Goal: Task Accomplishment & Management: Manage account settings

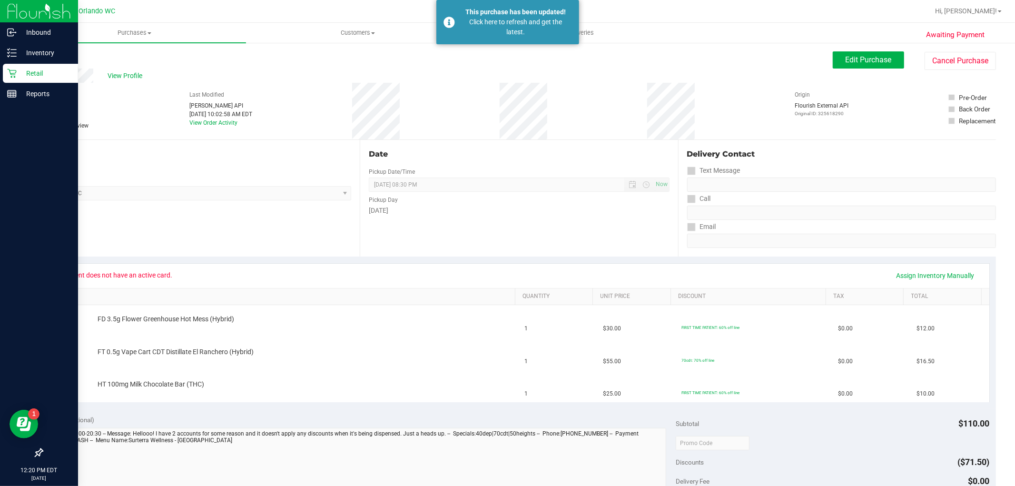
click at [29, 69] on p "Retail" at bounding box center [45, 73] width 57 height 11
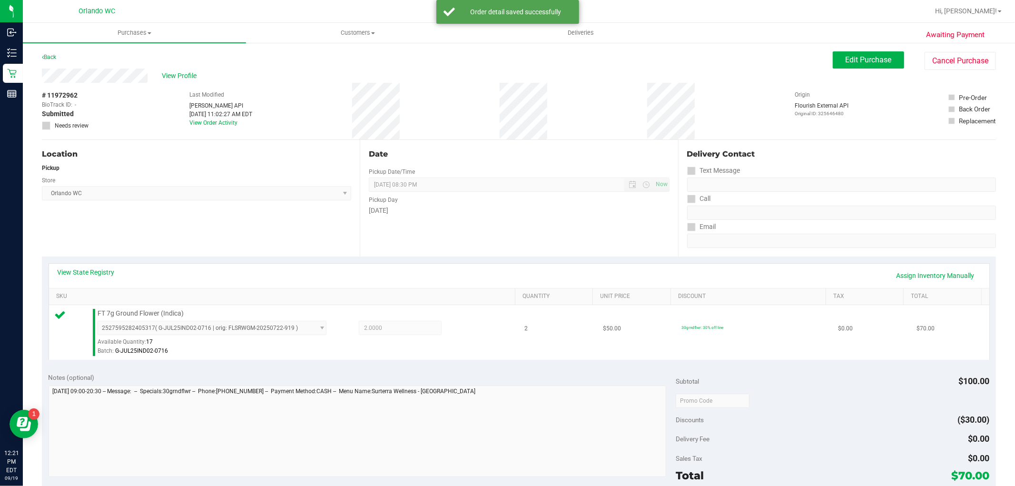
click at [349, 360] on div "View State Registry Assign Inventory Manually SKU Quantity Unit Price Discount …" at bounding box center [519, 311] width 954 height 109
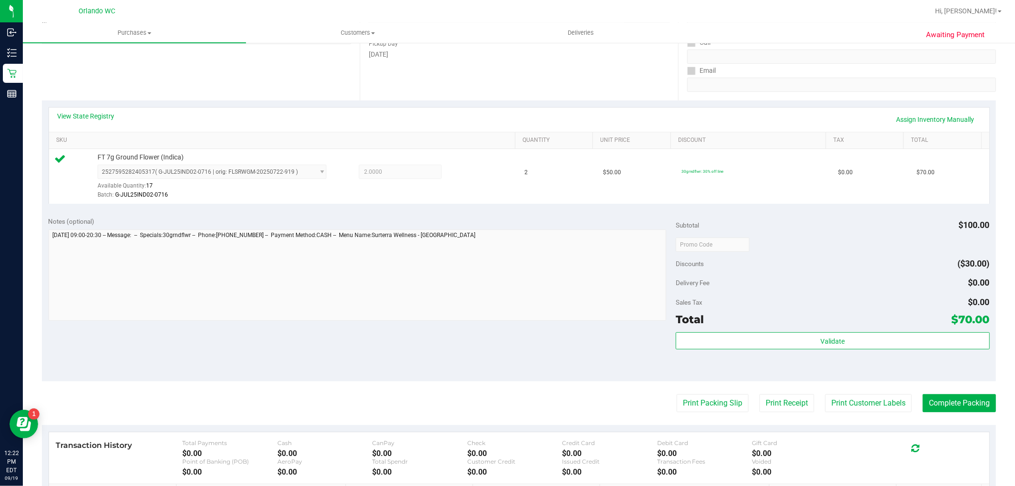
scroll to position [211, 0]
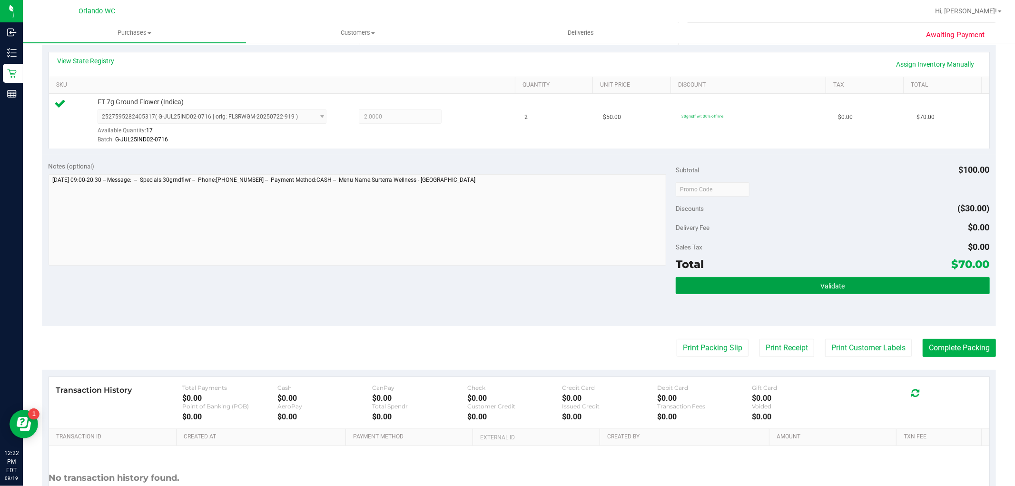
click at [786, 287] on button "Validate" at bounding box center [833, 285] width 314 height 17
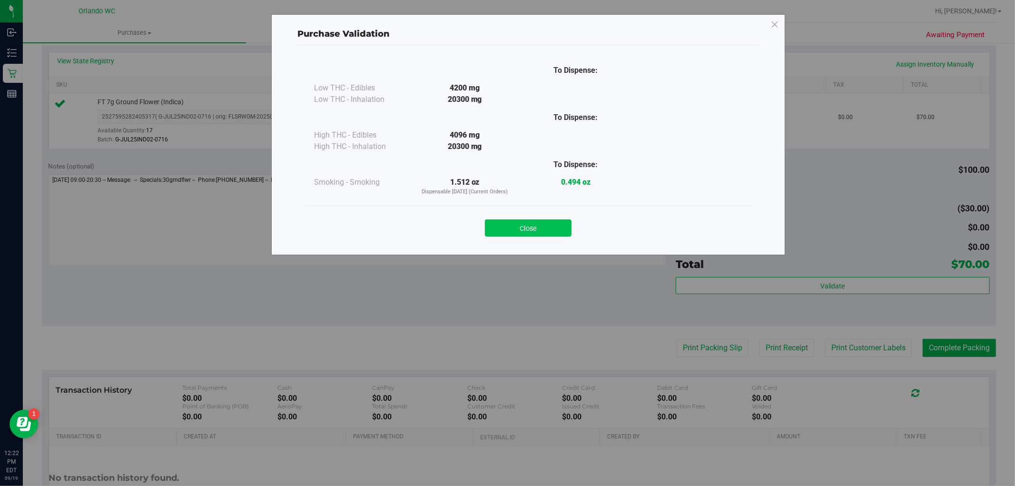
click at [500, 229] on button "Close" at bounding box center [528, 227] width 87 height 17
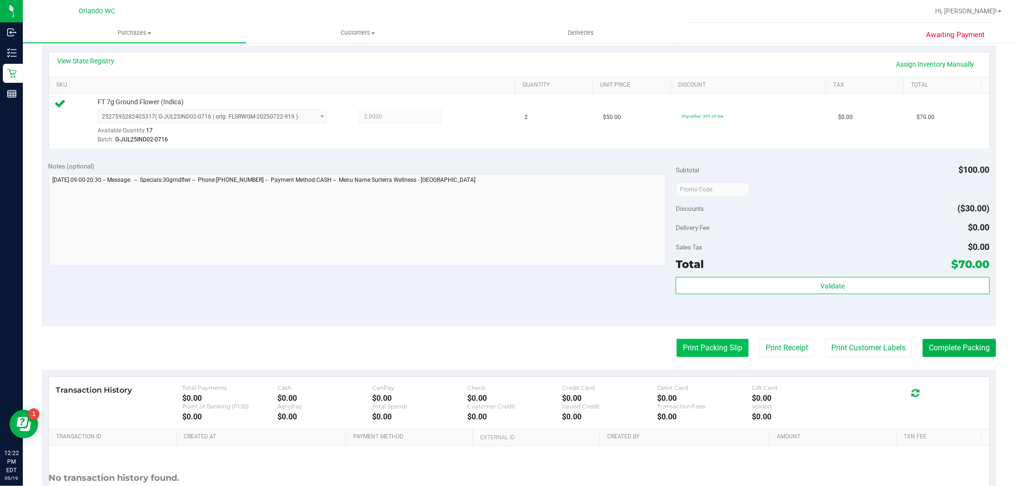
click at [689, 353] on button "Print Packing Slip" at bounding box center [713, 348] width 72 height 18
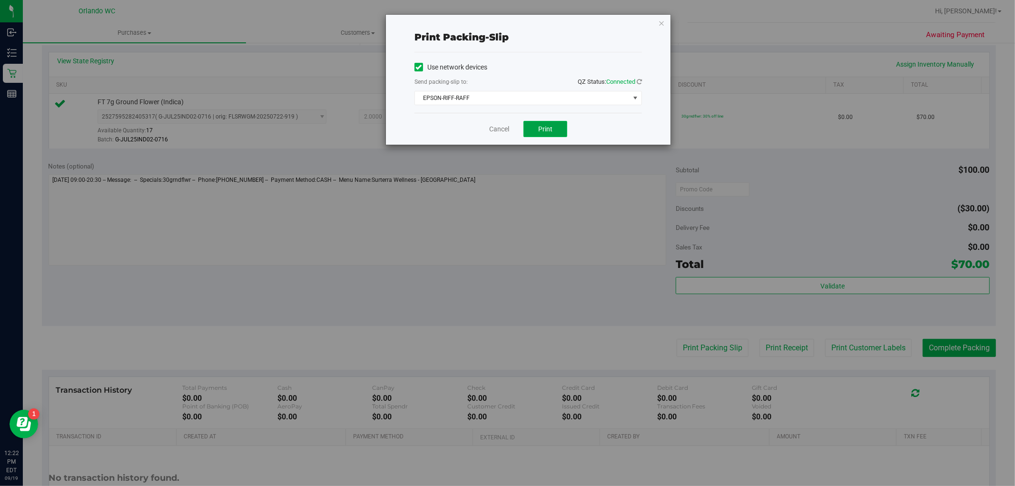
click at [527, 127] on button "Print" at bounding box center [545, 129] width 44 height 16
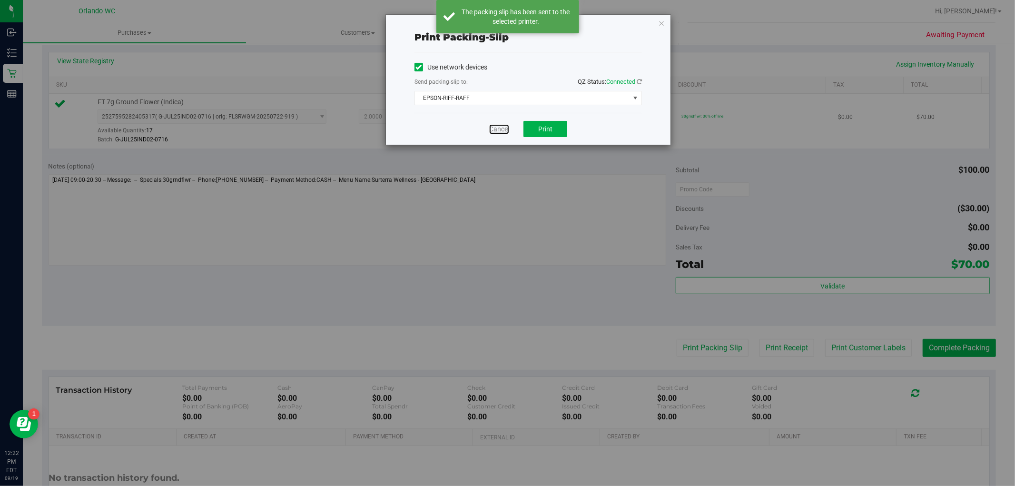
click at [492, 130] on link "Cancel" at bounding box center [499, 129] width 20 height 10
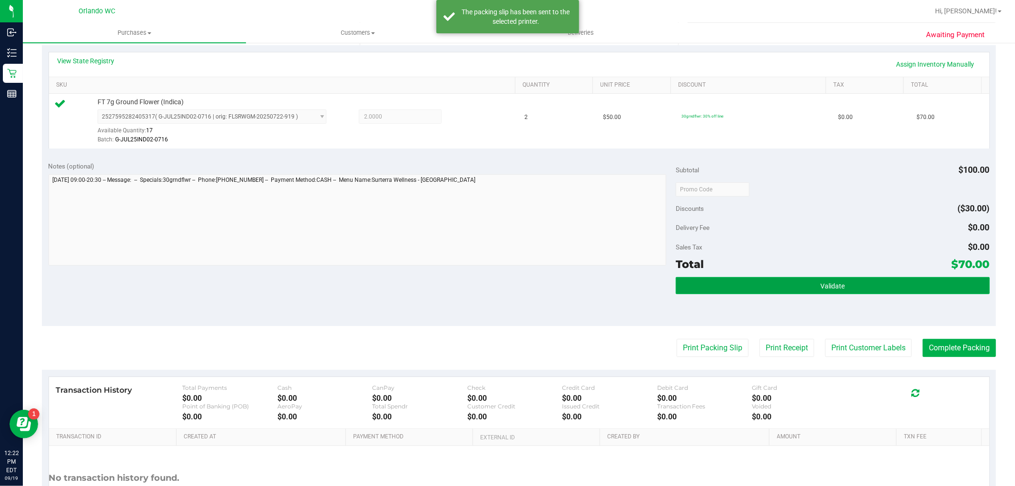
click at [829, 279] on button "Validate" at bounding box center [833, 285] width 314 height 17
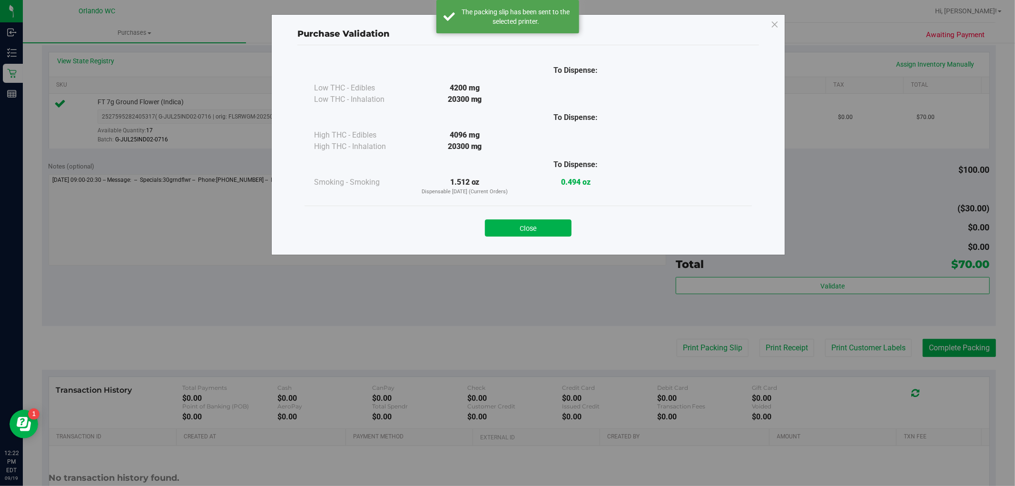
click at [933, 347] on div "Purchase Validation To Dispense: Low THC - Edibles 4200 mg" at bounding box center [511, 243] width 1022 height 486
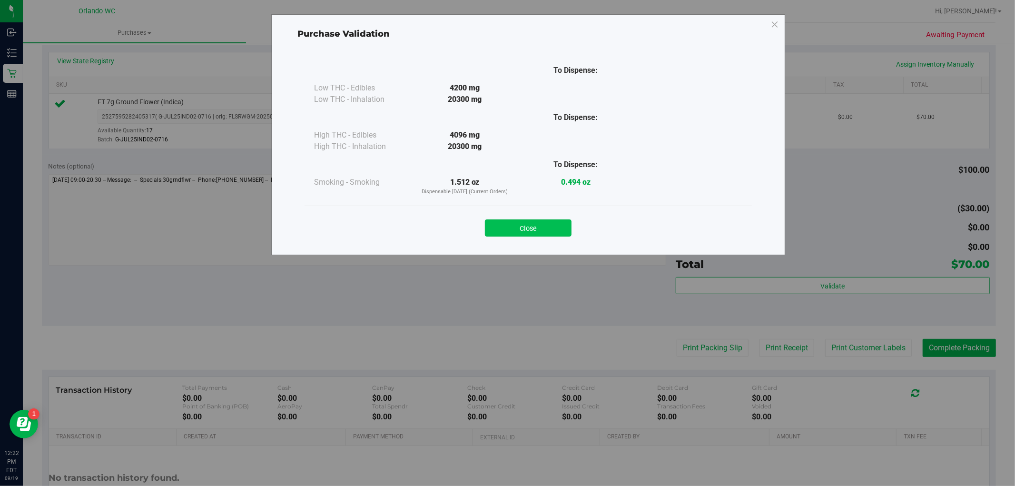
click at [511, 227] on button "Close" at bounding box center [528, 227] width 87 height 17
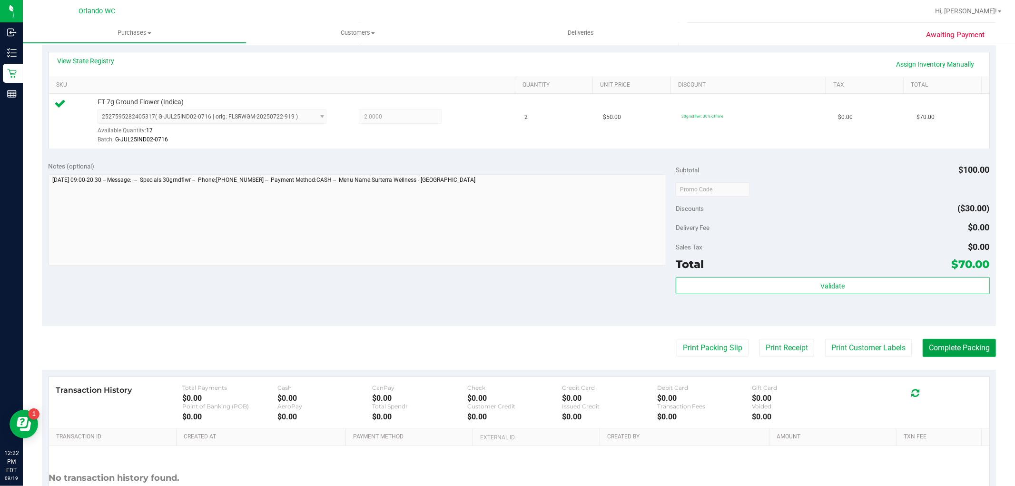
click at [953, 353] on button "Complete Packing" at bounding box center [959, 348] width 73 height 18
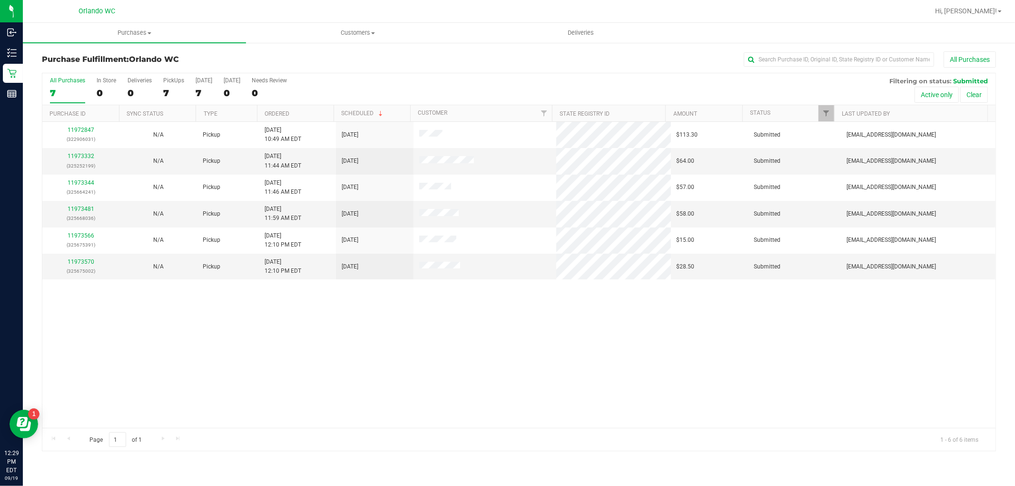
click at [427, 75] on div "All Purchases 7 In Store 0 Deliveries 0 PickUps 7 Today 7 Tomorrow 0 Needs Revi…" at bounding box center [518, 77] width 953 height 8
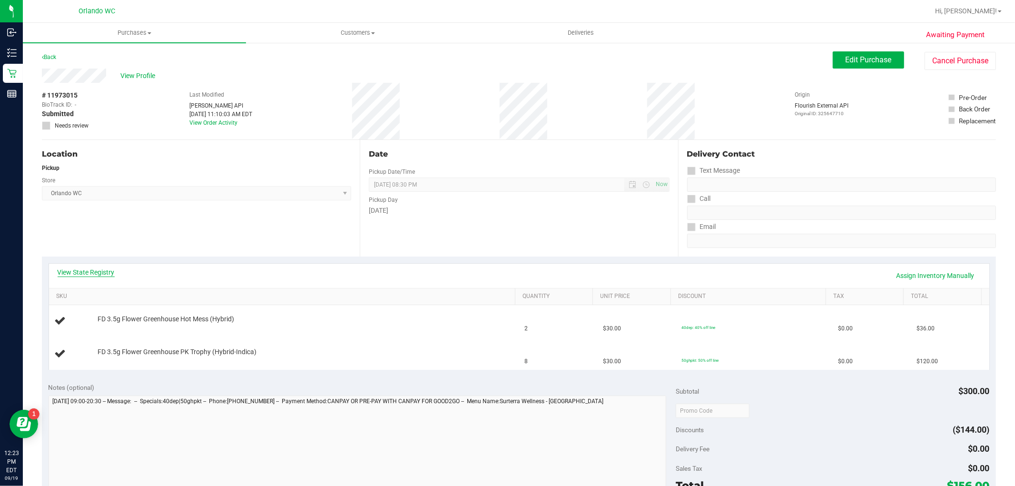
click at [101, 272] on link "View State Registry" at bounding box center [86, 272] width 57 height 10
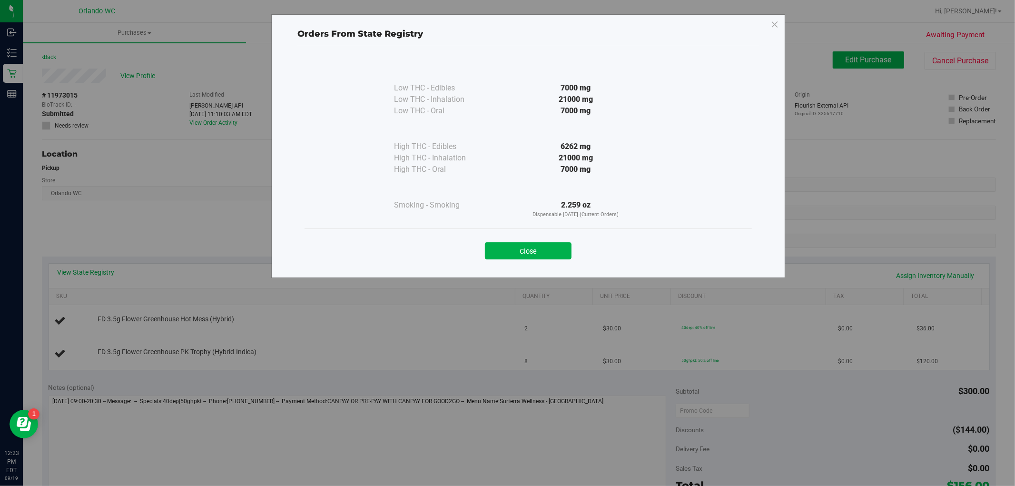
click at [540, 230] on div "Close" at bounding box center [528, 247] width 447 height 39
click at [537, 270] on div "Orders From State Registry Low THC - Edibles 7000 mg" at bounding box center [528, 146] width 514 height 264
click at [567, 247] on button "Close" at bounding box center [528, 250] width 87 height 17
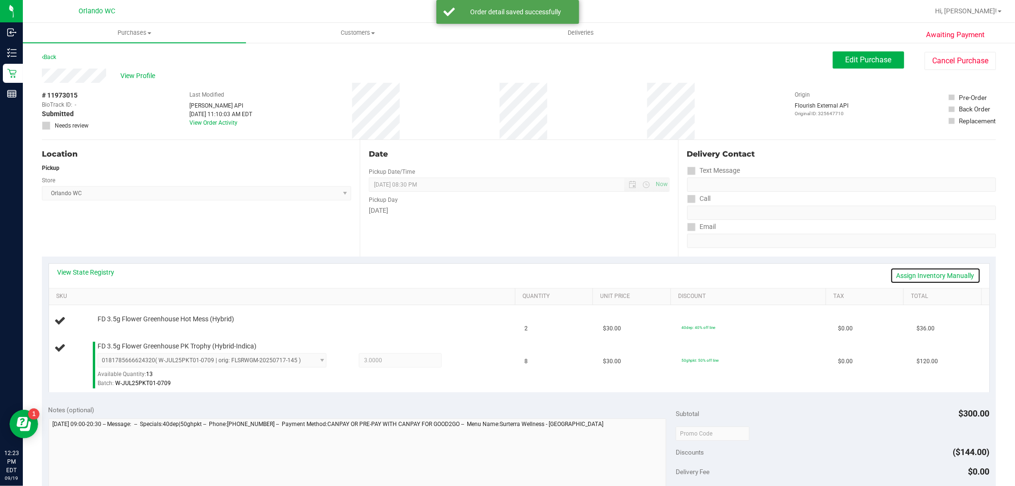
click at [945, 274] on link "Assign Inventory Manually" at bounding box center [935, 275] width 90 height 16
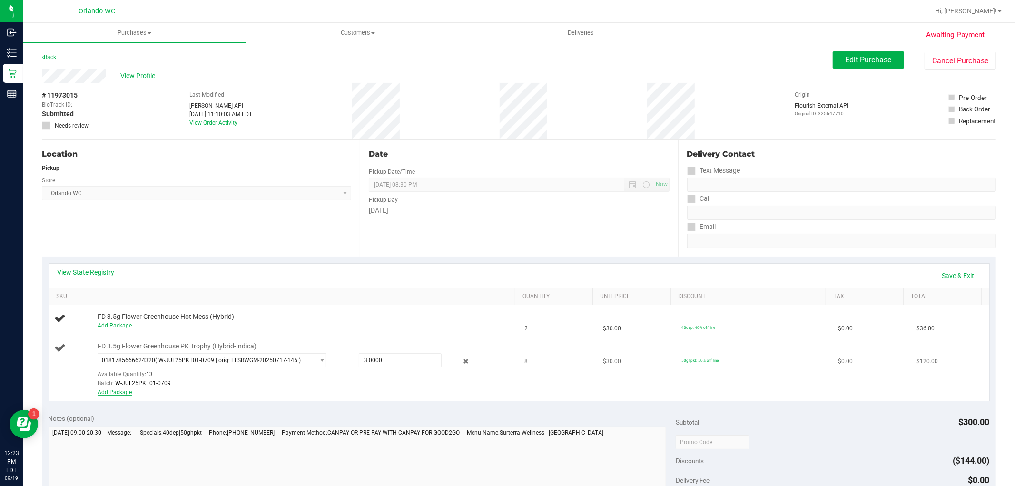
click at [123, 394] on link "Add Package" at bounding box center [115, 392] width 34 height 7
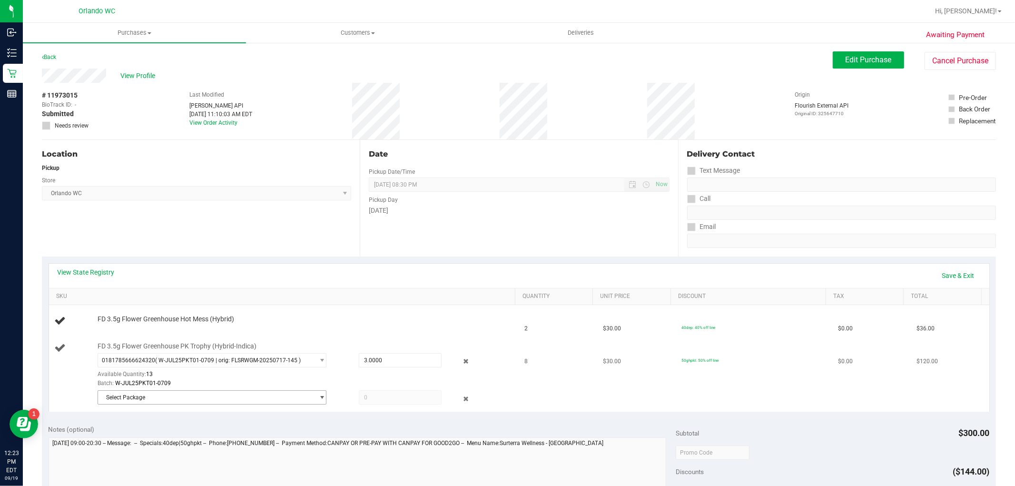
click at [149, 400] on span "Select Package" at bounding box center [206, 397] width 216 height 13
click at [175, 436] on span "( W-JUN25PKT01-0610 | orig: FLSRWGM-20250617-1733 )" at bounding box center [233, 437] width 150 height 7
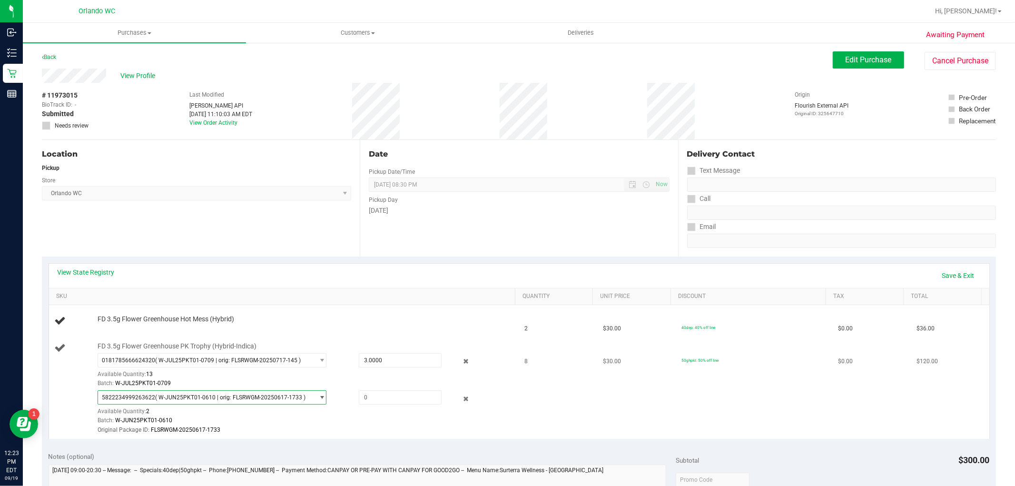
click at [156, 407] on div "Available Quantity: 2" at bounding box center [218, 414] width 241 height 19
click at [158, 407] on div "Available Quantity: 2" at bounding box center [218, 414] width 241 height 19
click at [400, 394] on span at bounding box center [400, 397] width 83 height 14
type input "1"
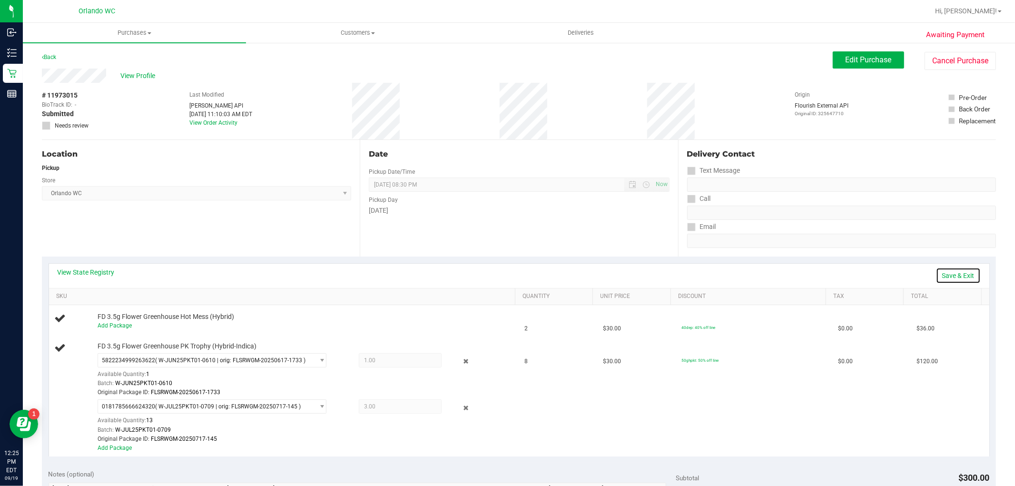
click at [946, 271] on link "Save & Exit" at bounding box center [958, 275] width 45 height 16
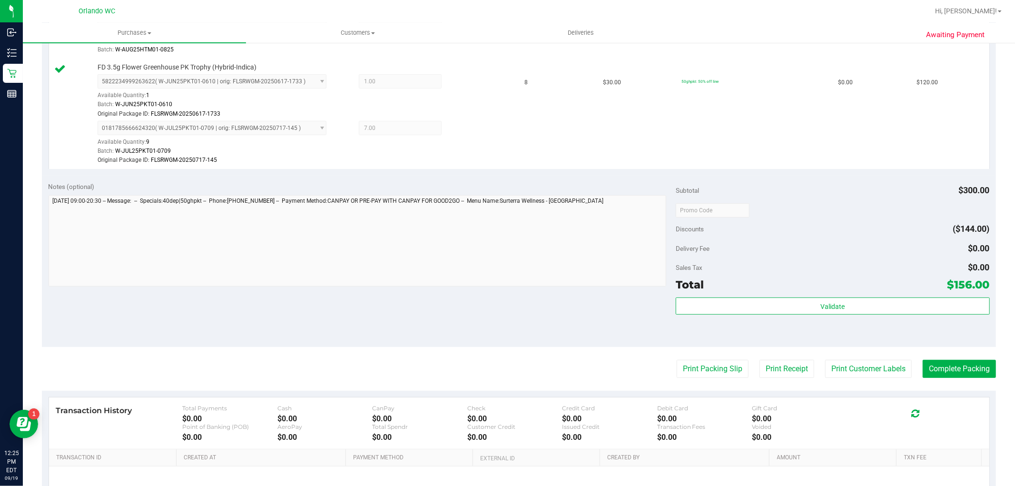
scroll to position [317, 0]
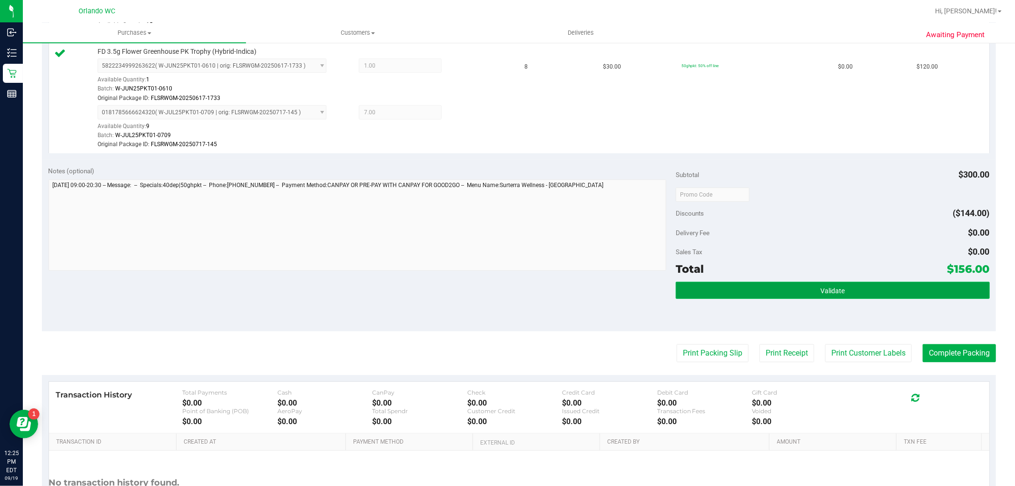
click at [781, 290] on button "Validate" at bounding box center [833, 290] width 314 height 17
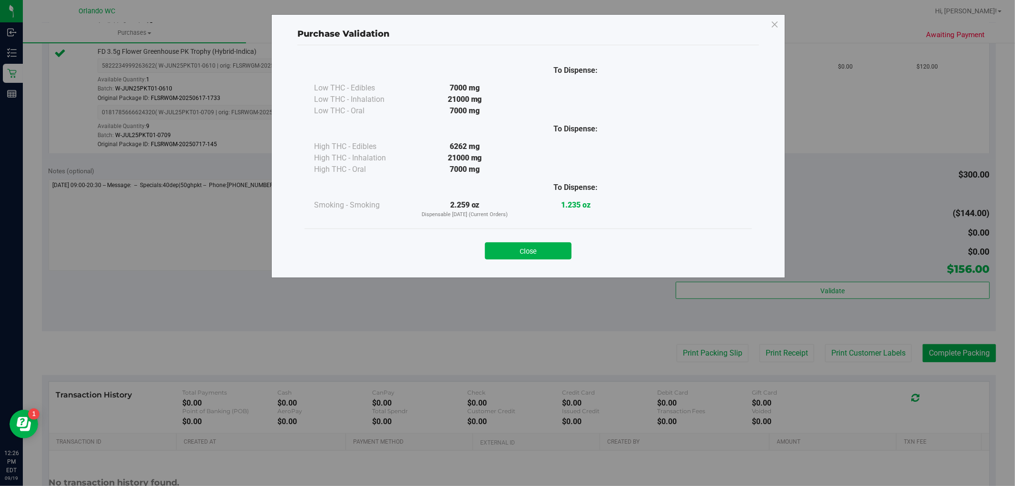
click at [689, 359] on div "Purchase Validation To Dispense: Low THC - Edibles 7000 mg" at bounding box center [511, 243] width 1022 height 486
click at [545, 256] on button "Close" at bounding box center [528, 250] width 87 height 17
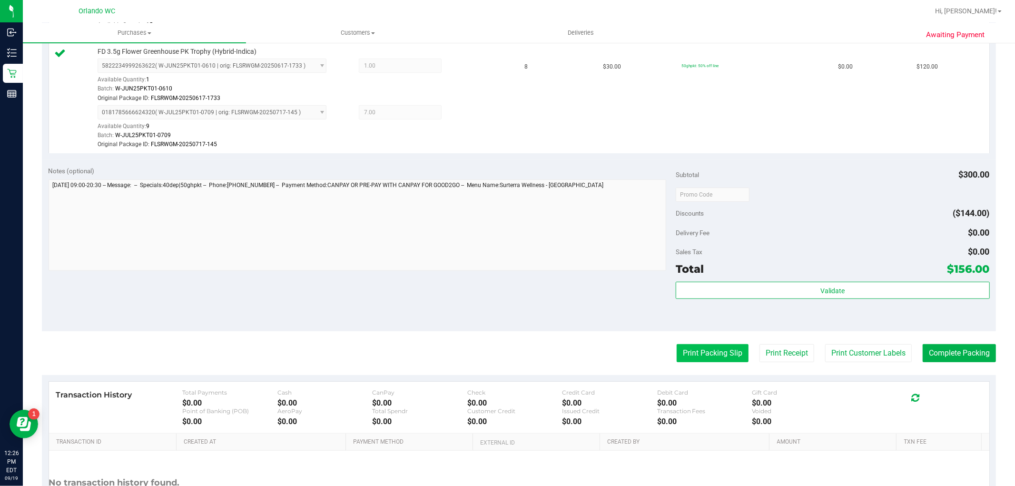
click at [728, 349] on button "Print Packing Slip" at bounding box center [713, 353] width 72 height 18
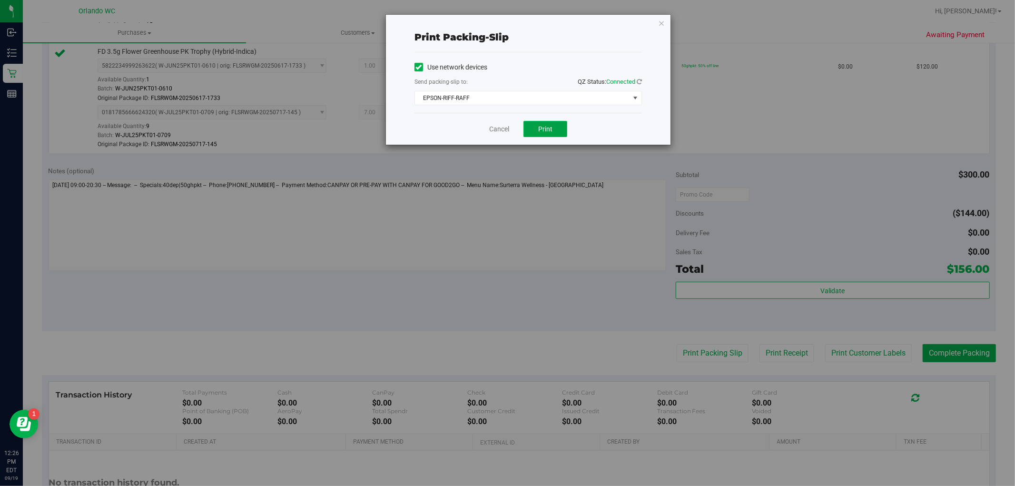
click at [541, 124] on button "Print" at bounding box center [545, 129] width 44 height 16
click at [507, 131] on link "Cancel" at bounding box center [499, 129] width 20 height 10
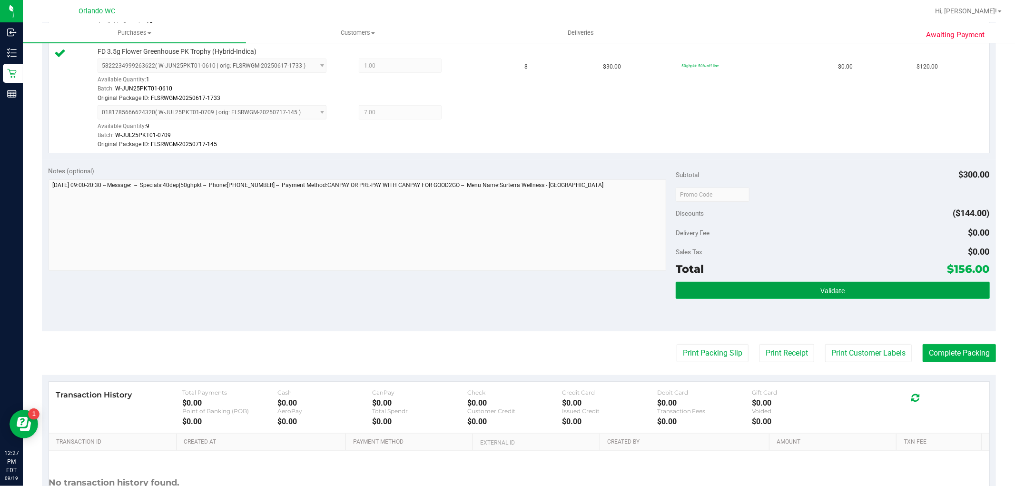
click at [740, 296] on button "Validate" at bounding box center [833, 290] width 314 height 17
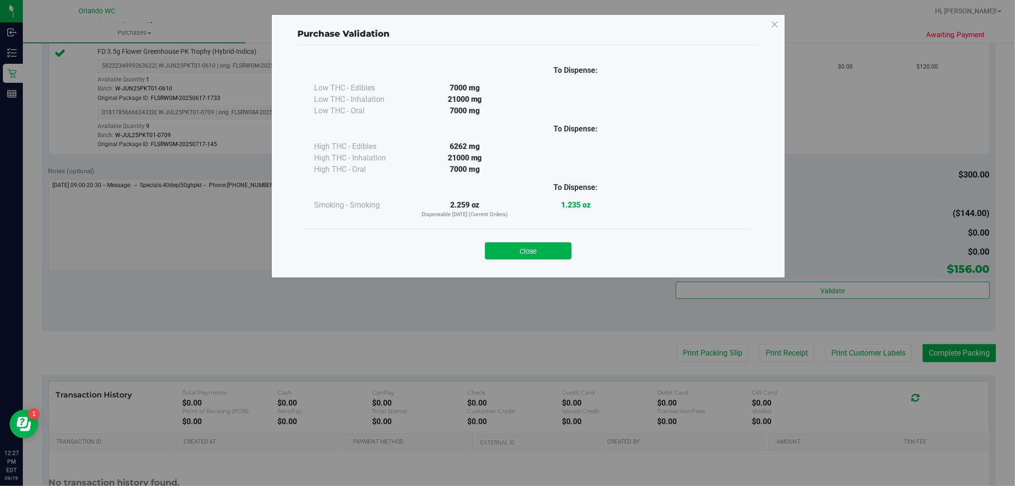
click at [514, 276] on div "Purchase Validation To Dispense: Low THC - Edibles 7000 mg" at bounding box center [528, 146] width 514 height 264
click at [526, 251] on button "Close" at bounding box center [528, 250] width 87 height 17
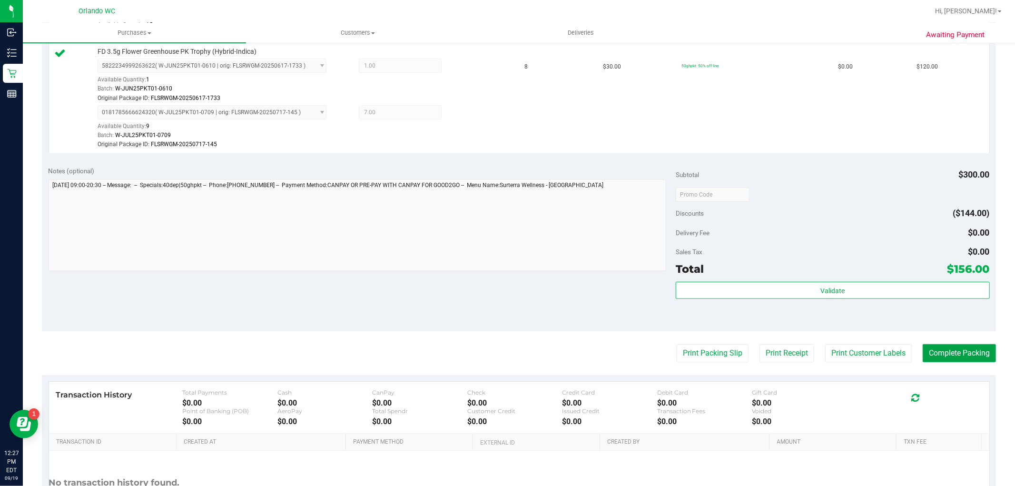
click at [961, 348] on button "Complete Packing" at bounding box center [959, 353] width 73 height 18
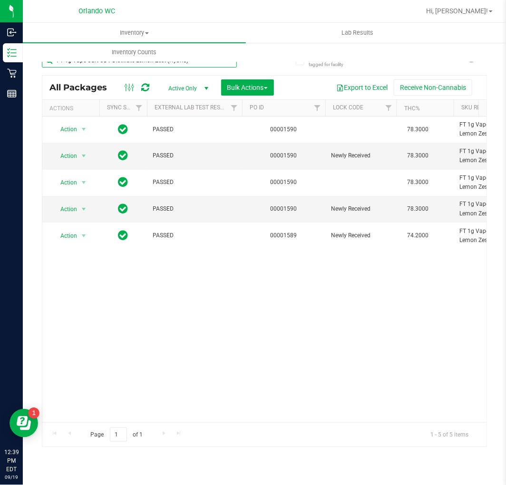
click at [87, 64] on input "FT 1g Vape Cart CDT Distillate Lemon Zest (Hybrid)" at bounding box center [139, 60] width 195 height 14
type input "live rosin"
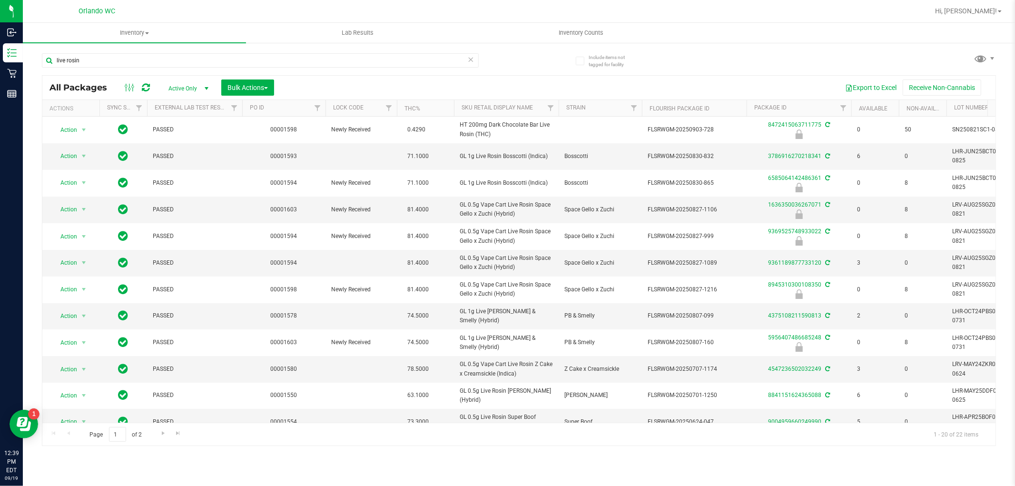
drag, startPoint x: 211, startPoint y: 55, endPoint x: 121, endPoint y: 462, distance: 417.3
click at [120, 463] on div "Inventory All packages All inventory Waste log Create inventory Lab Results Inv…" at bounding box center [519, 254] width 992 height 463
click at [211, 59] on input "live rosin" at bounding box center [260, 60] width 437 height 14
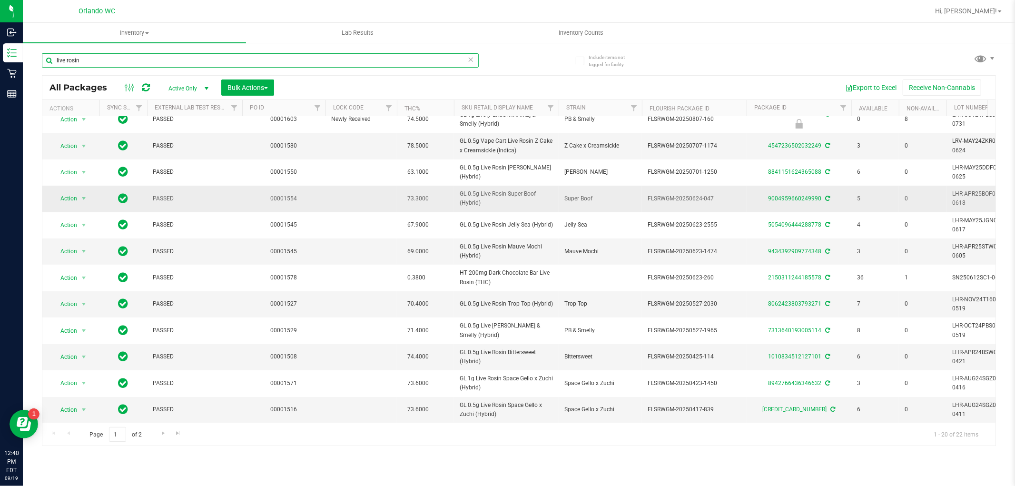
scroll to position [231, 0]
click at [252, 54] on input "live rosin" at bounding box center [260, 60] width 437 height 14
type input "mauv"
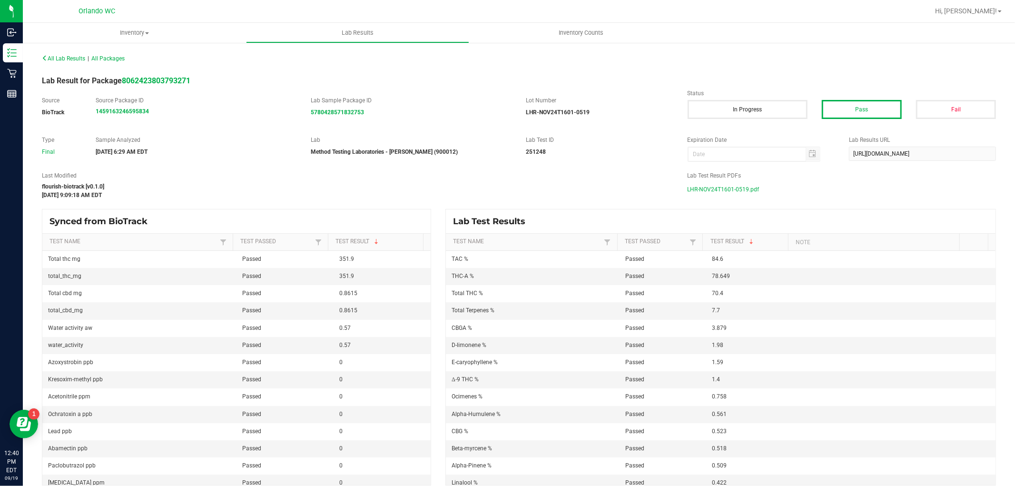
click at [737, 188] on span "LHR-NOV24T1601-0519.pdf" at bounding box center [724, 189] width 72 height 14
click at [743, 194] on span "LHR-APR25STW01-0605.pdf" at bounding box center [724, 189] width 73 height 14
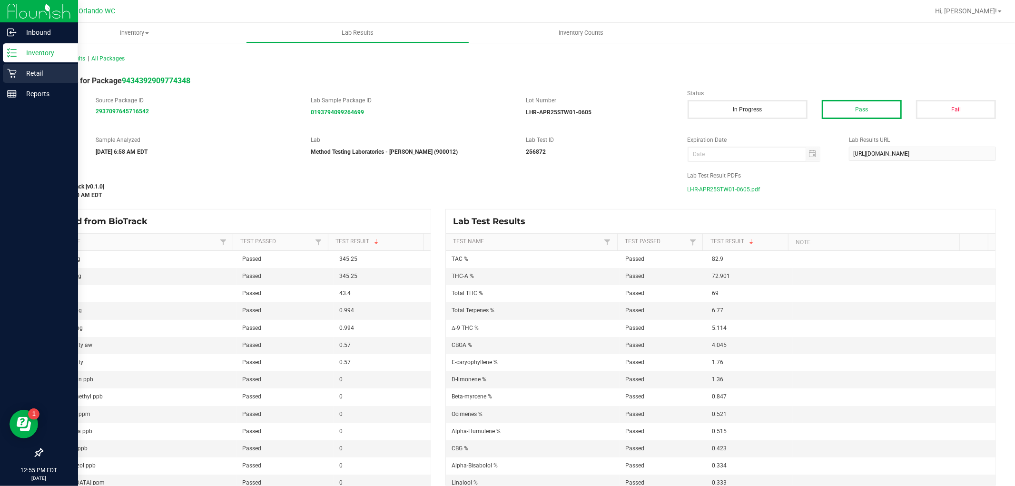
click at [20, 72] on p "Retail" at bounding box center [45, 73] width 57 height 11
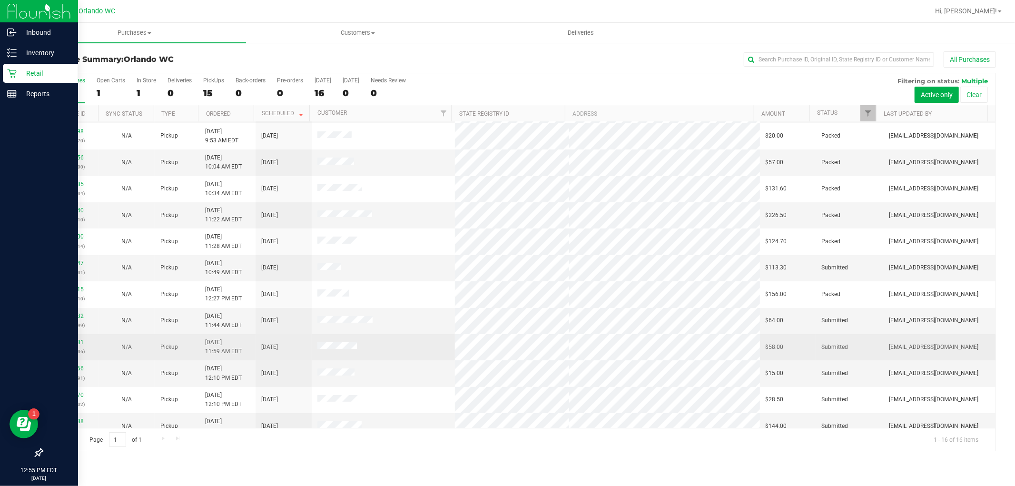
scroll to position [116, 0]
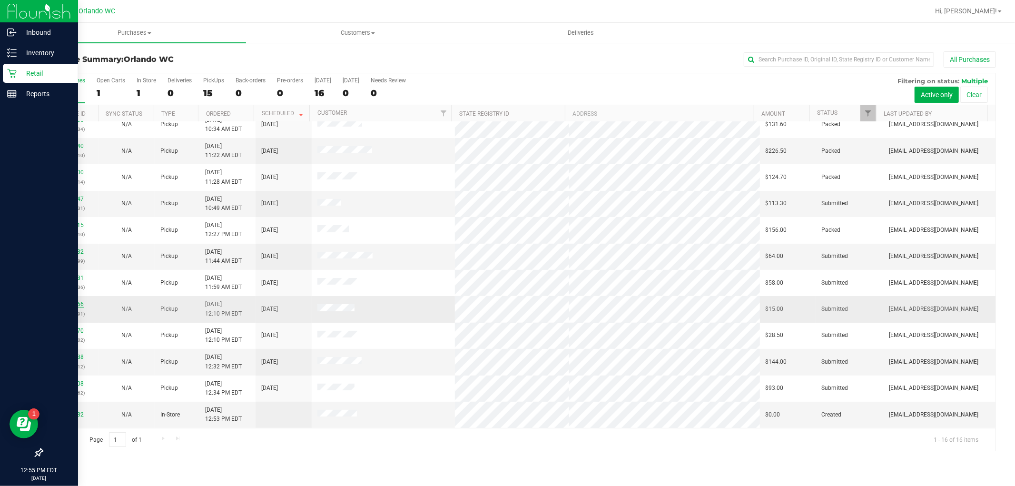
click at [62, 306] on link "11973566" at bounding box center [70, 304] width 27 height 7
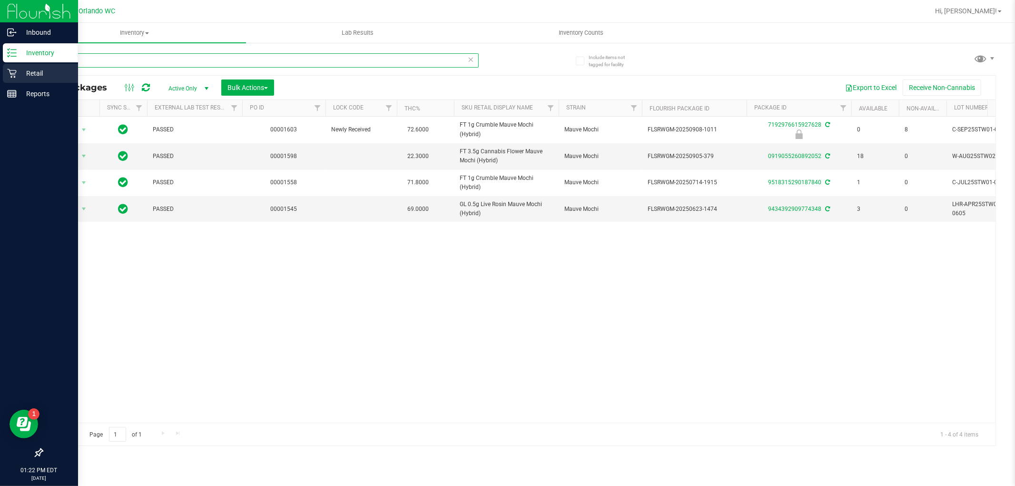
drag, startPoint x: 100, startPoint y: 62, endPoint x: 0, endPoint y: 65, distance: 100.5
click at [0, 67] on div "Inbound Inventory Retail Reports 01:22 PM EDT 09/19/2025 09/19 Orlando WC Hi, C…" at bounding box center [507, 243] width 1015 height 486
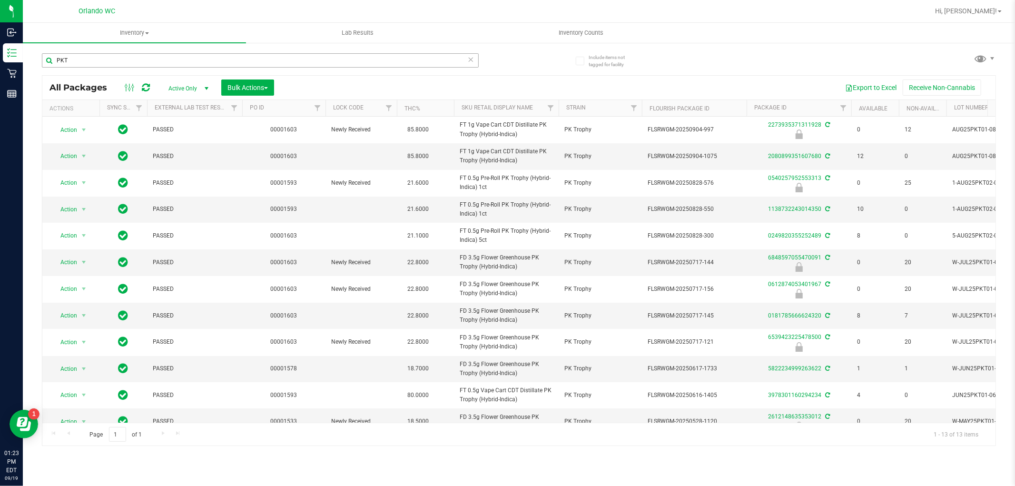
drag, startPoint x: 264, startPoint y: 197, endPoint x: 165, endPoint y: 59, distance: 170.5
click at [264, 193] on tbody "Action Action Edit attributes Global inventory Locate package Package audit log…" at bounding box center [739, 289] width 1394 height 345
click at [83, 61] on input "PKT" at bounding box center [260, 60] width 437 height 14
click at [360, 273] on td "Newly Received" at bounding box center [361, 262] width 71 height 27
click at [476, 315] on span "FD 3.5g Flower Greenhouse PK Trophy (Hybrid-Indica)" at bounding box center [506, 315] width 93 height 18
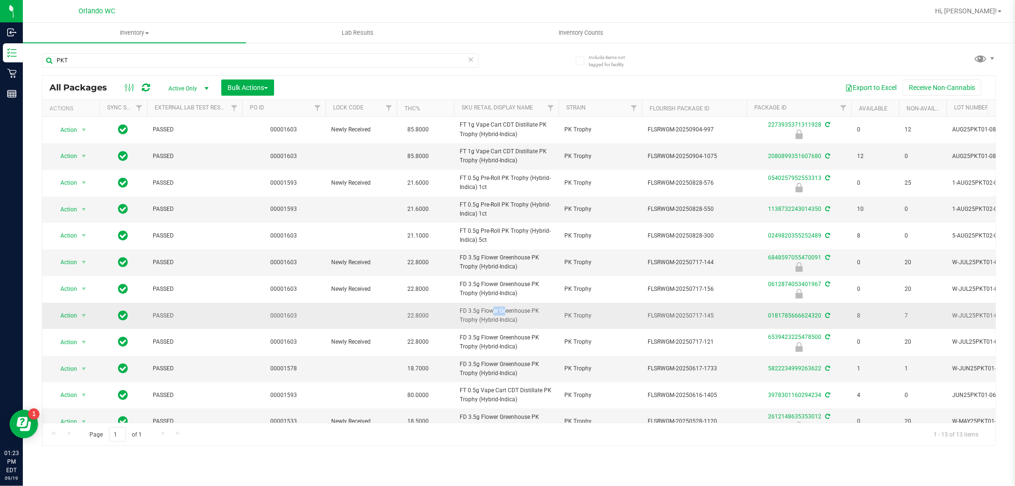
click at [476, 315] on span "FD 3.5g Flower Greenhouse PK Trophy (Hybrid-Indica)" at bounding box center [506, 315] width 93 height 18
copy tr "FD 3.5g Flower Greenhouse PK Trophy (Hybrid-Indica)"
click at [536, 257] on span "FD 3.5g Flower Greenhouse PK Trophy (Hybrid-Indica)" at bounding box center [506, 262] width 93 height 18
click at [93, 61] on input "PKT" at bounding box center [260, 60] width 437 height 14
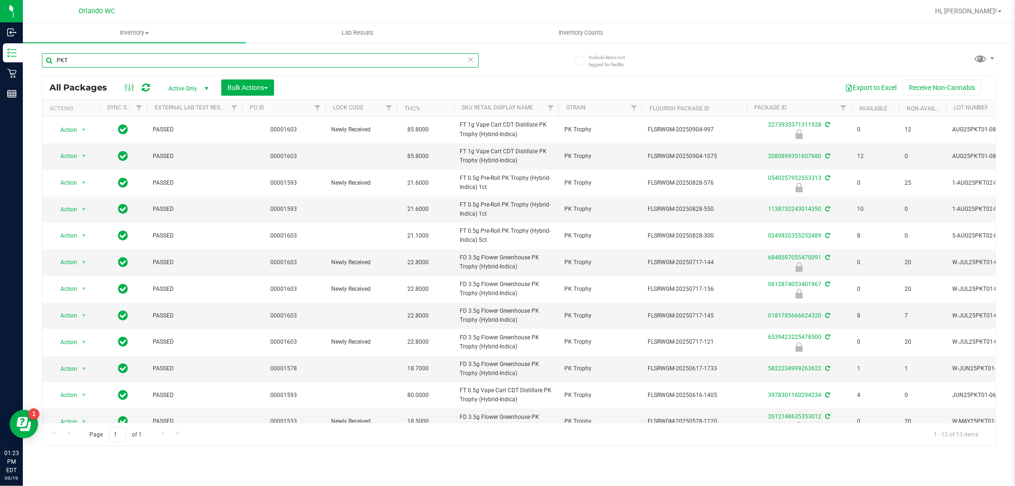
paste input "FD 3.5g Flower Greenhouse PK Trophy (Hybrid-Indica)"
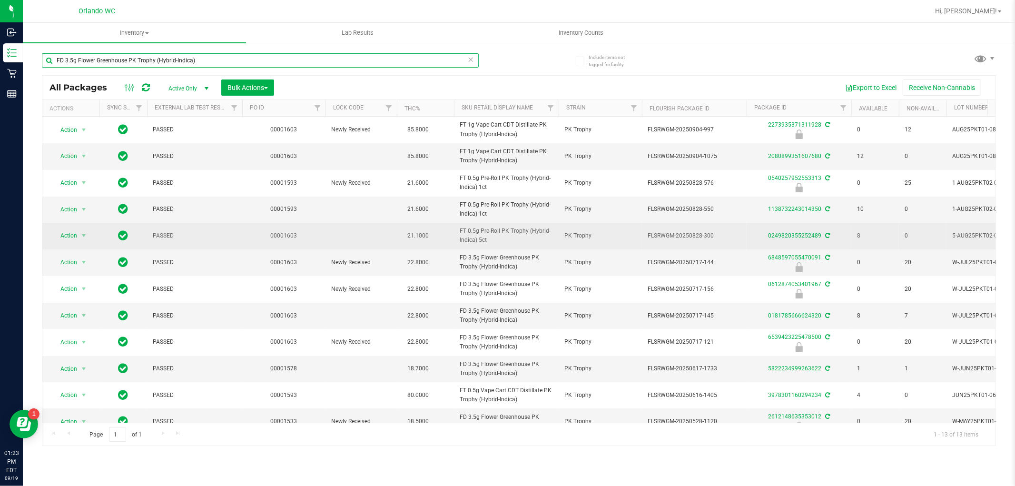
type input "FD 3.5g Flower Greenhouse PK Trophy (Hybrid-Indica)"
click at [499, 222] on td "FT 0.5g Pre-Roll PK Trophy (Hybrid-Indica) 1ct" at bounding box center [506, 210] width 105 height 26
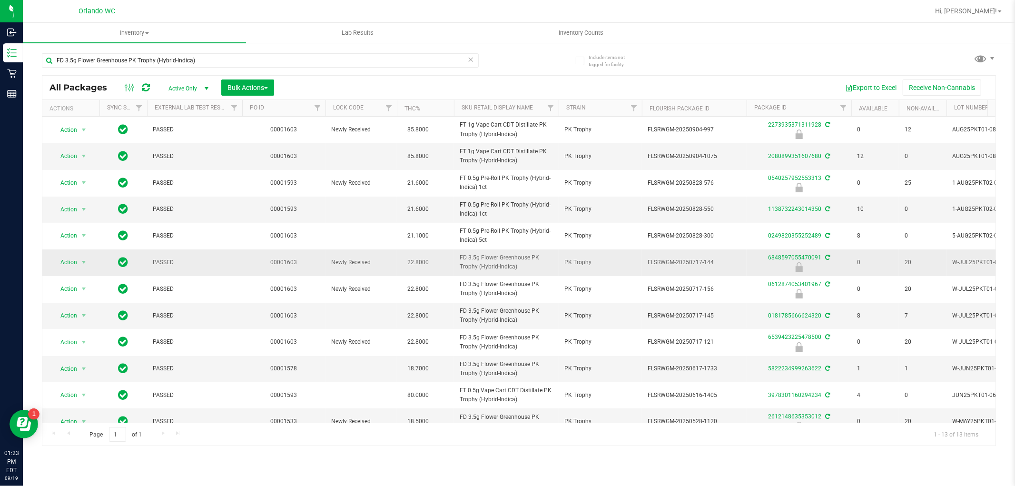
click at [500, 257] on span "FD 3.5g Flower Greenhouse PK Trophy (Hybrid-Indica)" at bounding box center [506, 262] width 93 height 18
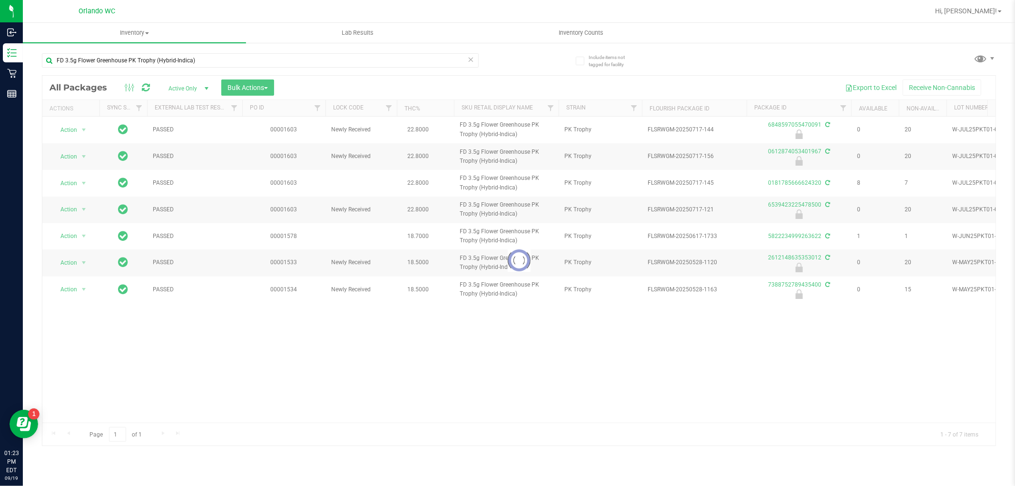
click at [512, 238] on div at bounding box center [518, 261] width 953 height 370
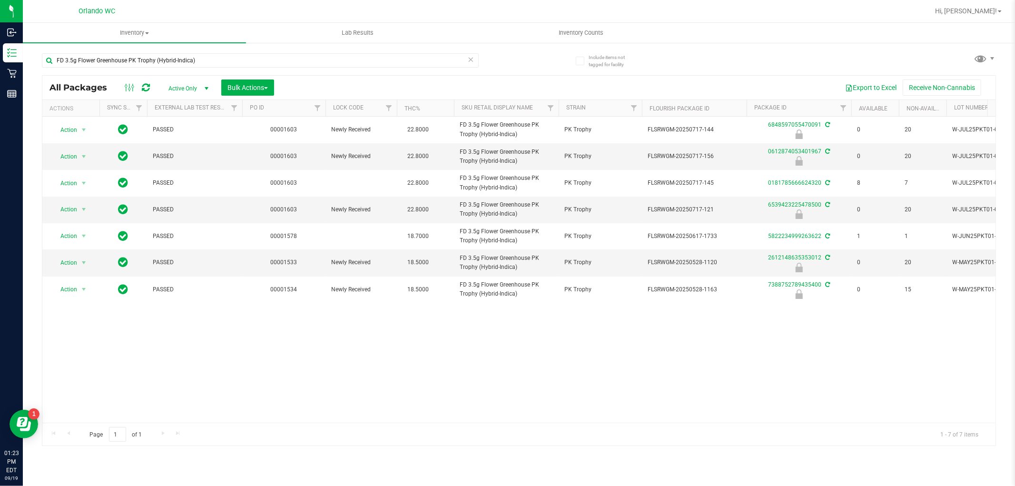
click at [416, 332] on div "Action Action Edit attributes Global inventory Locate package Package audit log…" at bounding box center [518, 270] width 953 height 306
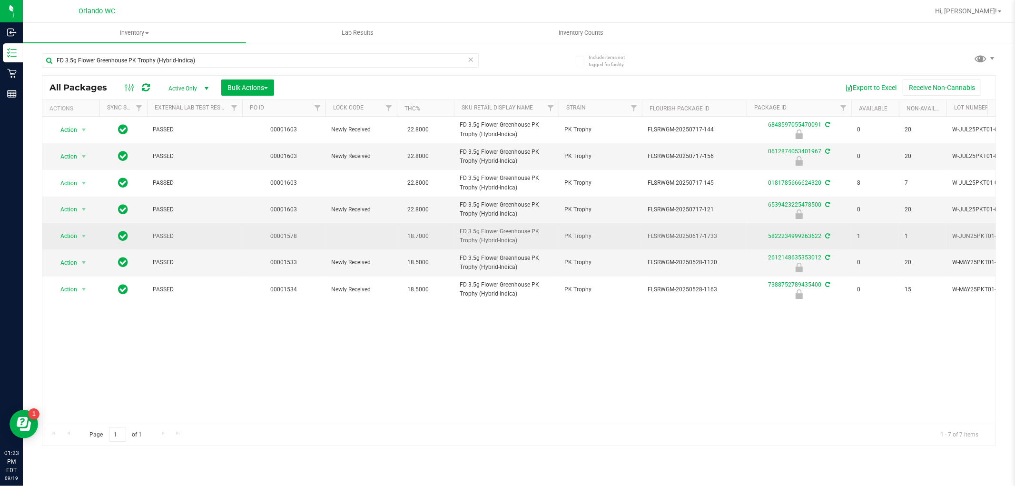
click at [450, 233] on td "18.7000" at bounding box center [425, 236] width 57 height 26
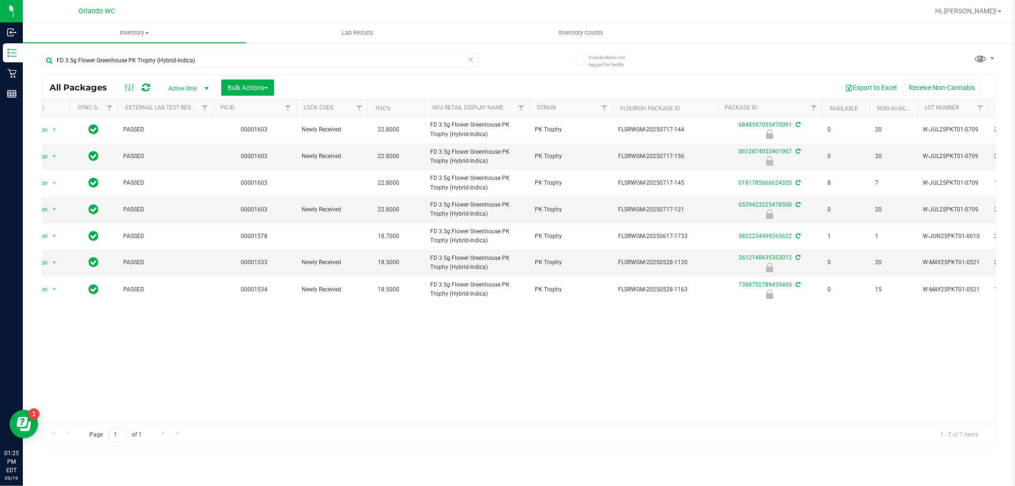
scroll to position [0, 43]
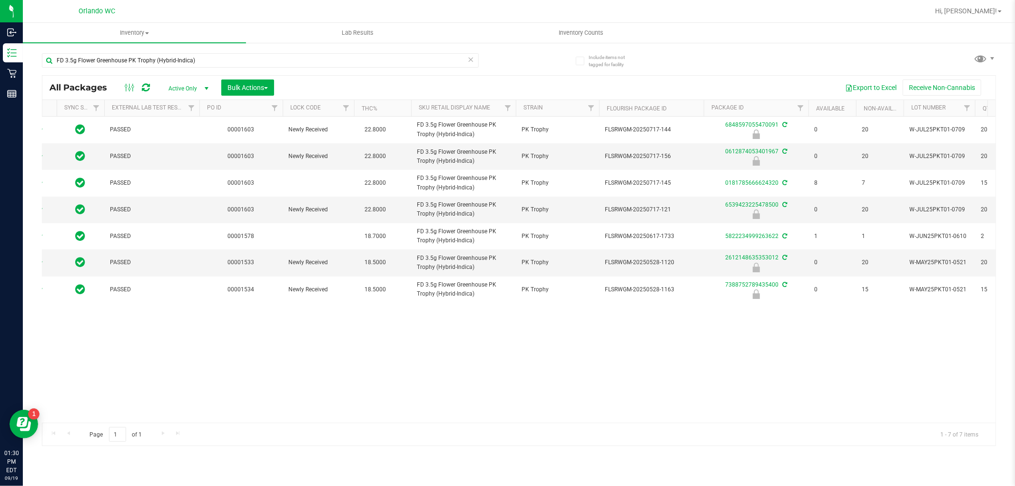
drag, startPoint x: 301, startPoint y: 326, endPoint x: 322, endPoint y: 336, distance: 23.2
click at [301, 326] on div "Action Action Edit attributes Global inventory Locate package Package audit log…" at bounding box center [518, 270] width 953 height 306
click at [520, 362] on div "Action Action Edit attributes Global inventory Locate package Package audit log…" at bounding box center [518, 270] width 953 height 306
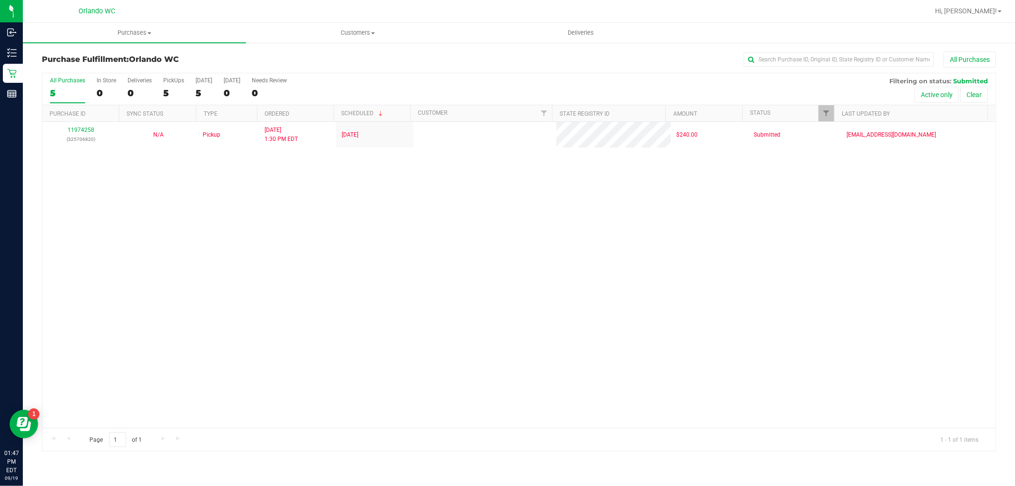
drag, startPoint x: 353, startPoint y: 295, endPoint x: 355, endPoint y: 236, distance: 59.5
click at [355, 280] on div "11974258 (325706820) N/A Pickup [DATE] 1:30 PM EDT 9/19/2025 $240.00 Submitted …" at bounding box center [518, 275] width 953 height 306
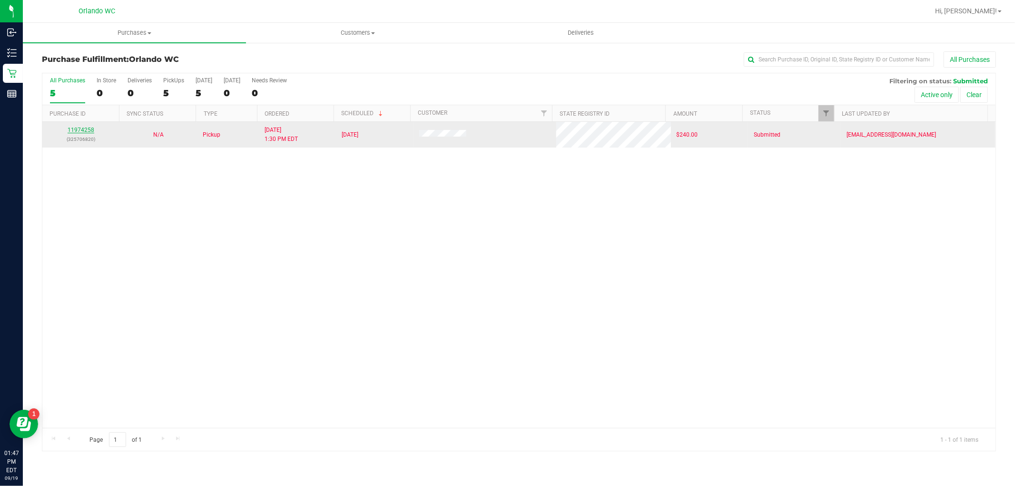
click at [85, 130] on link "11974258" at bounding box center [81, 130] width 27 height 7
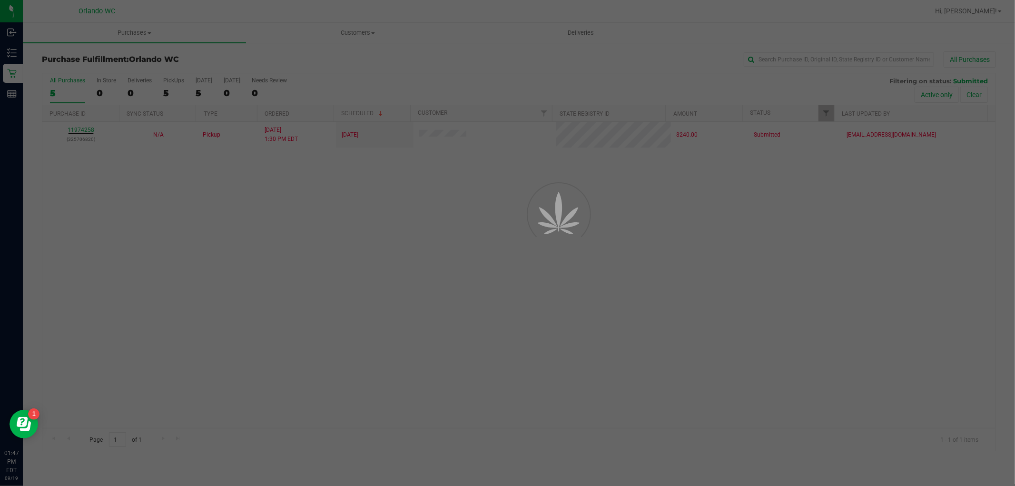
click at [572, 301] on div at bounding box center [507, 243] width 1015 height 486
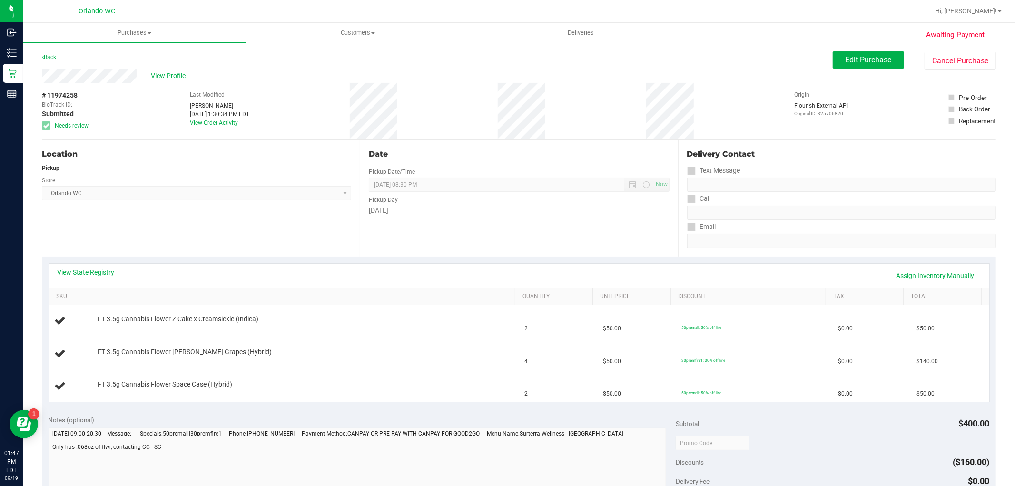
click at [141, 224] on div "Location Pickup Store [GEOGRAPHIC_DATA] WC Select Store [PERSON_NAME][GEOGRAPHI…" at bounding box center [201, 198] width 318 height 117
click at [100, 265] on div "View State Registry Assign Inventory Manually" at bounding box center [519, 276] width 940 height 24
click at [98, 273] on link "View State Registry" at bounding box center [86, 272] width 57 height 10
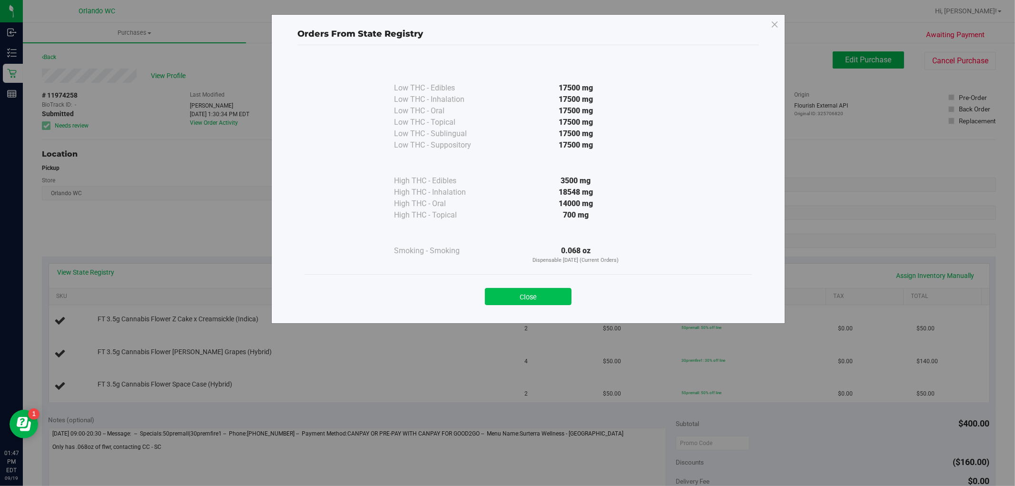
click at [527, 300] on button "Close" at bounding box center [528, 296] width 87 height 17
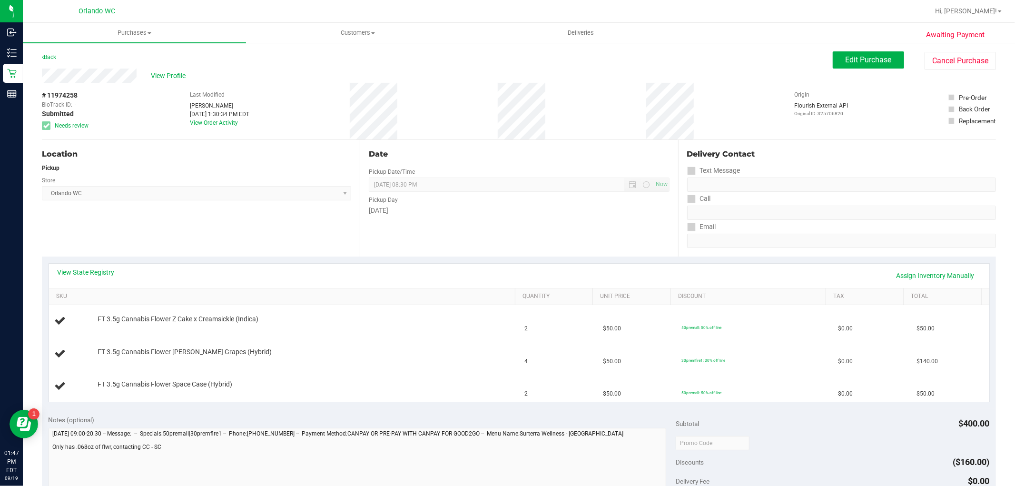
click at [236, 221] on div "Location Pickup Store [GEOGRAPHIC_DATA] WC Select Store [PERSON_NAME][GEOGRAPHI…" at bounding box center [201, 198] width 318 height 117
click at [78, 263] on div "View State Registry Assign Inventory Manually SKU Quantity Unit Price Discount …" at bounding box center [519, 332] width 941 height 139
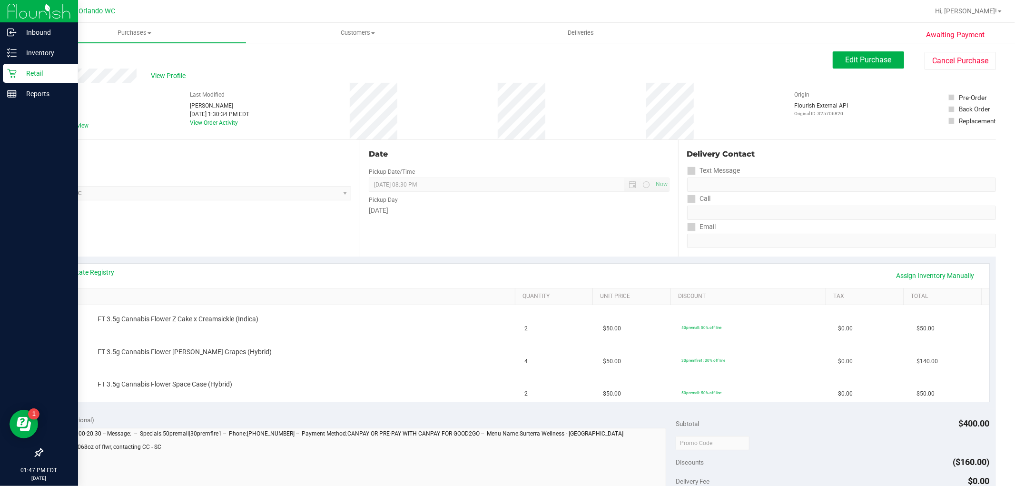
click at [5, 69] on div "Retail" at bounding box center [40, 73] width 75 height 19
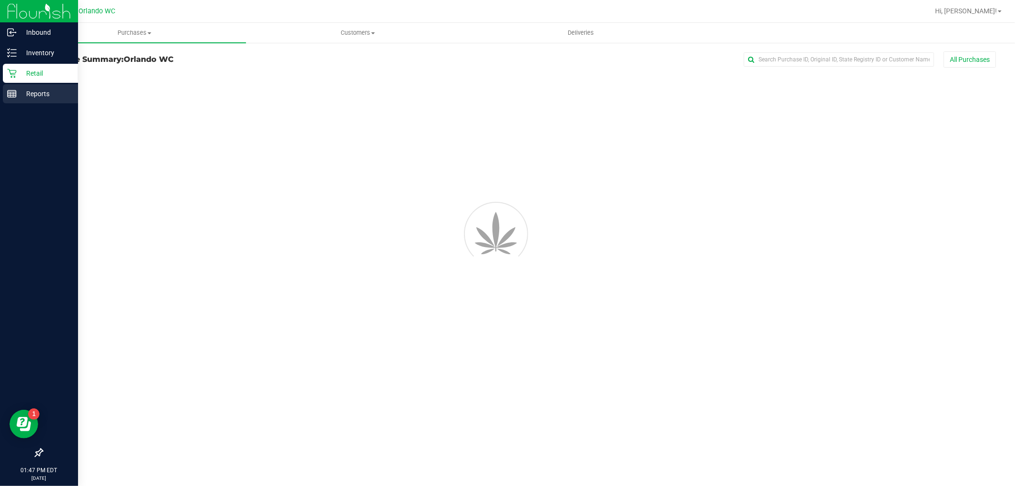
click at [565, 222] on div at bounding box center [519, 163] width 968 height 182
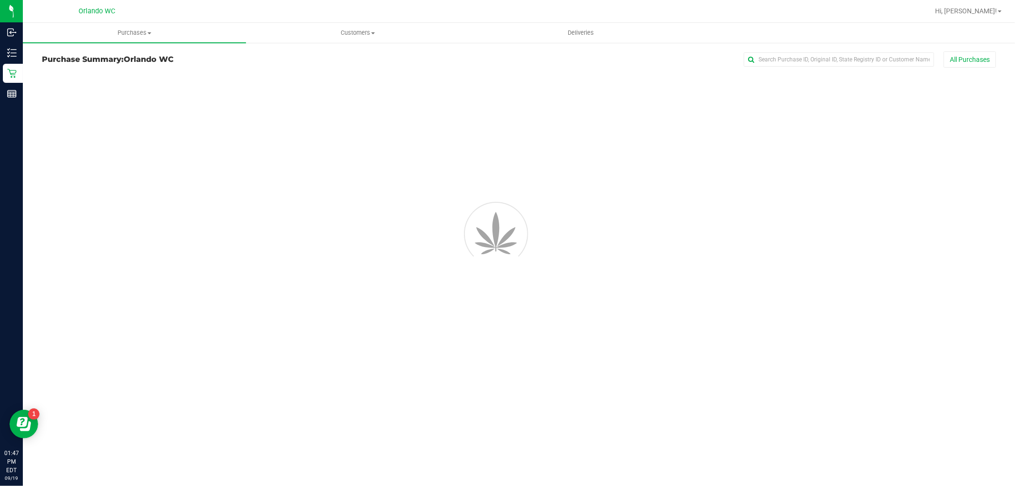
click at [521, 392] on div "Purchases Summary of purchases Fulfillment All purchases Customers All customer…" at bounding box center [519, 254] width 992 height 463
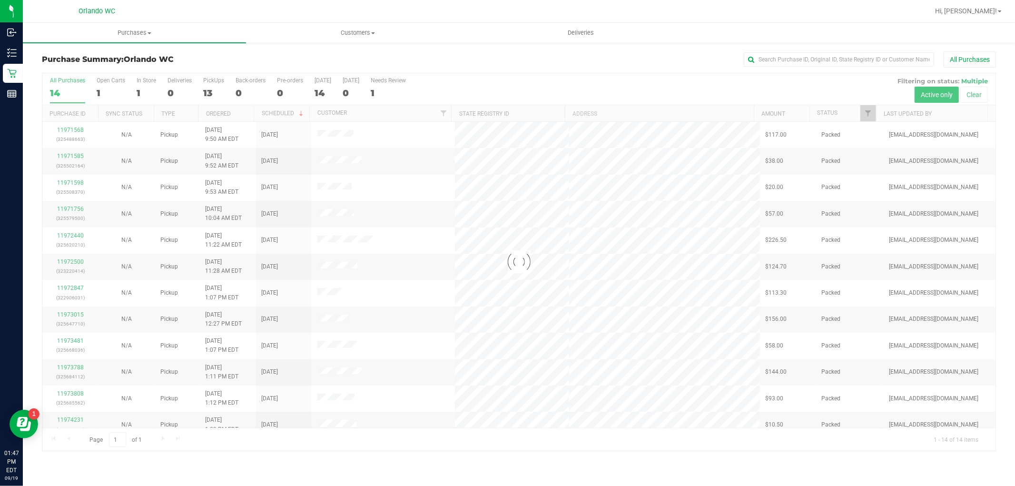
click at [539, 200] on div at bounding box center [518, 261] width 953 height 377
click at [54, 97] on div "14" at bounding box center [67, 93] width 35 height 11
click at [0, 0] on input "All Purchases 14" at bounding box center [0, 0] width 0 height 0
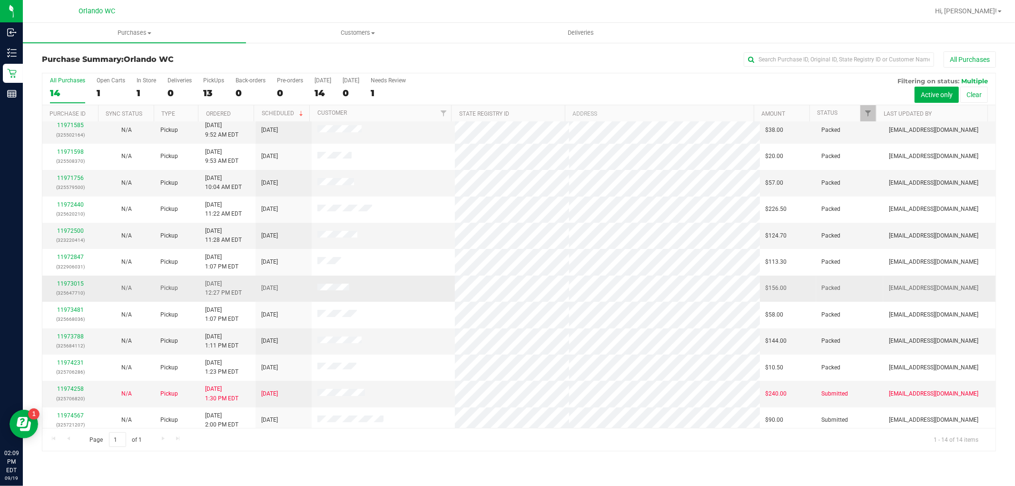
scroll to position [63, 0]
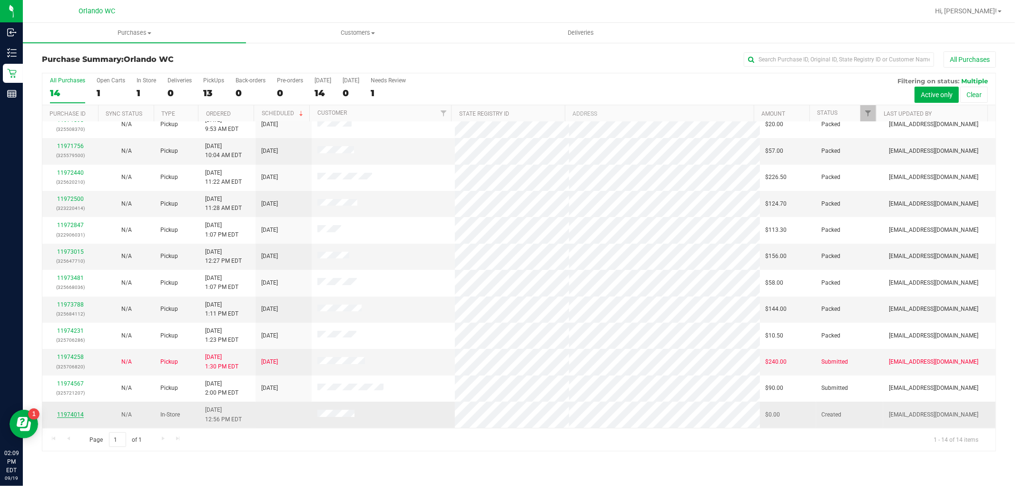
click at [76, 418] on link "11974014" at bounding box center [70, 414] width 27 height 7
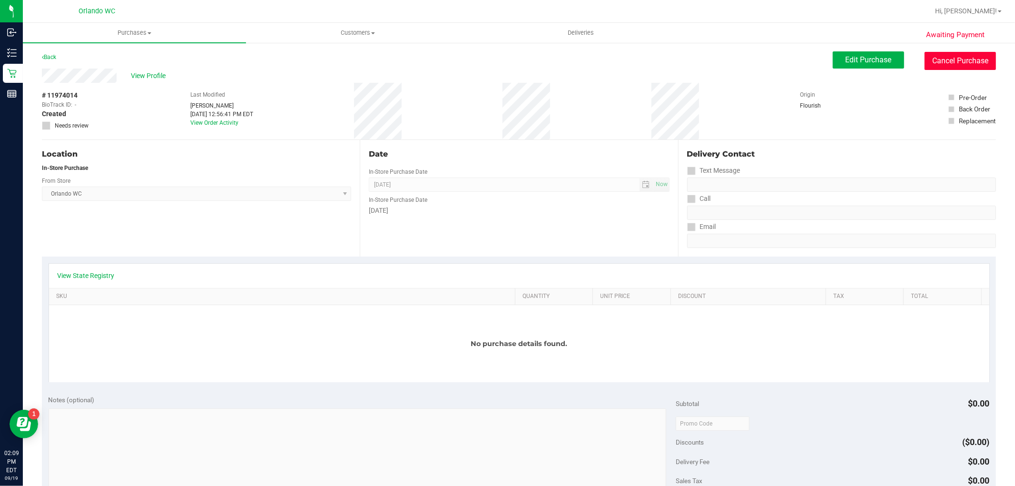
click at [925, 62] on button "Cancel Purchase" at bounding box center [960, 61] width 71 height 18
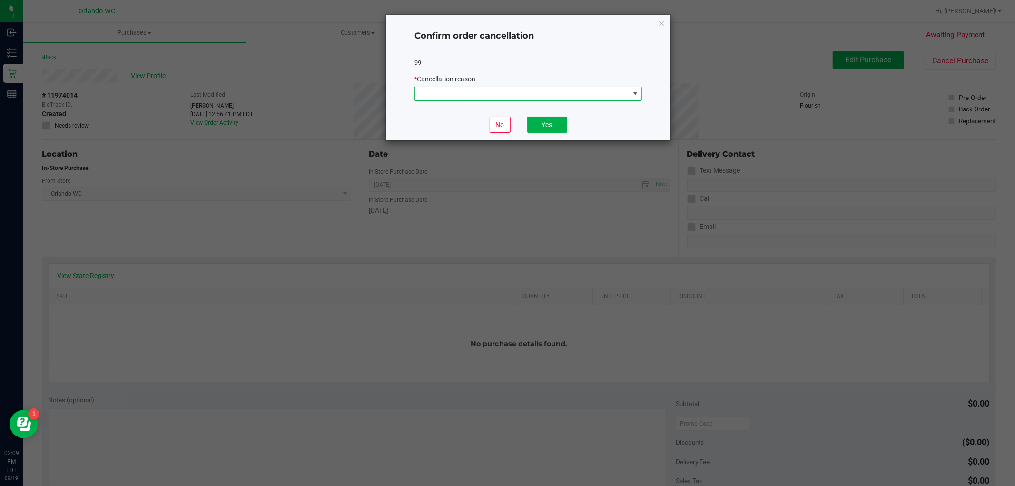
click at [474, 99] on span at bounding box center [522, 93] width 215 height 13
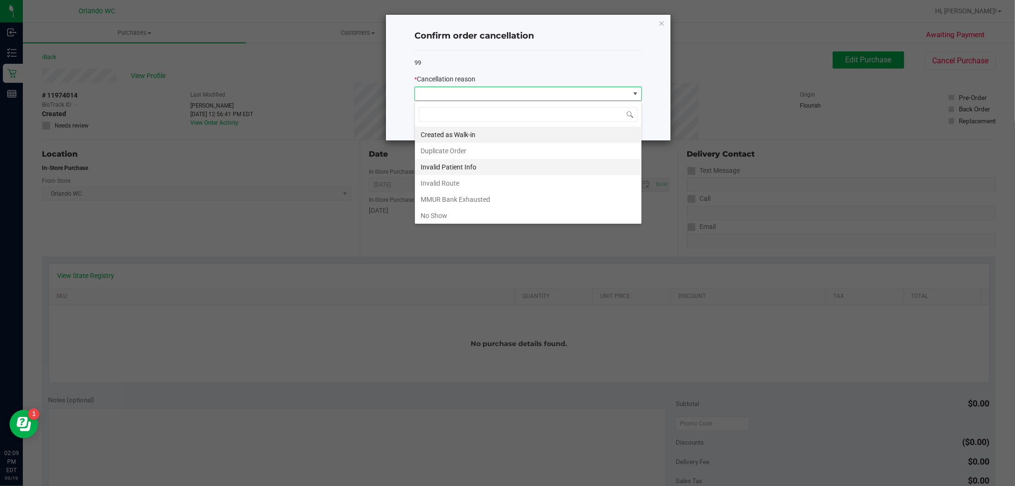
scroll to position [14, 227]
click at [462, 154] on li "Duplicate Order" at bounding box center [528, 151] width 227 height 16
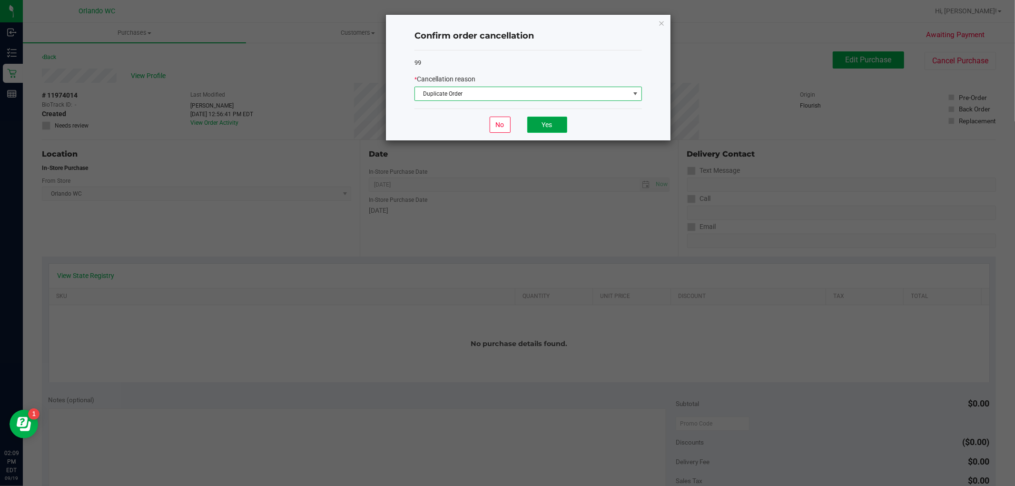
click at [564, 125] on button "Yes" at bounding box center [547, 125] width 40 height 16
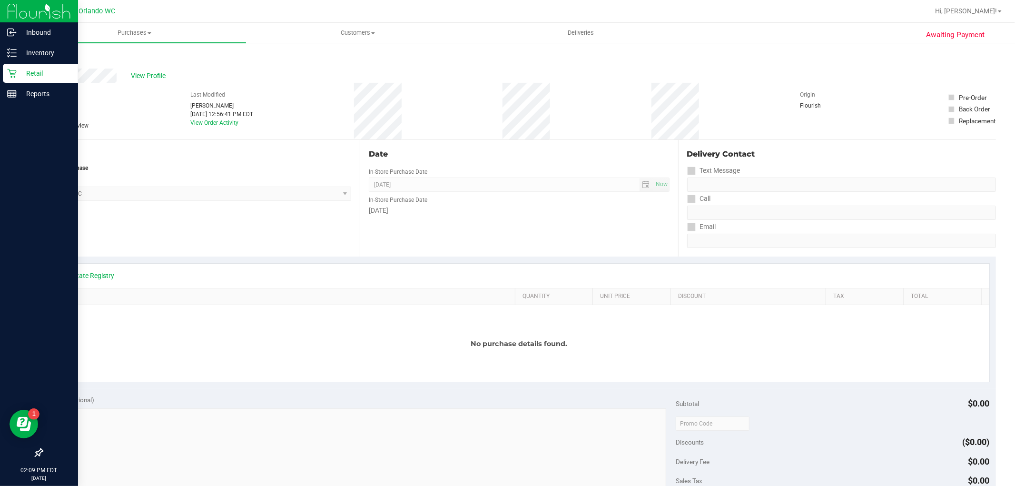
click at [17, 70] on p "Retail" at bounding box center [45, 73] width 57 height 11
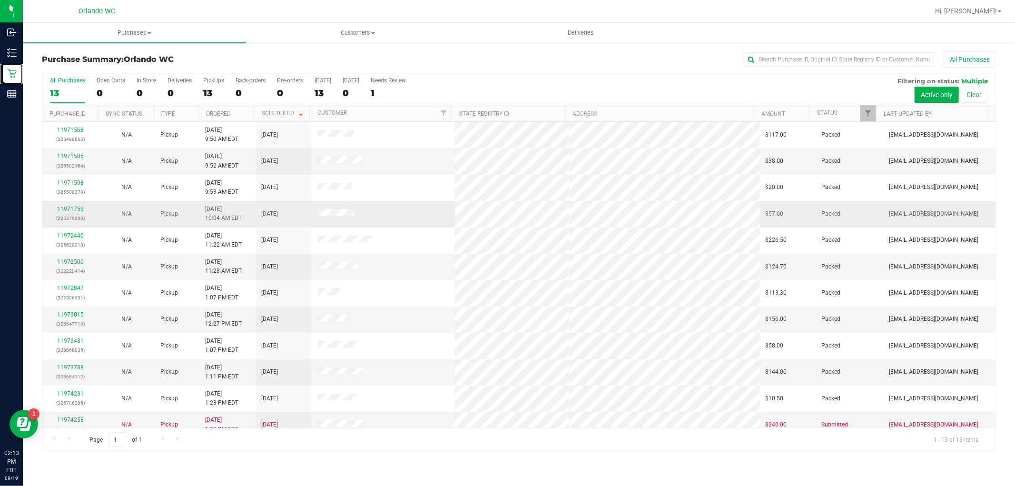
scroll to position [36, 0]
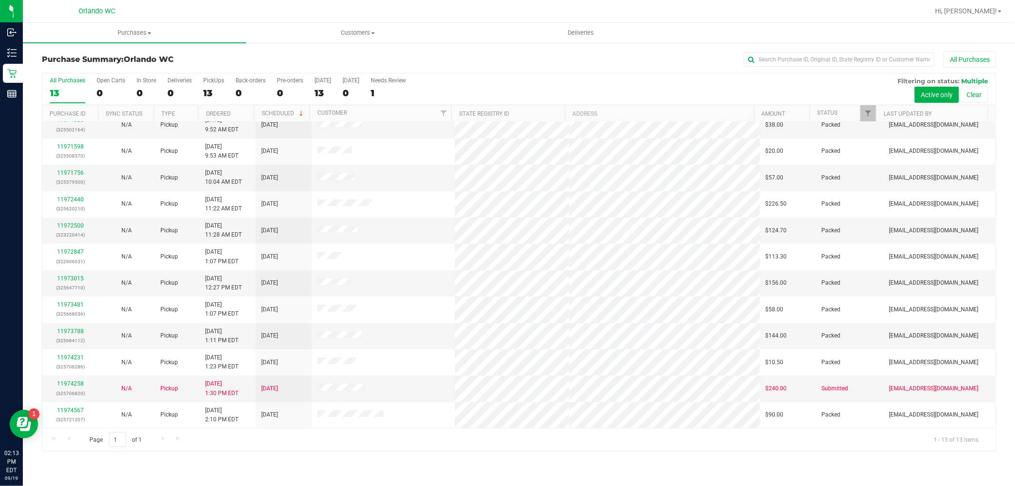
click at [272, 432] on div "Page 1 of 1 1 - 13 of 13 items" at bounding box center [518, 439] width 953 height 23
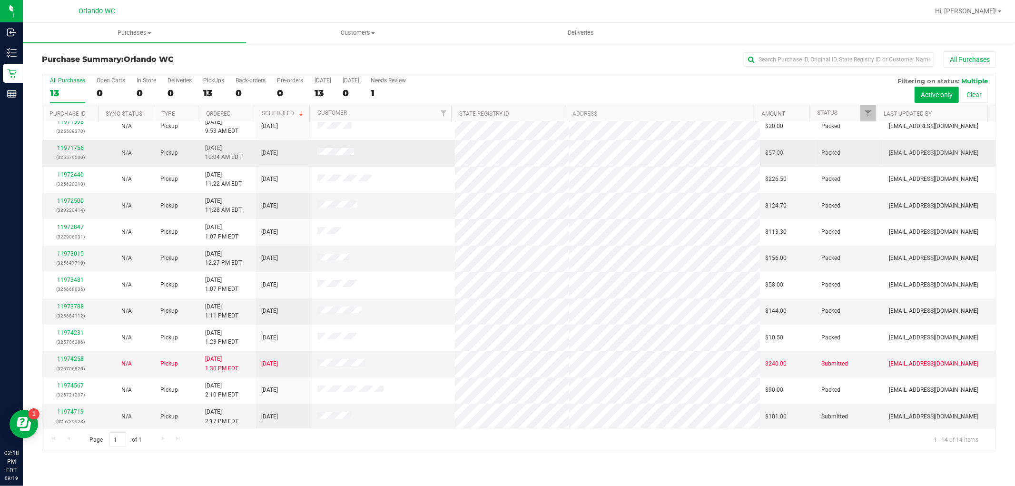
scroll to position [63, 0]
click at [65, 412] on link "11974719" at bounding box center [70, 409] width 27 height 7
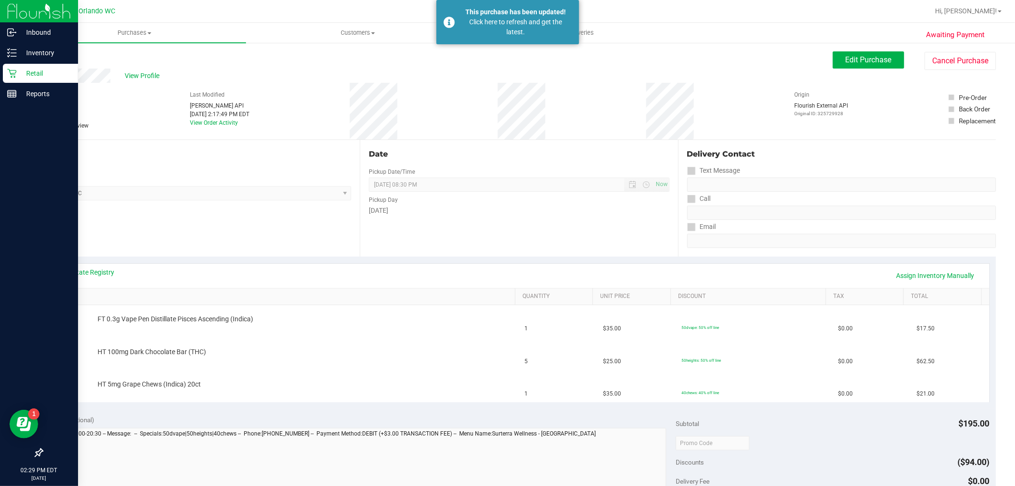
click at [35, 72] on p "Retail" at bounding box center [45, 73] width 57 height 11
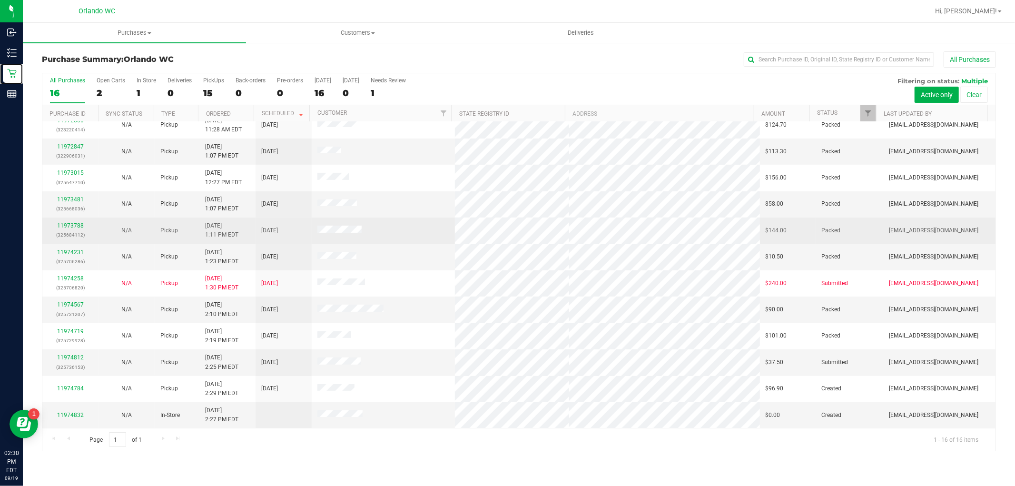
scroll to position [116, 0]
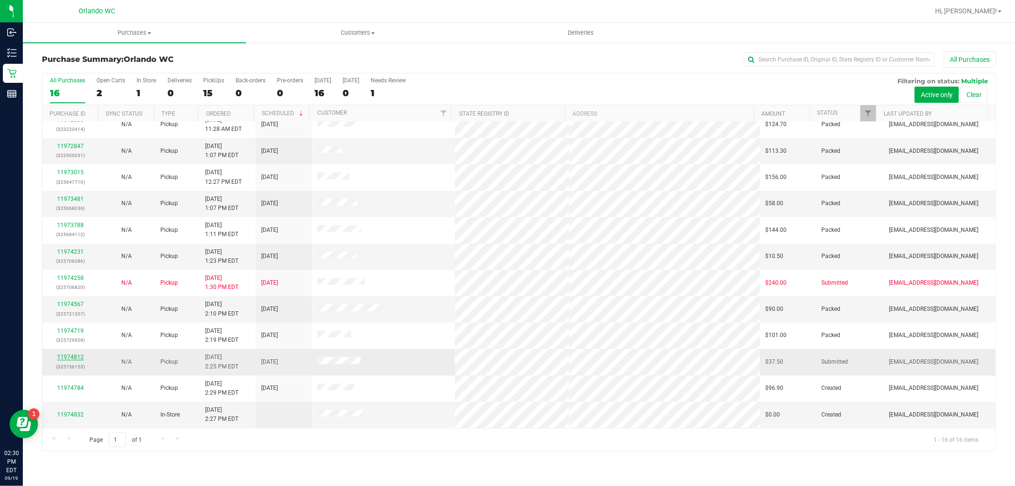
click at [79, 359] on link "11974812" at bounding box center [70, 357] width 27 height 7
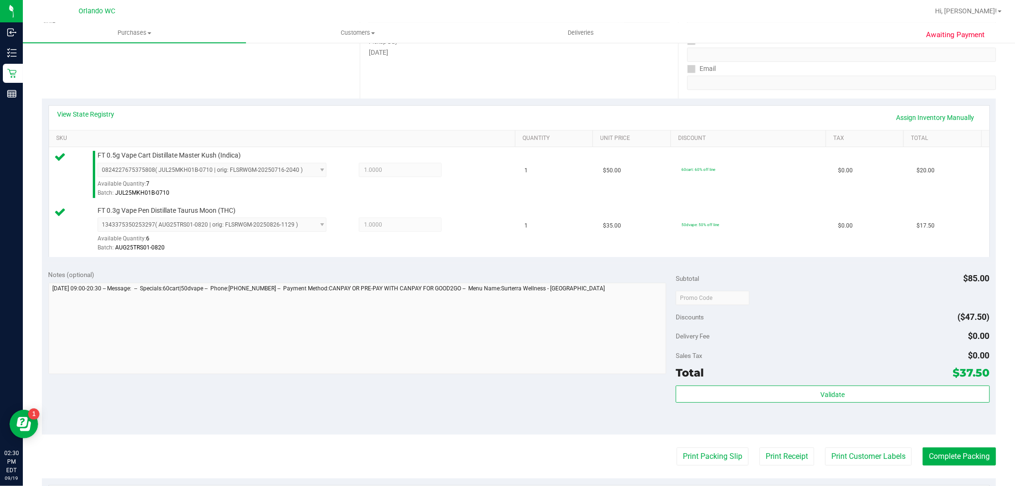
scroll to position [158, 0]
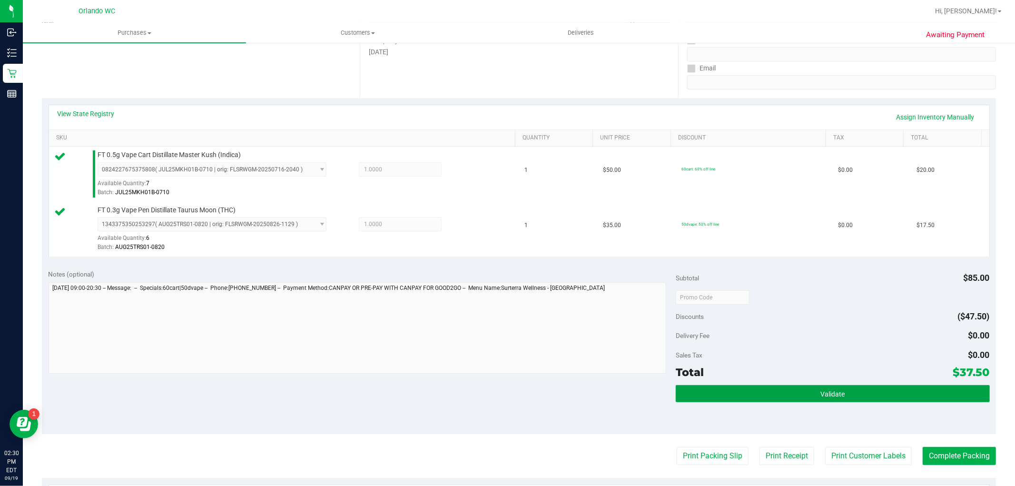
drag, startPoint x: 736, startPoint y: 398, endPoint x: 711, endPoint y: 440, distance: 48.7
click at [736, 398] on button "Validate" at bounding box center [833, 393] width 314 height 17
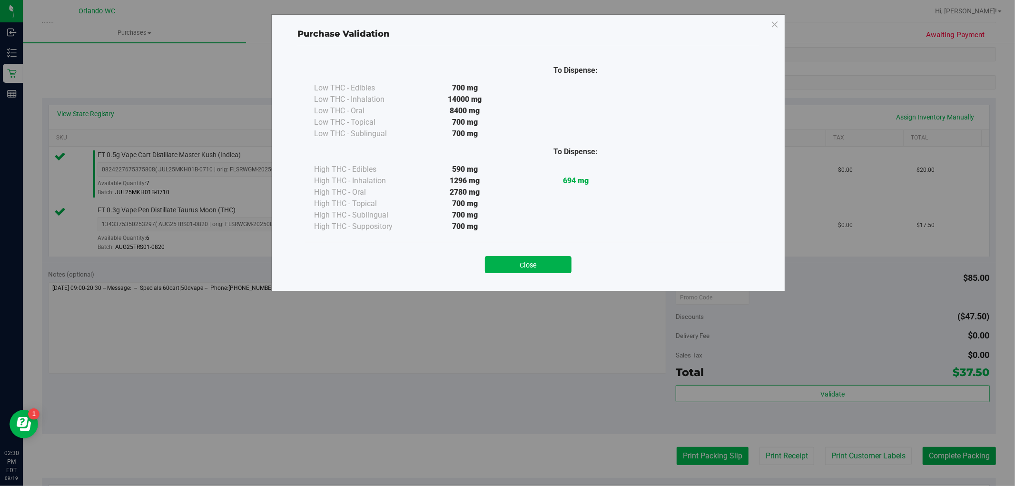
click at [705, 452] on div "Purchase Validation To Dispense: Low THC - Edibles 700 mg" at bounding box center [511, 243] width 1022 height 486
click at [507, 262] on button "Close" at bounding box center [528, 264] width 87 height 17
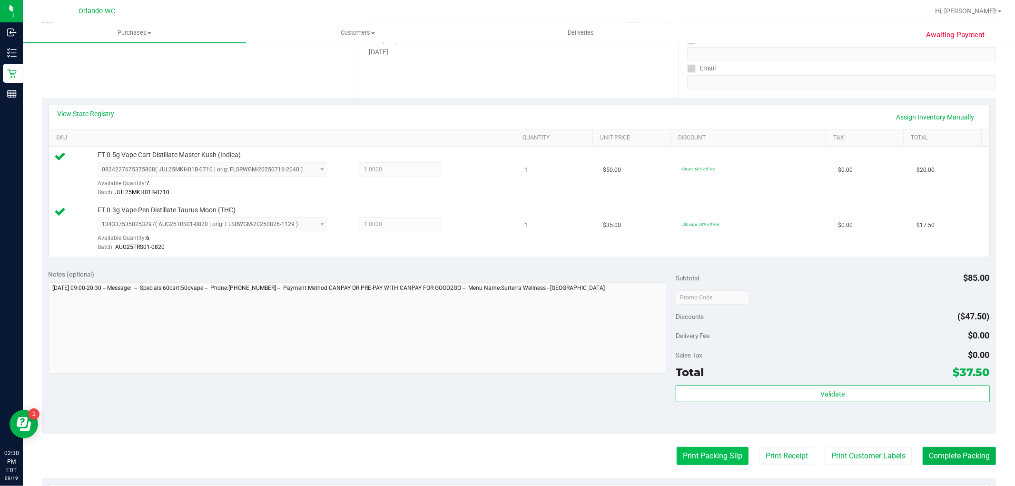
click at [702, 449] on button "Print Packing Slip" at bounding box center [713, 456] width 72 height 18
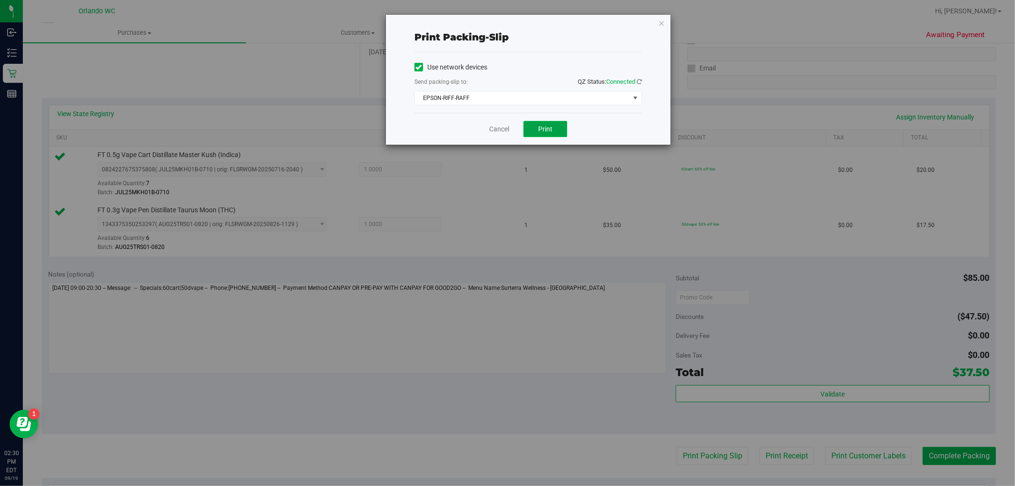
click at [562, 133] on button "Print" at bounding box center [545, 129] width 44 height 16
click at [555, 134] on button "Print" at bounding box center [545, 129] width 44 height 16
click at [526, 132] on button "Print" at bounding box center [545, 129] width 44 height 16
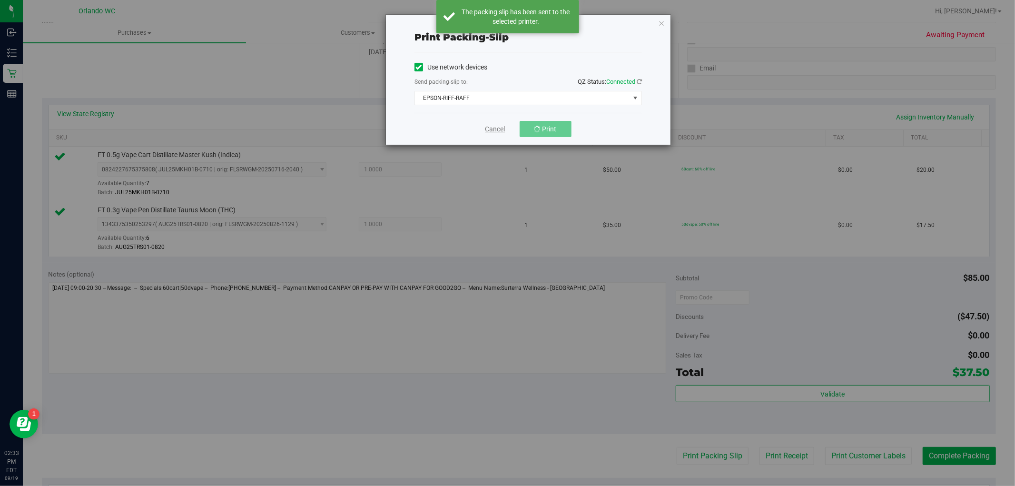
click at [498, 132] on link "Cancel" at bounding box center [495, 129] width 20 height 10
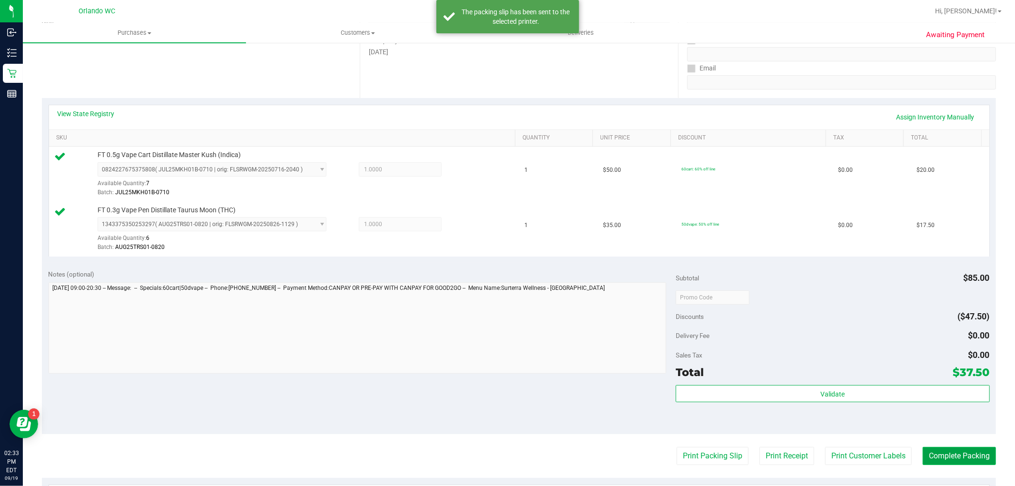
click at [943, 462] on button "Complete Packing" at bounding box center [959, 456] width 73 height 18
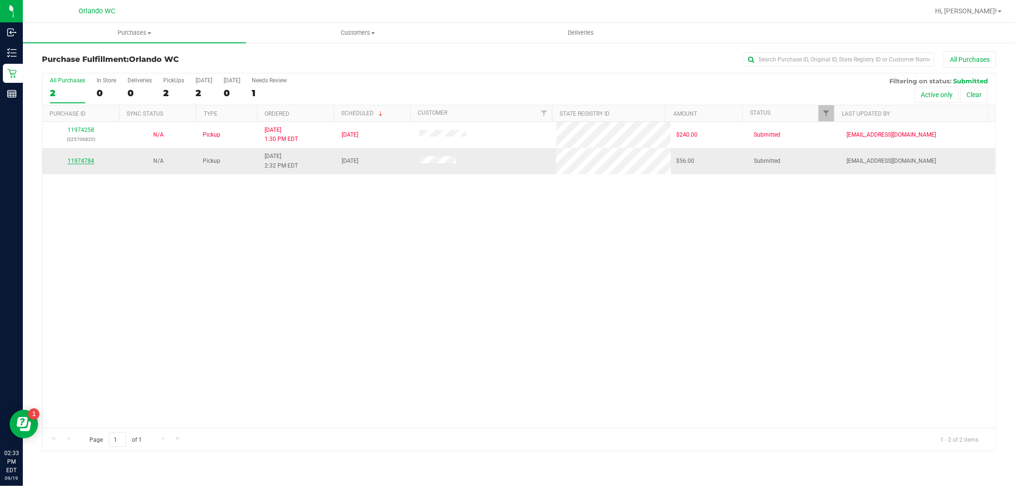
click at [78, 162] on link "11974784" at bounding box center [81, 161] width 27 height 7
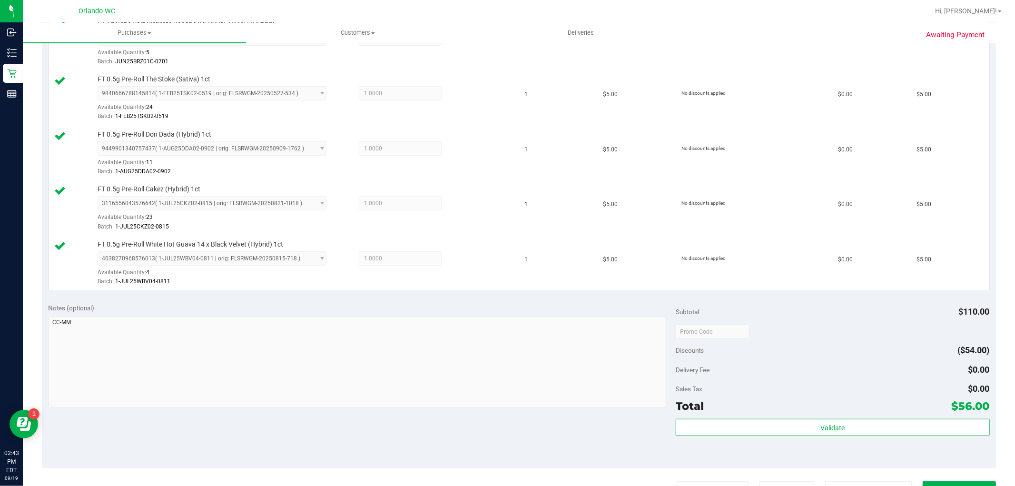
scroll to position [446, 0]
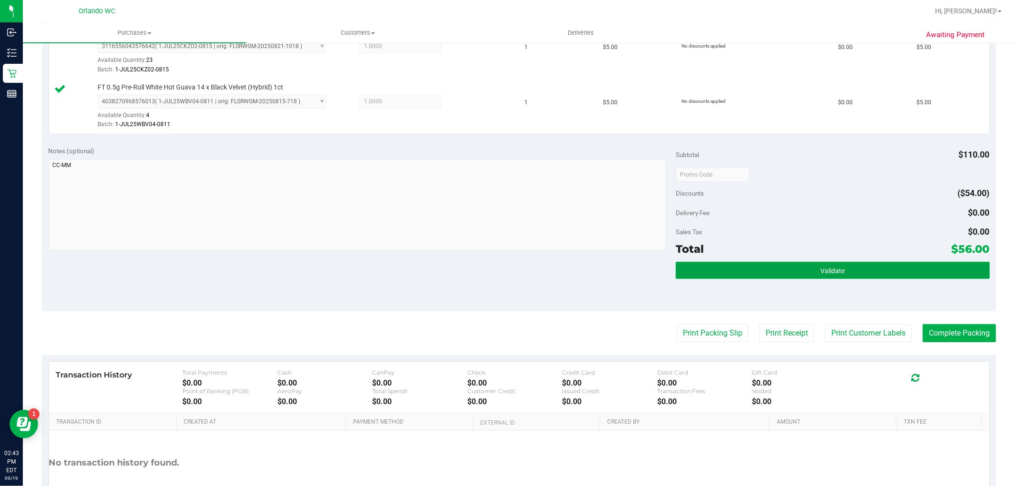
click at [727, 266] on button "Validate" at bounding box center [833, 270] width 314 height 17
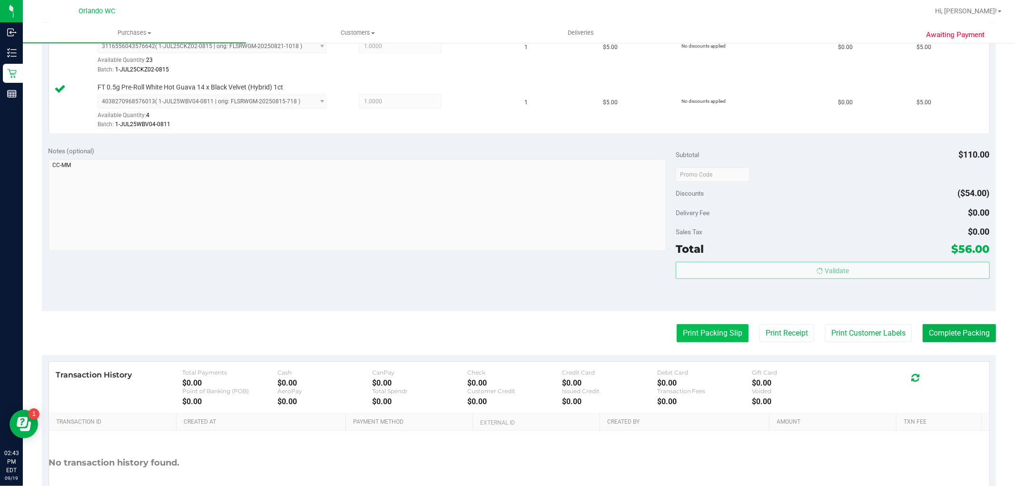
click at [708, 326] on body "Inbound Inventory Retail Reports 02:43 PM EDT 09/19/2025 09/19 Orlando WC Hi, C…" at bounding box center [507, 243] width 1015 height 486
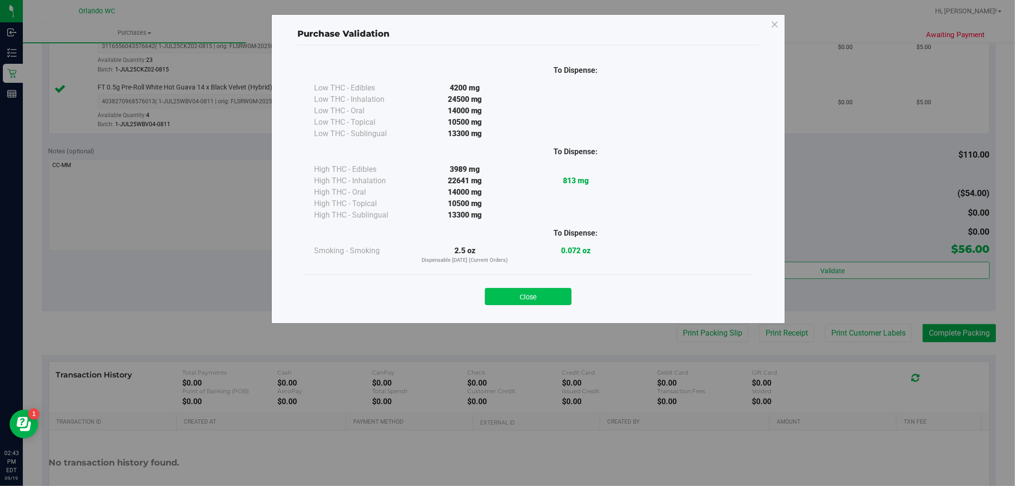
click at [529, 292] on button "Close" at bounding box center [528, 296] width 87 height 17
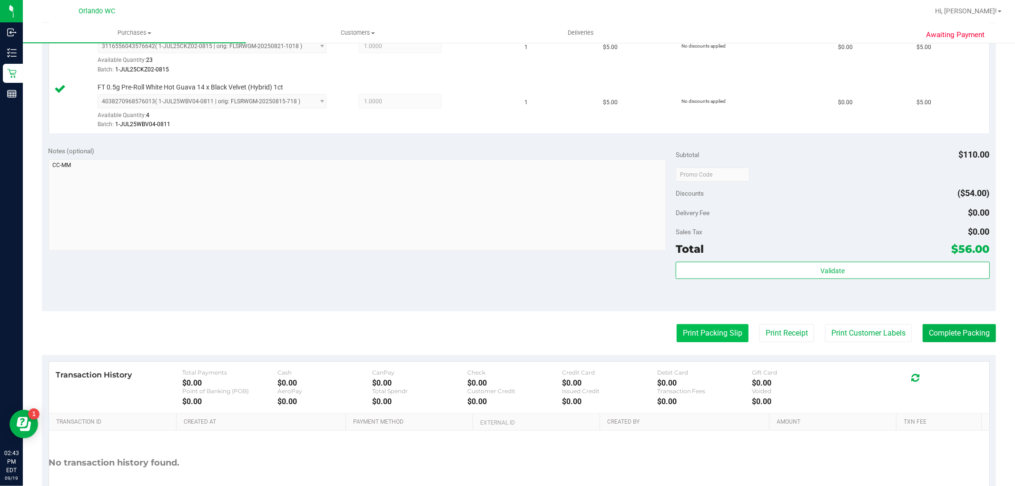
click at [702, 326] on button "Print Packing Slip" at bounding box center [713, 333] width 72 height 18
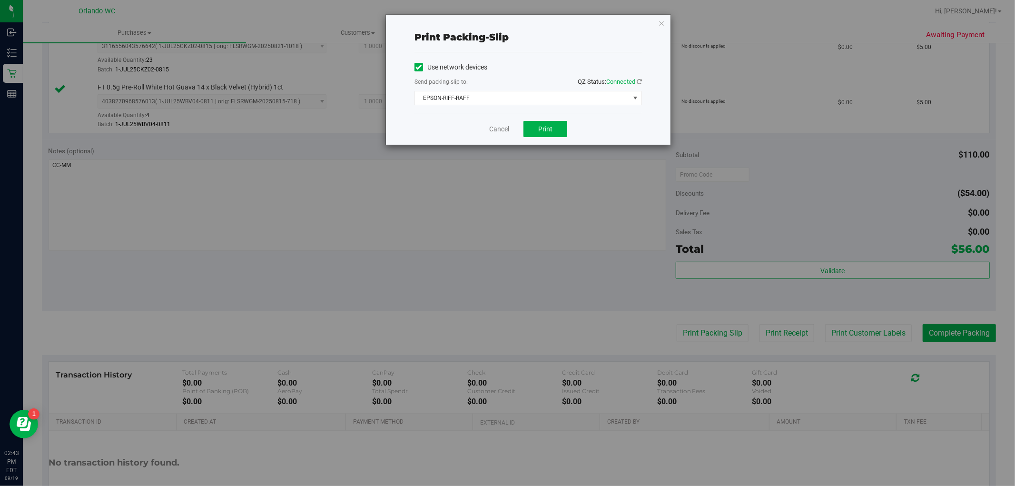
click at [567, 131] on div "Cancel Print" at bounding box center [528, 129] width 227 height 32
click at [562, 131] on button "Print" at bounding box center [545, 129] width 44 height 16
click at [506, 130] on link "Cancel" at bounding box center [499, 129] width 20 height 10
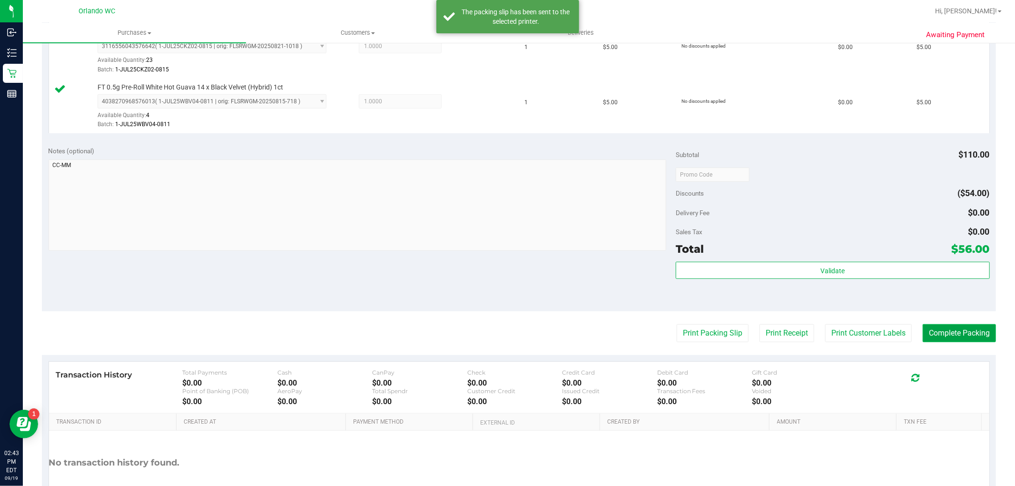
click at [930, 335] on button "Complete Packing" at bounding box center [959, 333] width 73 height 18
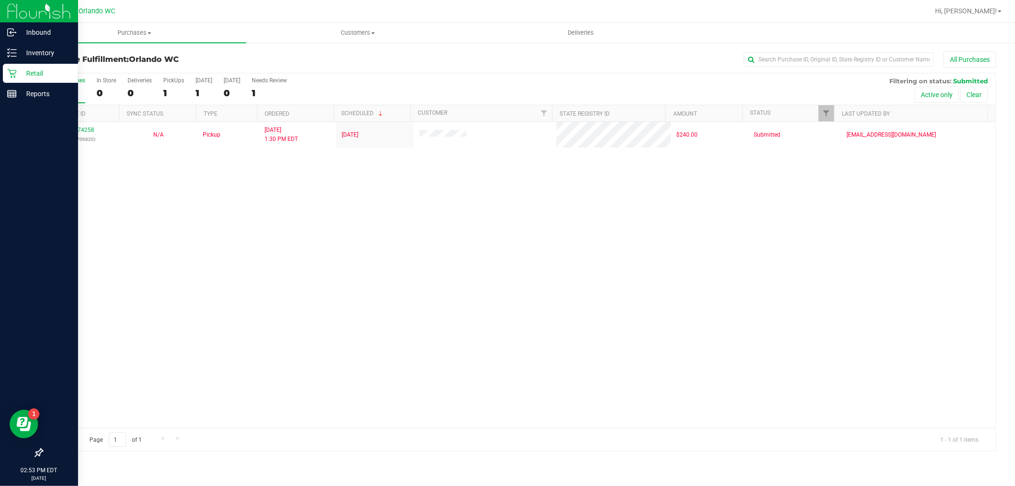
click at [11, 80] on div "Retail" at bounding box center [40, 73] width 75 height 19
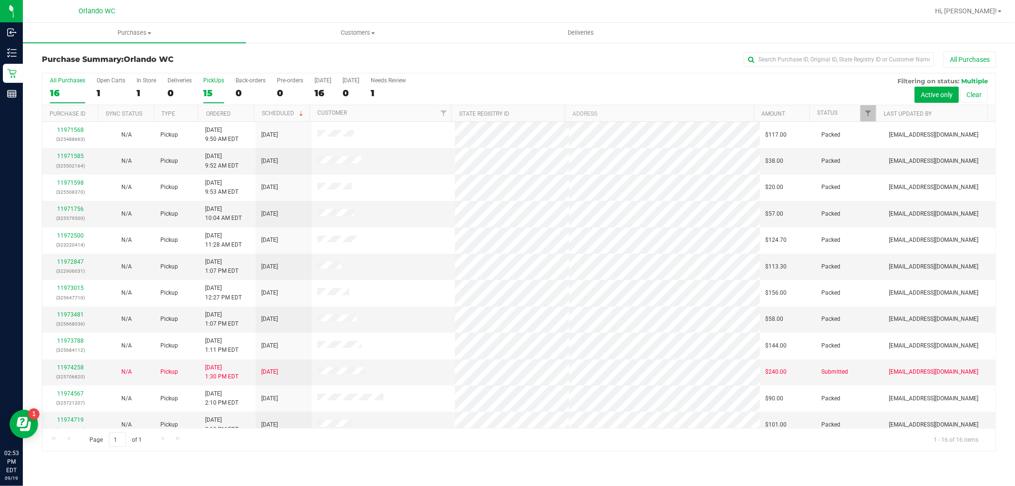
click at [210, 90] on div "15" at bounding box center [213, 93] width 21 height 11
click at [0, 0] on input "PickUps 15" at bounding box center [0, 0] width 0 height 0
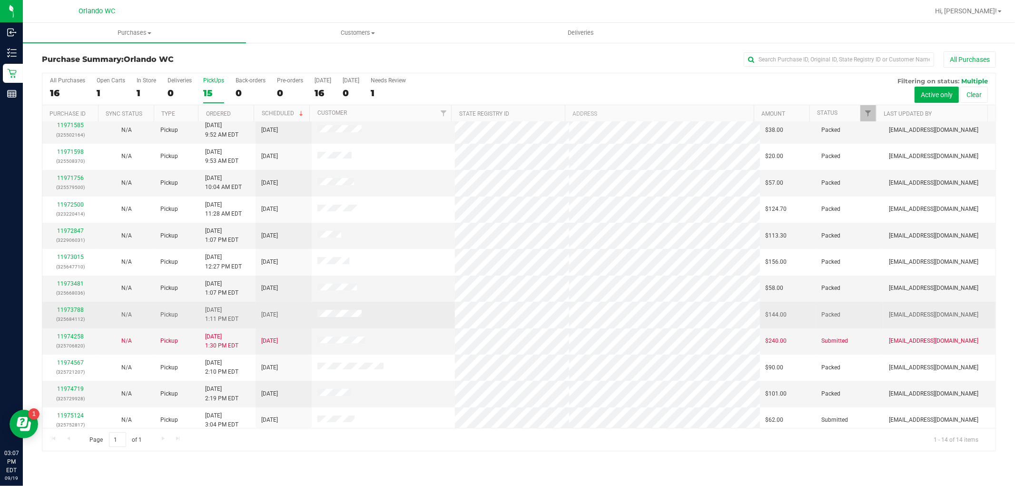
scroll to position [63, 0]
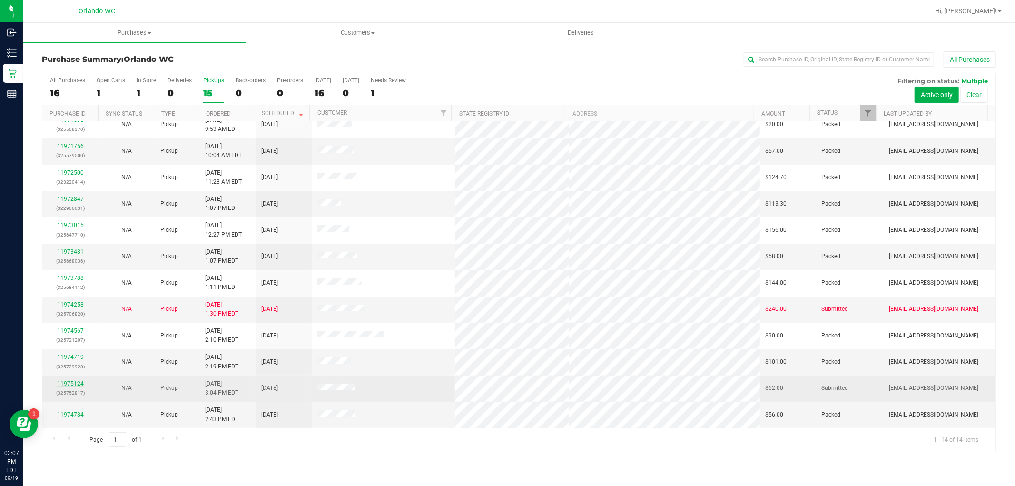
click at [74, 386] on link "11975124" at bounding box center [70, 383] width 27 height 7
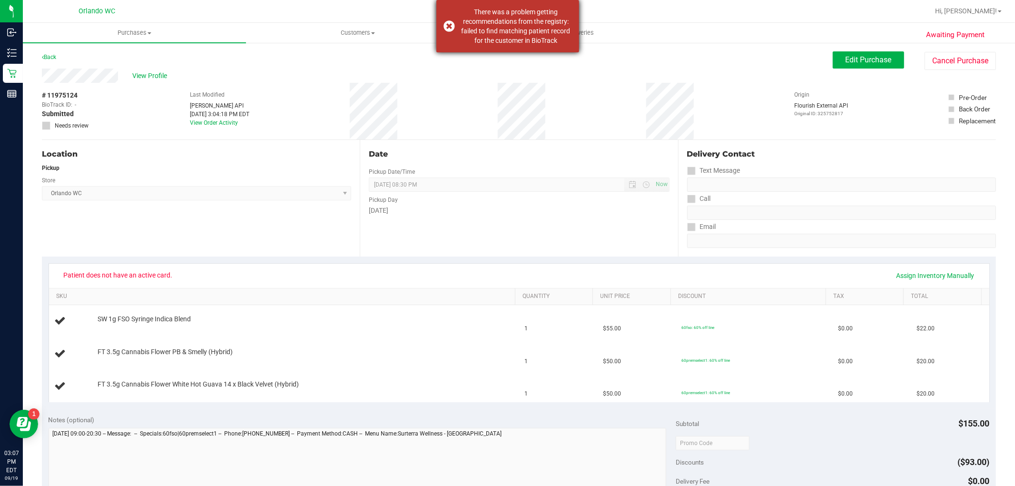
click at [481, 32] on div "There was a problem getting recommendations from the registry: failed to find m…" at bounding box center [516, 26] width 112 height 38
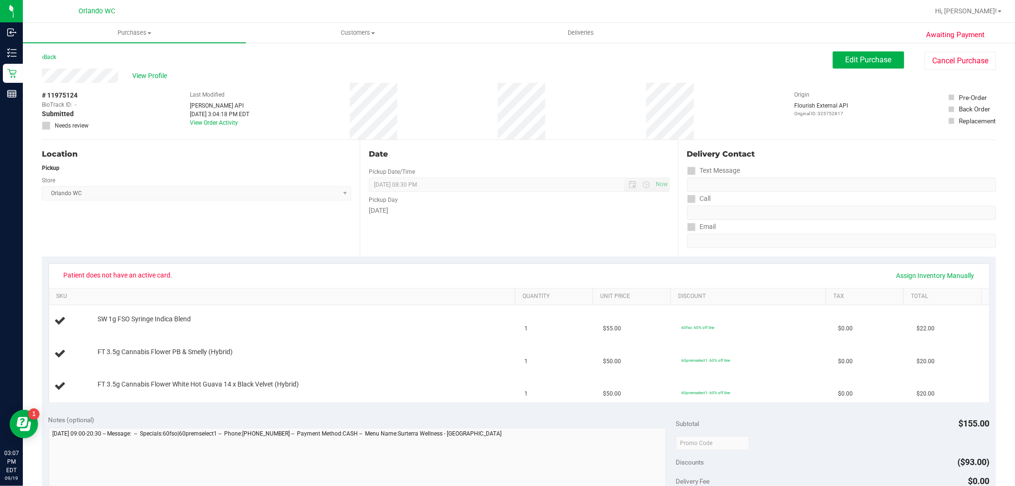
click at [168, 269] on span "Patient does not have an active card." at bounding box center [118, 274] width 121 height 15
click at [338, 130] on div "# 11975124 BioTrack ID: - Submitted Needs review Last Modified Jane API Sep 19,…" at bounding box center [519, 111] width 954 height 57
drag, startPoint x: 888, startPoint y: 62, endPoint x: 845, endPoint y: 69, distance: 43.9
click at [888, 61] on button "Edit Purchase" at bounding box center [868, 59] width 71 height 17
click at [602, 178] on span "09/19/2025 08:30 PM Now" at bounding box center [519, 185] width 300 height 14
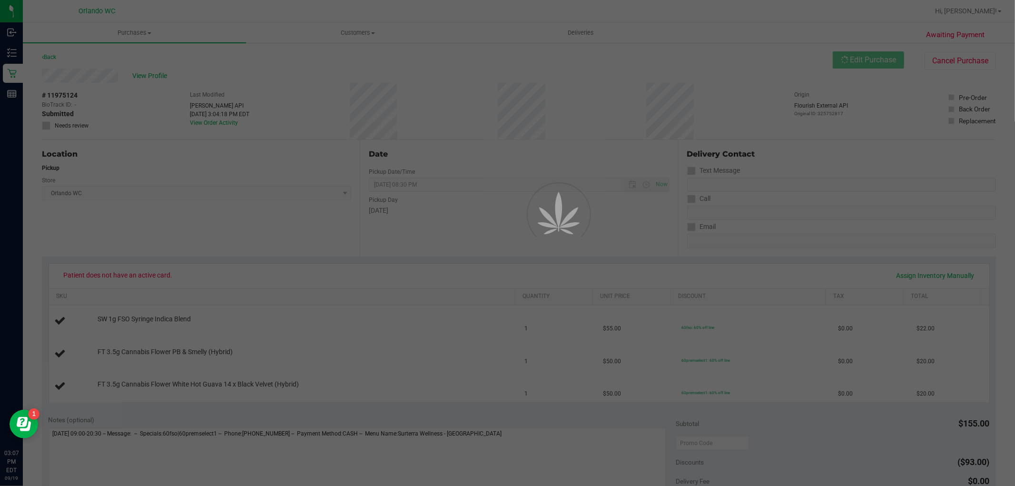
click at [618, 137] on div at bounding box center [507, 243] width 1015 height 486
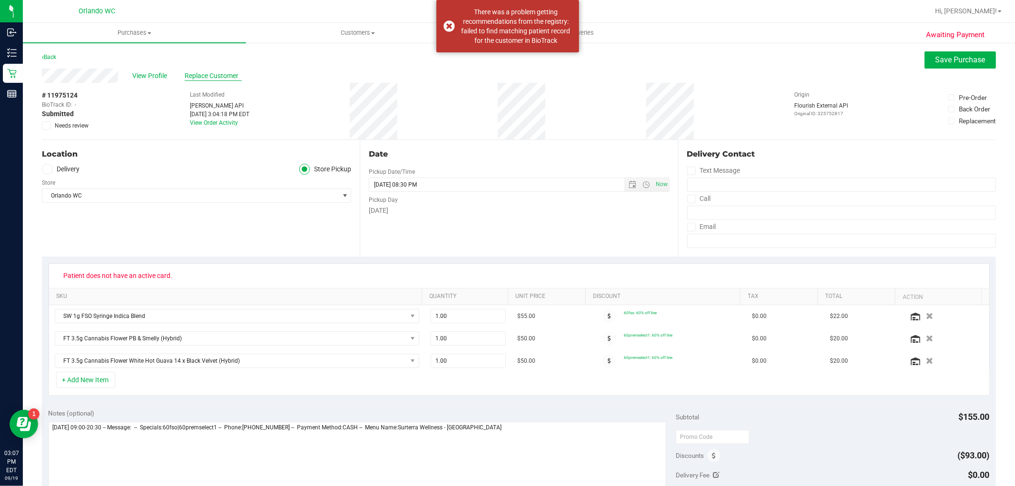
click at [210, 75] on span "Replace Customer" at bounding box center [213, 76] width 57 height 10
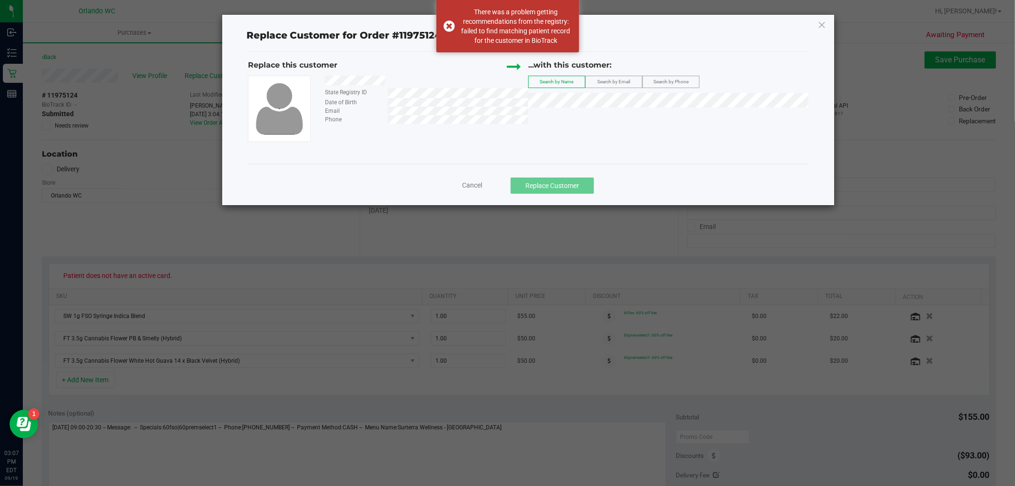
click at [567, 111] on div "...with this customer: Search by Name Search by Email Search by Phone" at bounding box center [668, 85] width 280 height 52
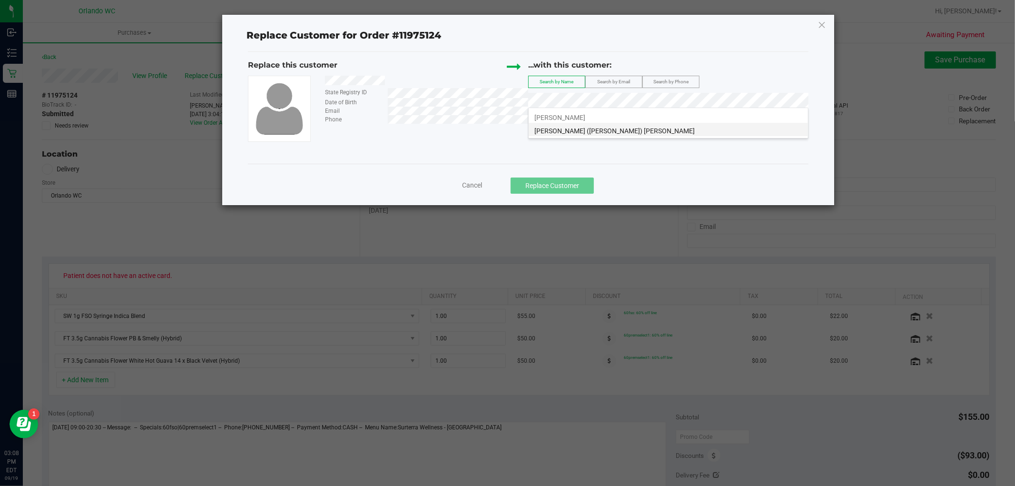
click at [586, 128] on span "RYANN (Ryann) FRANKLIN" at bounding box center [614, 131] width 160 height 8
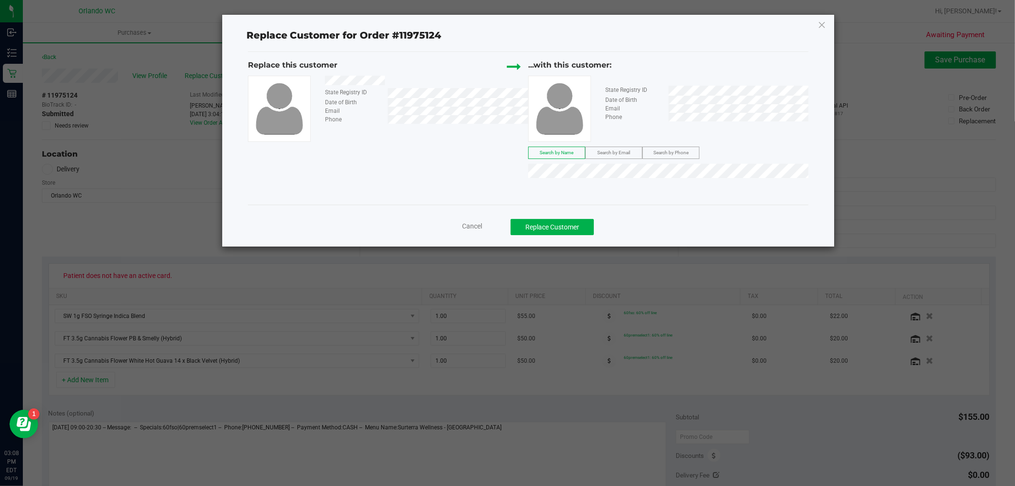
click at [388, 154] on div "Replace this customer State Registry ID Date of Birth Email Phone ...with this …" at bounding box center [528, 120] width 561 height 123
click at [565, 227] on button "Replace Customer" at bounding box center [552, 227] width 83 height 16
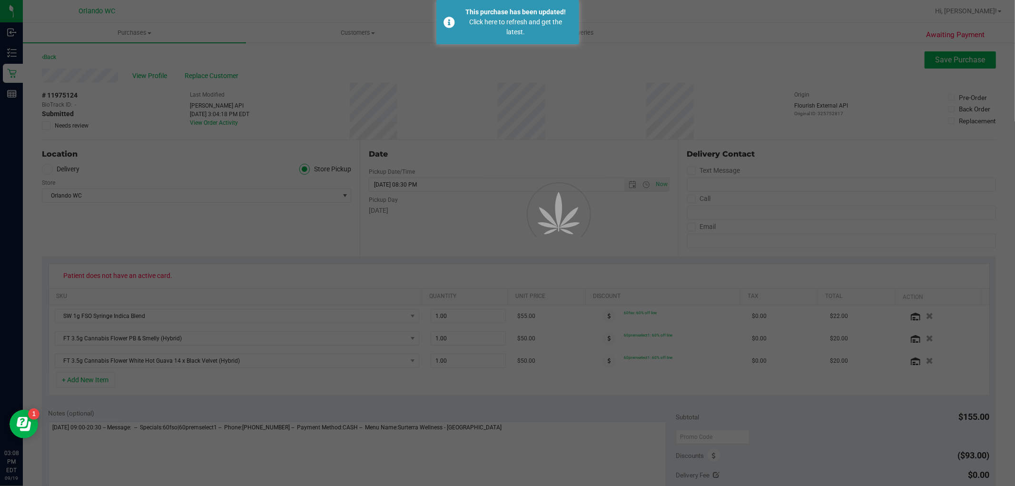
click at [385, 82] on div at bounding box center [507, 243] width 1015 height 486
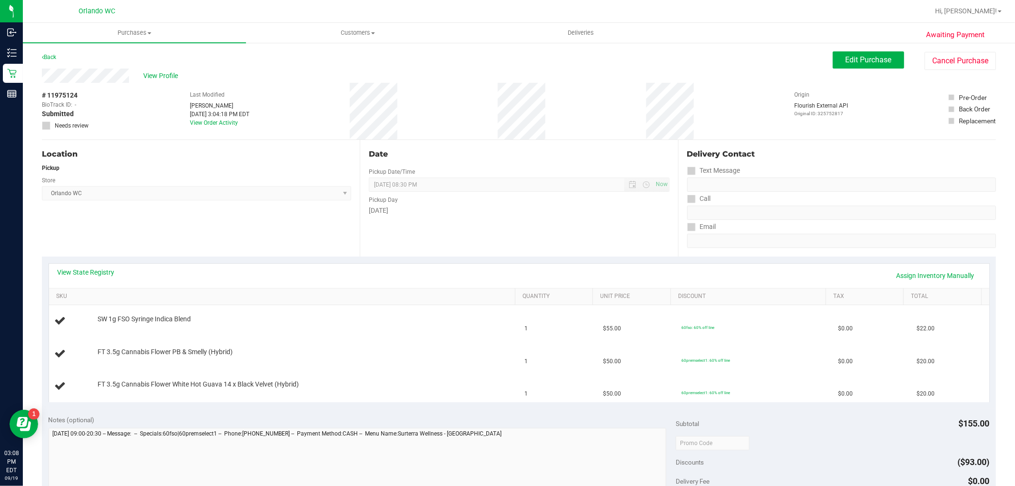
drag, startPoint x: 455, startPoint y: 93, endPoint x: 329, endPoint y: 15, distance: 148.6
click at [454, 92] on div "# 11975124 BioTrack ID: - Submitted Needs review Last Modified Cole Rosenblum S…" at bounding box center [519, 111] width 954 height 57
click at [395, 207] on div "[DATE]" at bounding box center [519, 211] width 300 height 10
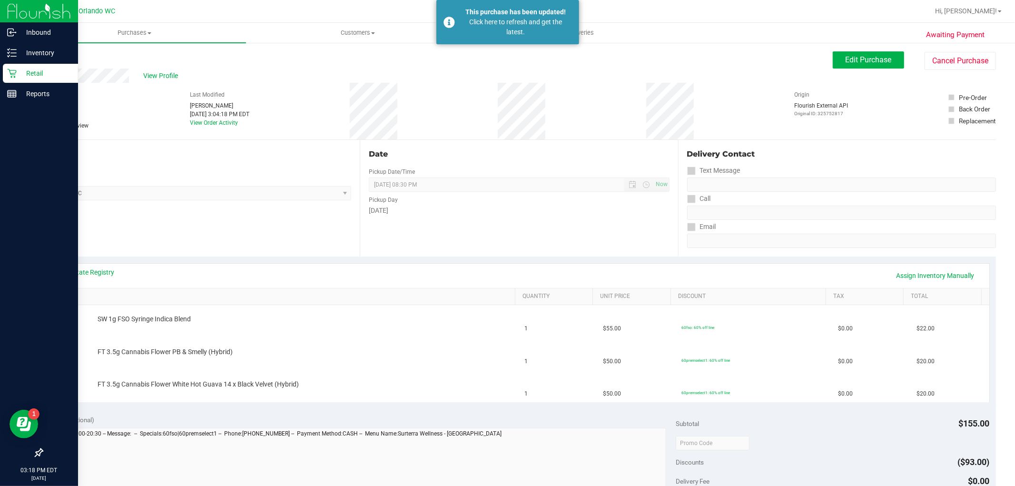
click at [13, 70] on icon at bounding box center [11, 73] width 9 height 9
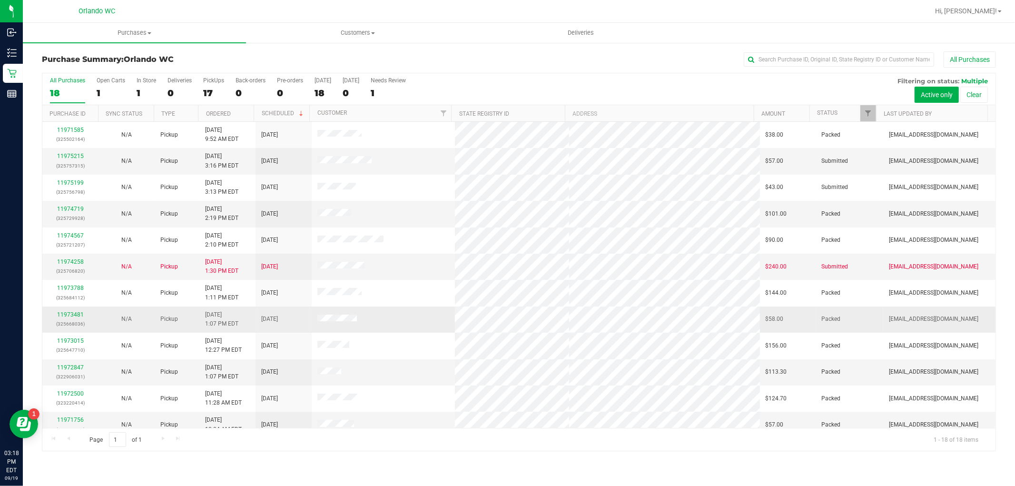
click at [441, 308] on td at bounding box center [383, 319] width 143 height 26
click at [435, 207] on td at bounding box center [383, 214] width 143 height 26
click at [75, 153] on link "11975215" at bounding box center [70, 156] width 27 height 7
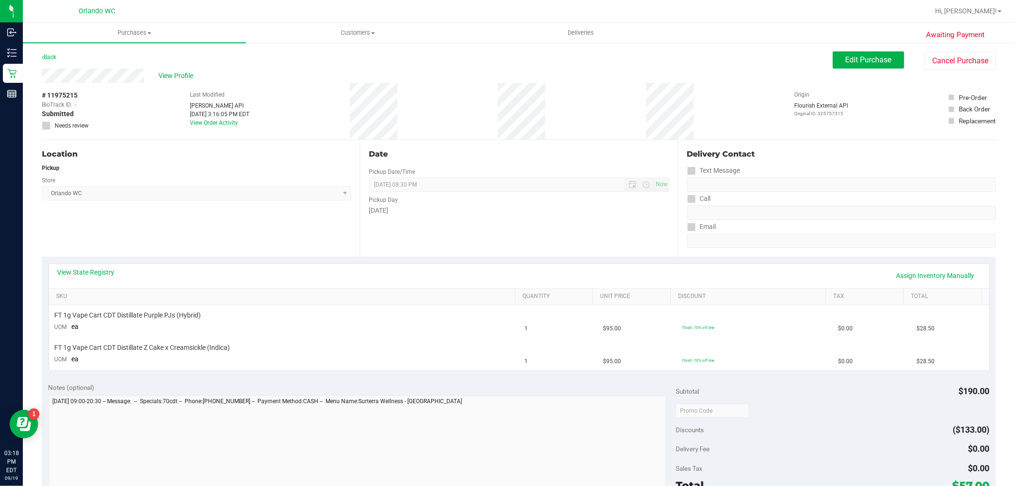
click at [218, 183] on div "Store" at bounding box center [196, 179] width 309 height 14
click at [219, 228] on div "Location Pickup Store Orlando WC Select Store Bonita Springs WC Boynton Beach W…" at bounding box center [201, 198] width 318 height 117
click at [273, 172] on div "Store" at bounding box center [196, 179] width 309 height 14
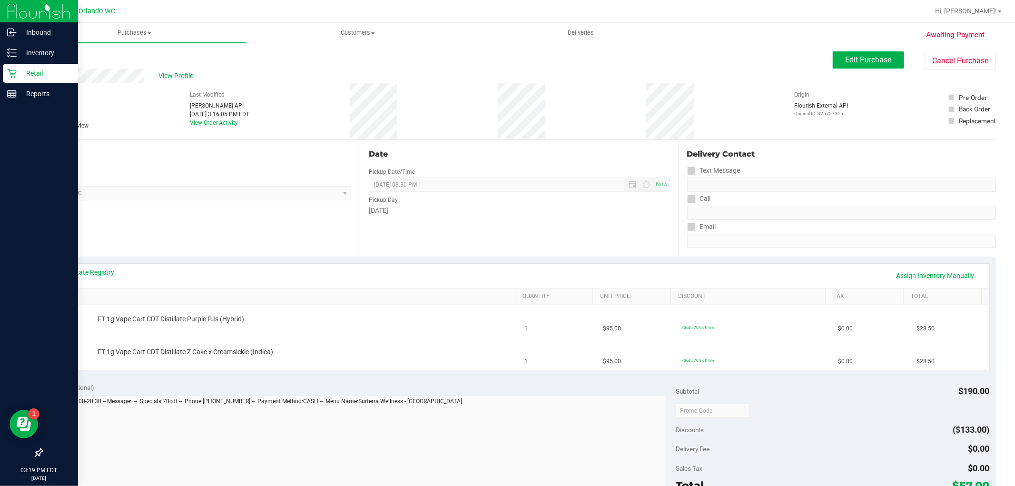
click at [13, 76] on icon at bounding box center [12, 74] width 10 height 10
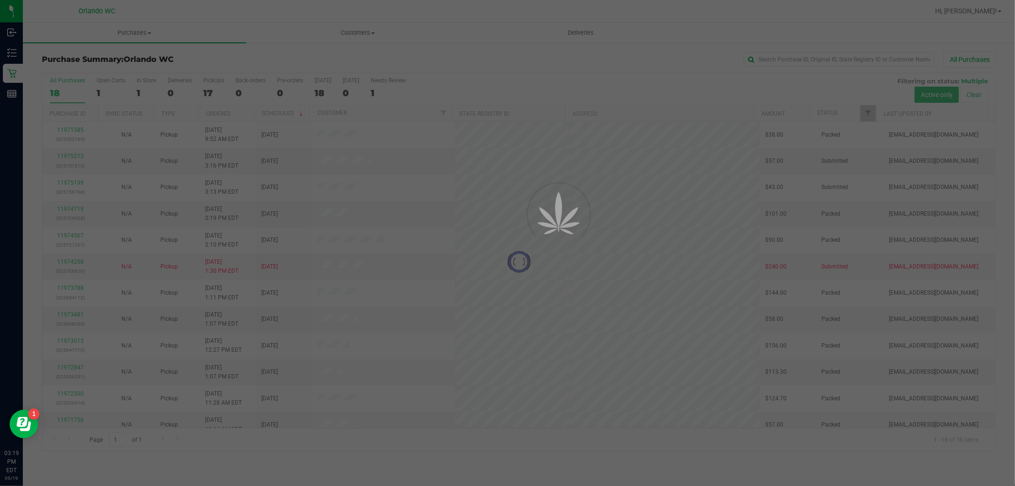
click at [712, 243] on div at bounding box center [507, 243] width 1015 height 486
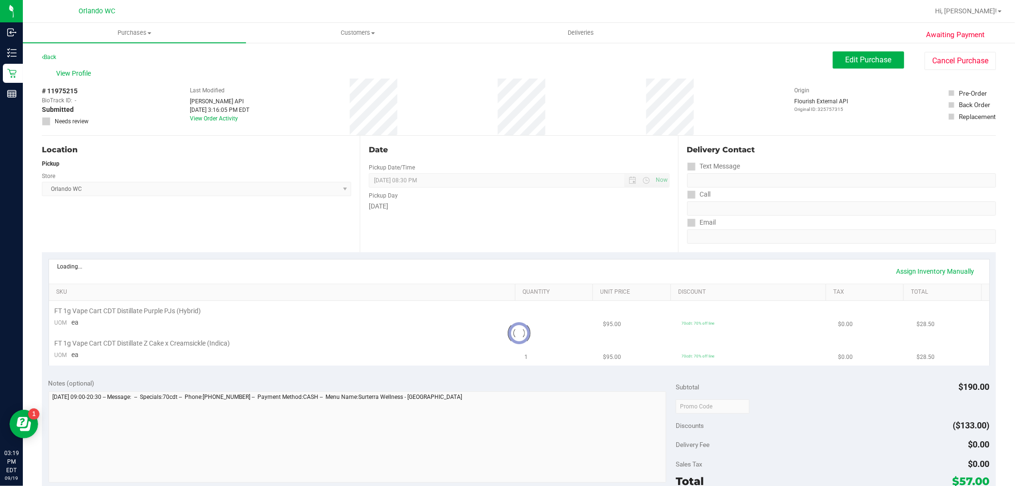
click at [604, 294] on link "Unit Price" at bounding box center [634, 292] width 67 height 8
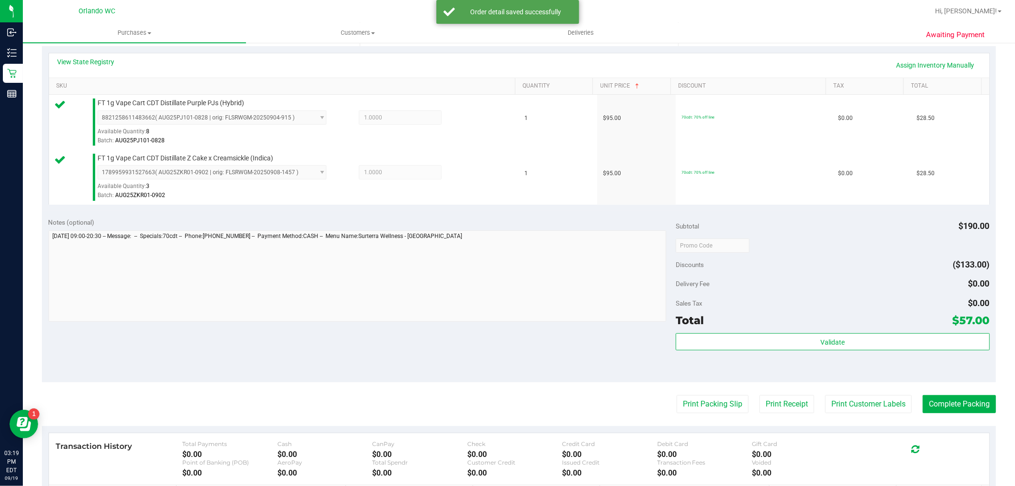
scroll to position [211, 0]
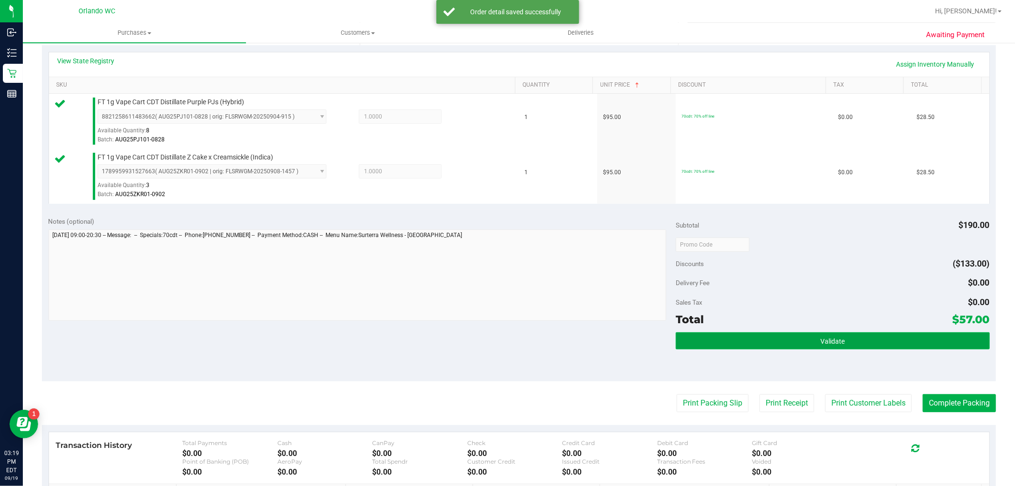
click at [792, 348] on button "Validate" at bounding box center [833, 340] width 314 height 17
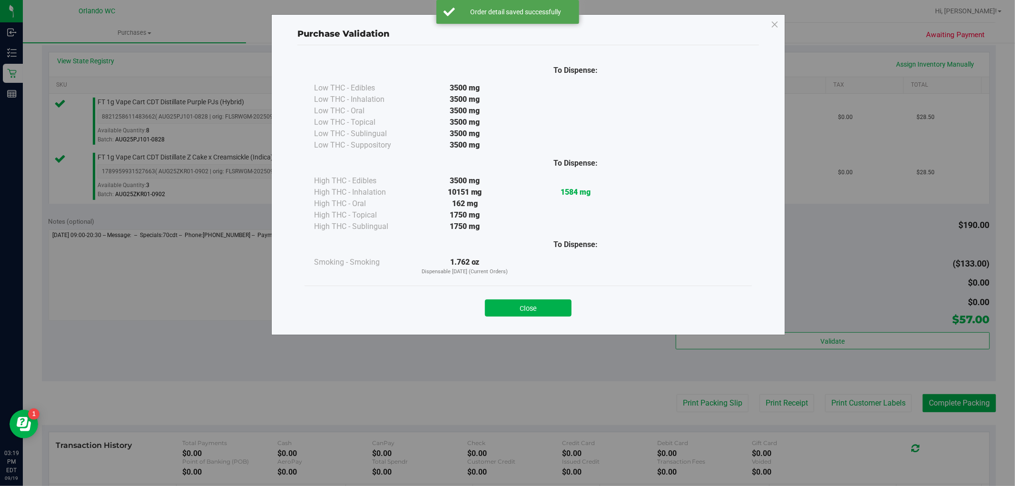
click at [679, 405] on div "Purchase Validation To Dispense: Low THC - Edibles 3500 mg" at bounding box center [511, 243] width 1022 height 486
click at [545, 304] on button "Close" at bounding box center [528, 307] width 87 height 17
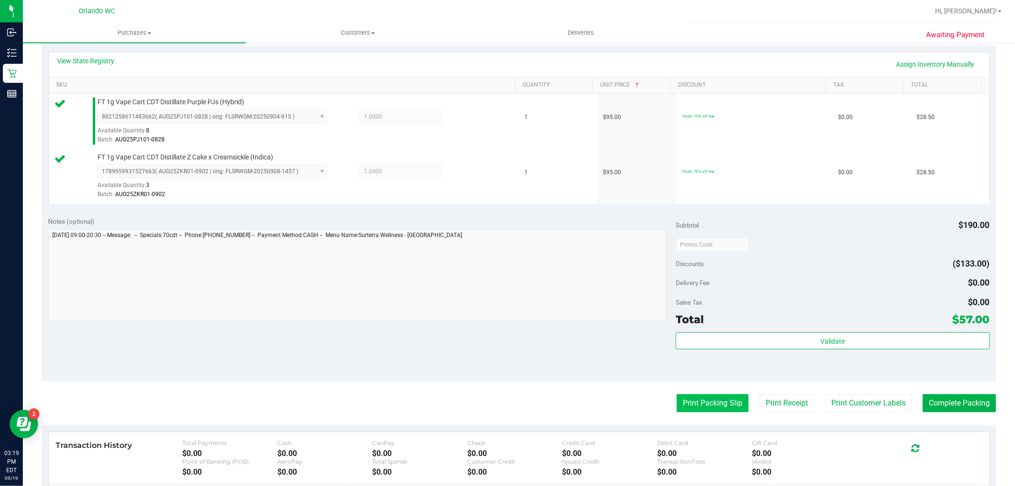
click at [698, 410] on button "Print Packing Slip" at bounding box center [713, 403] width 72 height 18
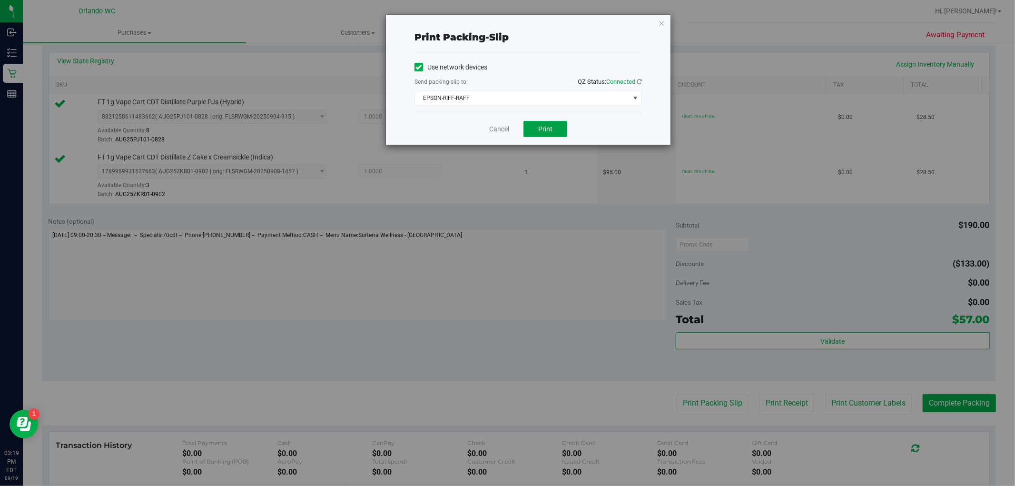
click at [558, 124] on button "Print" at bounding box center [545, 129] width 44 height 16
click at [495, 127] on link "Cancel" at bounding box center [499, 129] width 20 height 10
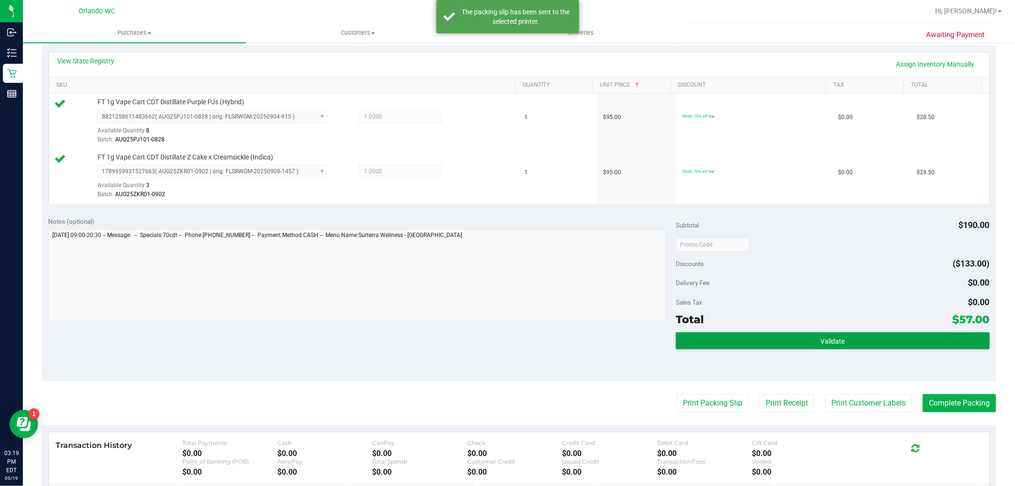
click at [840, 340] on button "Validate" at bounding box center [833, 340] width 314 height 17
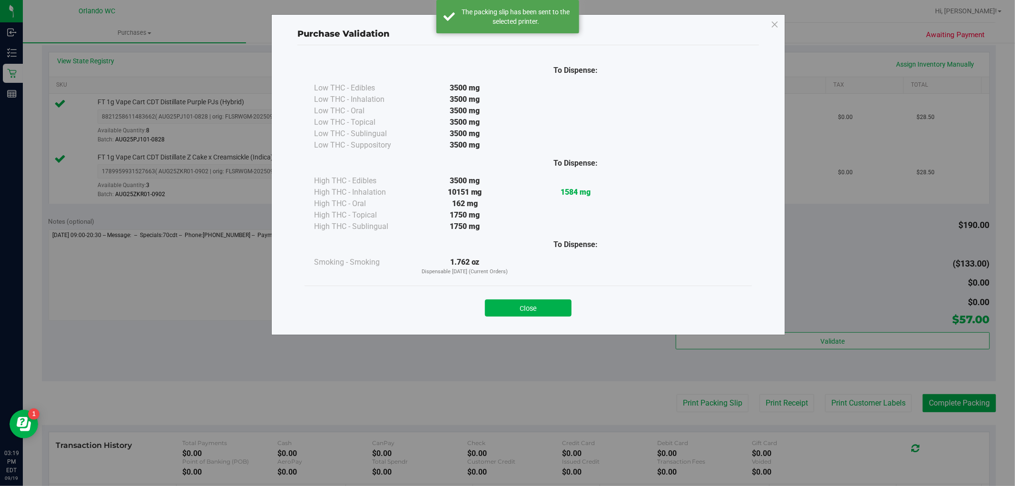
click at [943, 399] on div "Purchase Validation To Dispense: Low THC - Edibles 3500 mg" at bounding box center [511, 243] width 1022 height 486
click at [560, 298] on div "Close" at bounding box center [528, 305] width 433 height 24
click at [583, 312] on div "Close" at bounding box center [528, 305] width 433 height 24
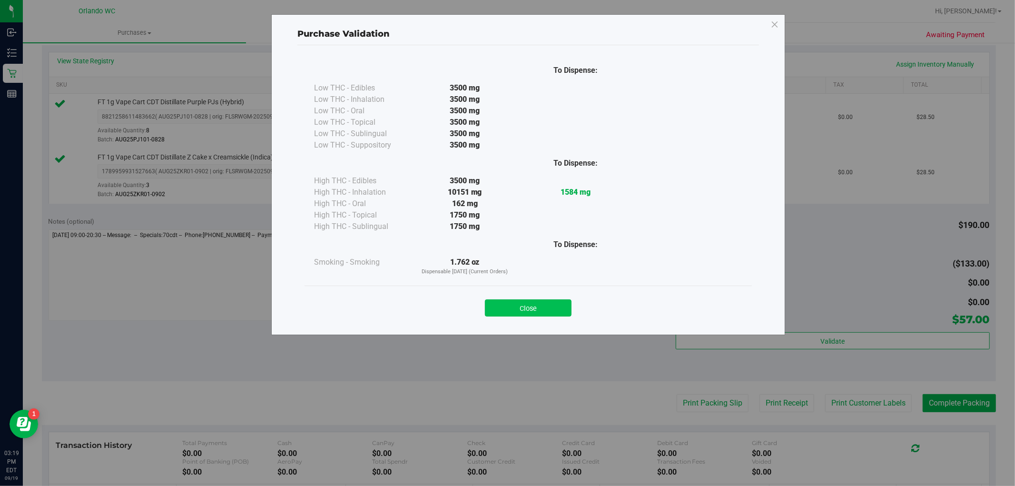
click at [553, 313] on button "Close" at bounding box center [528, 307] width 87 height 17
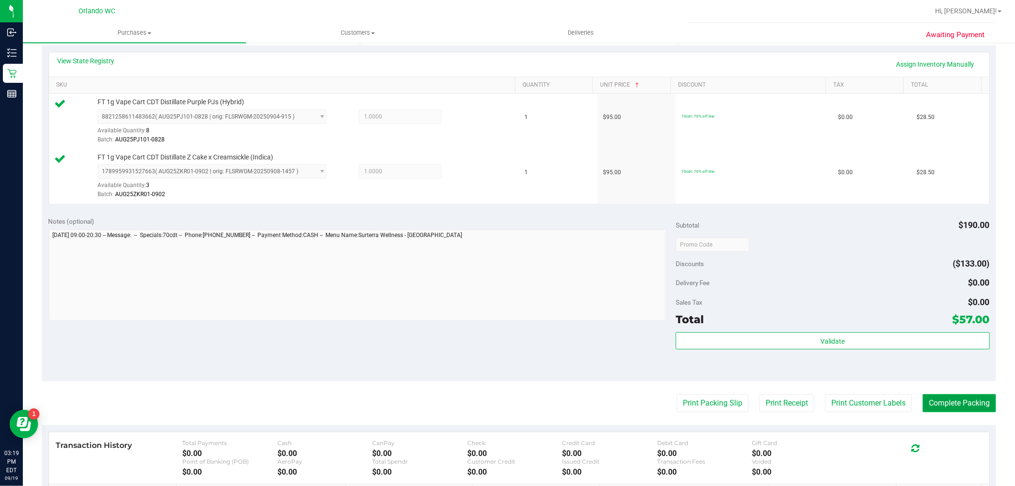
click at [935, 408] on button "Complete Packing" at bounding box center [959, 403] width 73 height 18
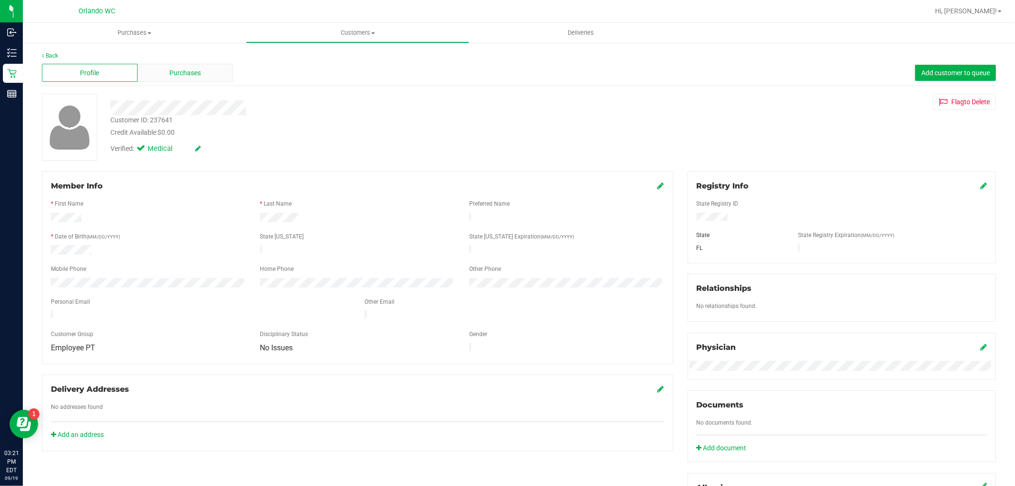
click at [184, 69] on span "Purchases" at bounding box center [184, 73] width 31 height 10
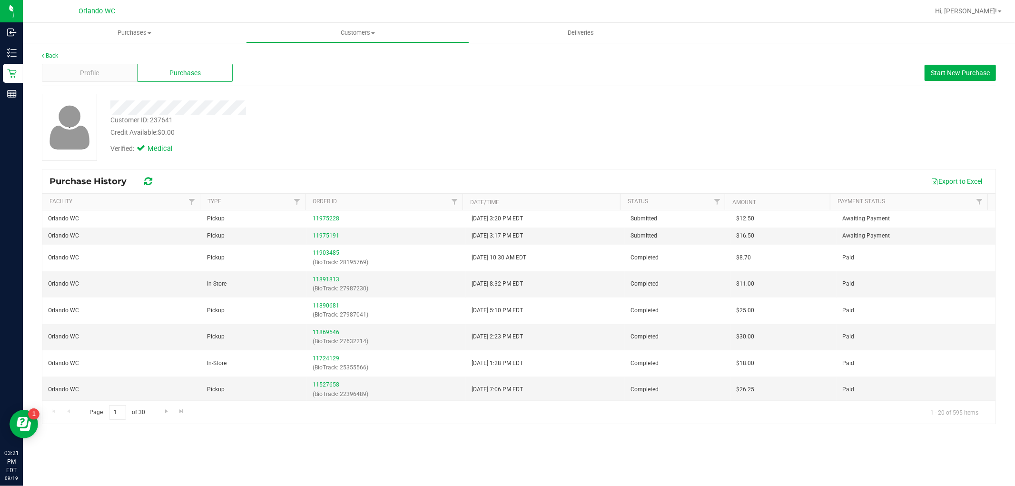
click at [668, 449] on div "Purchases Summary of purchases Fulfillment All purchases Customers All customer…" at bounding box center [519, 254] width 992 height 463
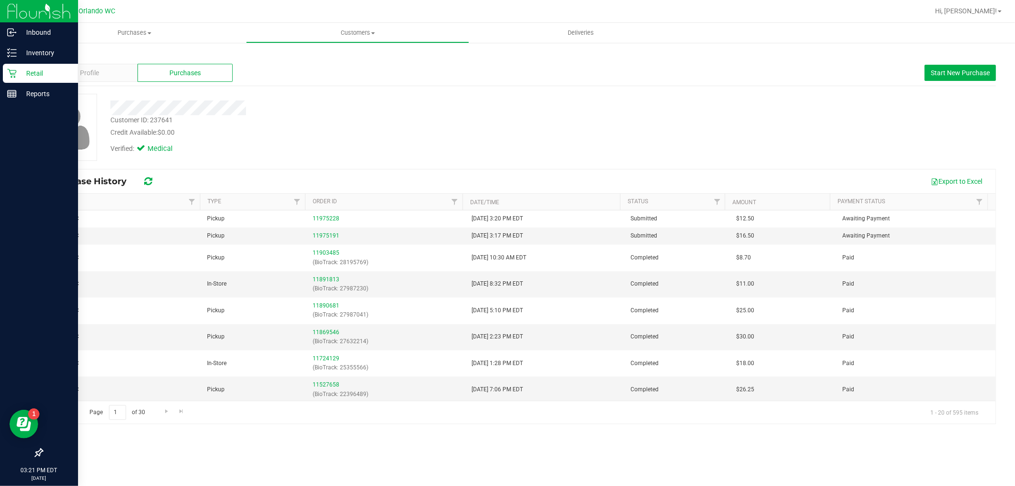
click at [20, 75] on p "Retail" at bounding box center [45, 73] width 57 height 11
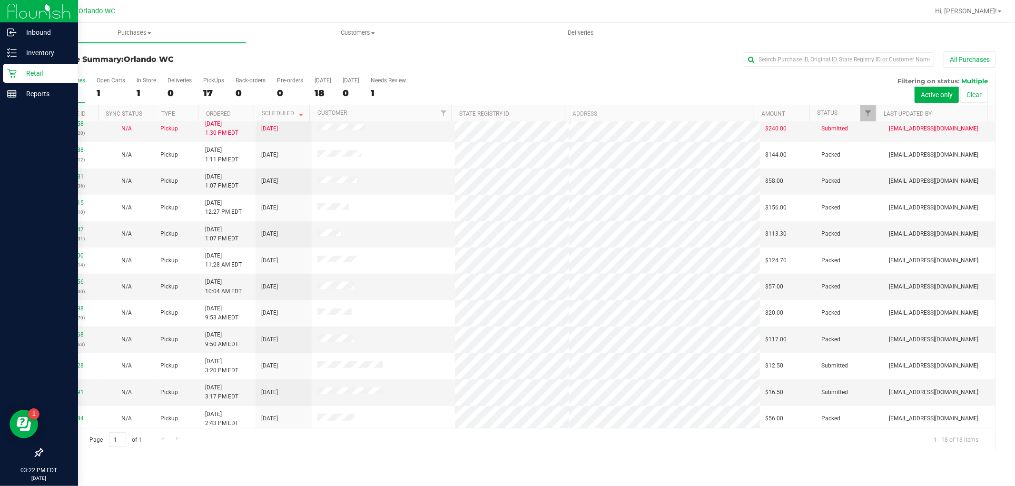
scroll to position [168, 0]
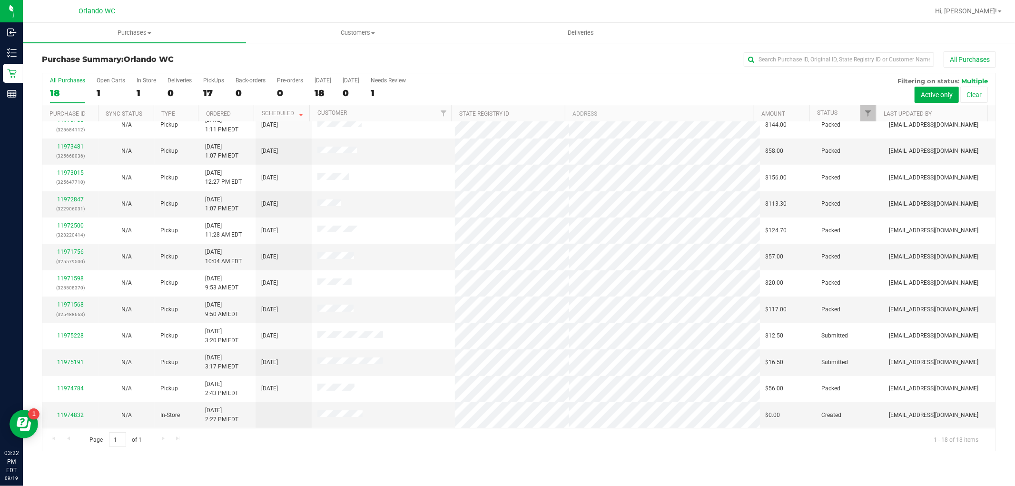
click at [170, 446] on div "Page 1 of 1 1 - 18 of 18 items" at bounding box center [518, 439] width 953 height 23
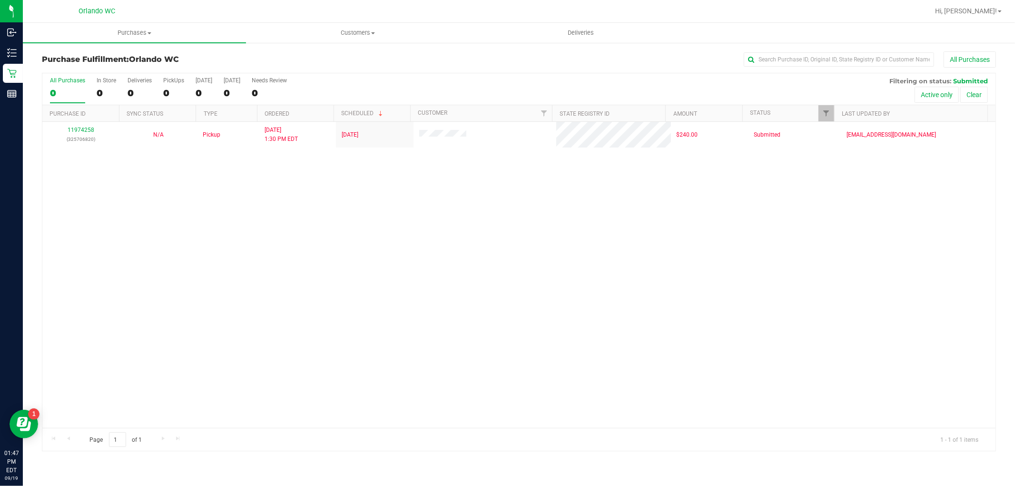
drag, startPoint x: 413, startPoint y: 256, endPoint x: 470, endPoint y: 30, distance: 233.3
click at [414, 245] on div "11974258 (325706820) N/A Pickup [DATE] 1:30 PM EDT 9/19/2025 $240.00 Submitted …" at bounding box center [518, 275] width 953 height 306
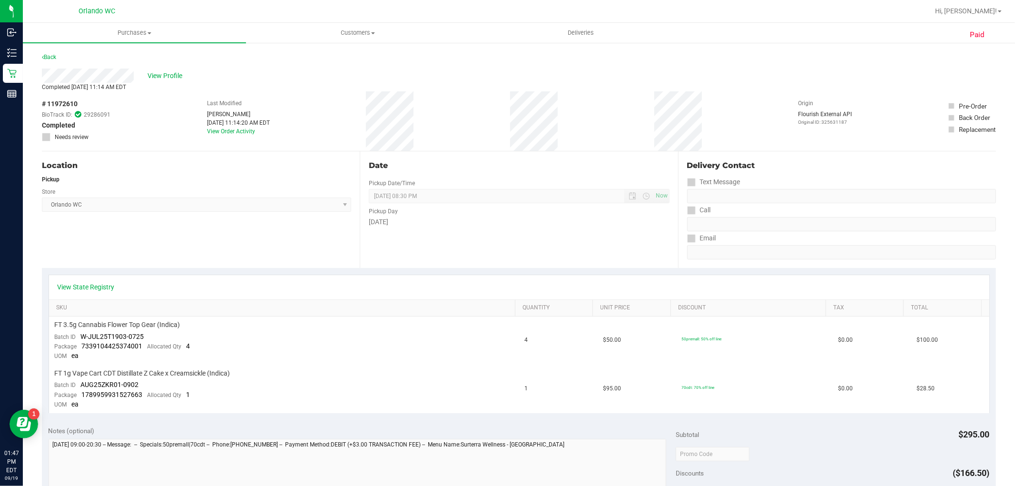
click at [392, 184] on label "Pickup Date/Time" at bounding box center [392, 183] width 46 height 9
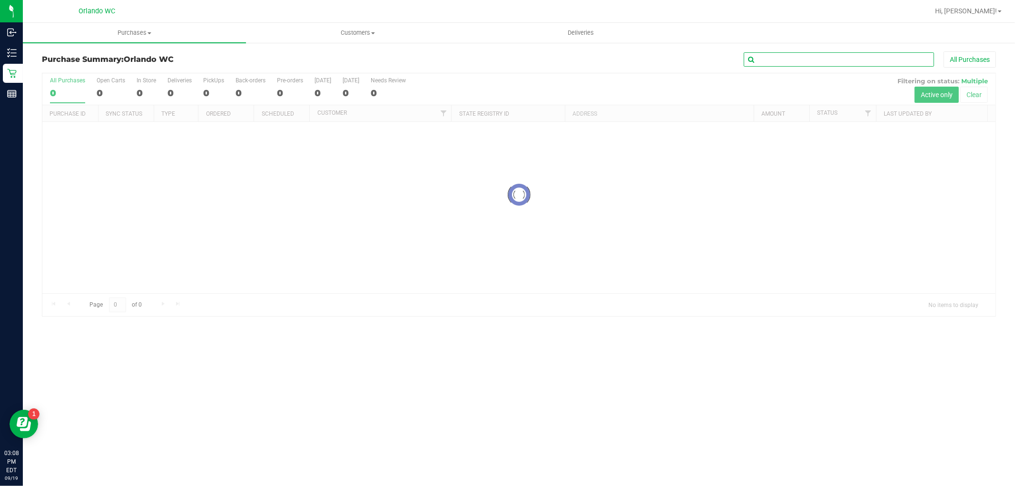
click at [830, 59] on input "text" at bounding box center [839, 59] width 190 height 14
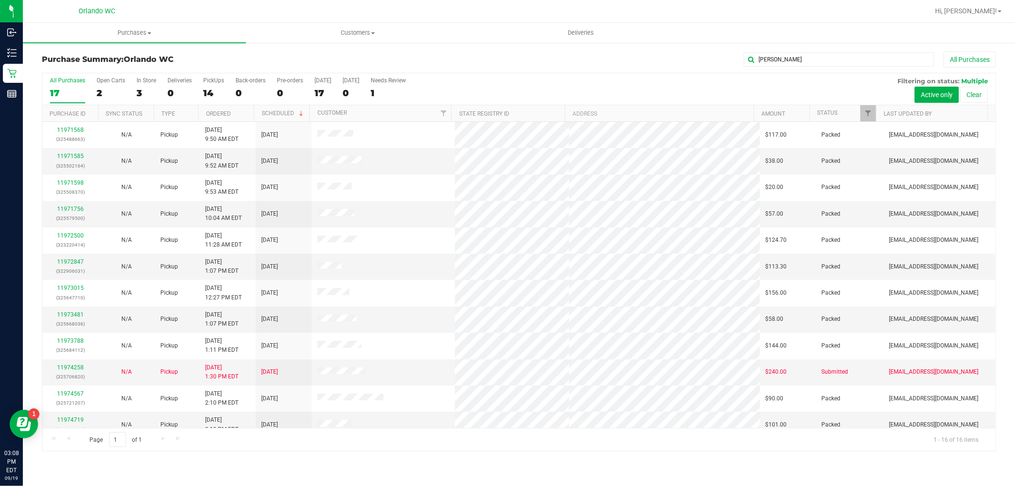
click at [603, 85] on div "All Purchases 17 Open Carts 2 In Store 3 Deliveries 0 PickUps 14 Back-orders 0 …" at bounding box center [518, 89] width 953 height 32
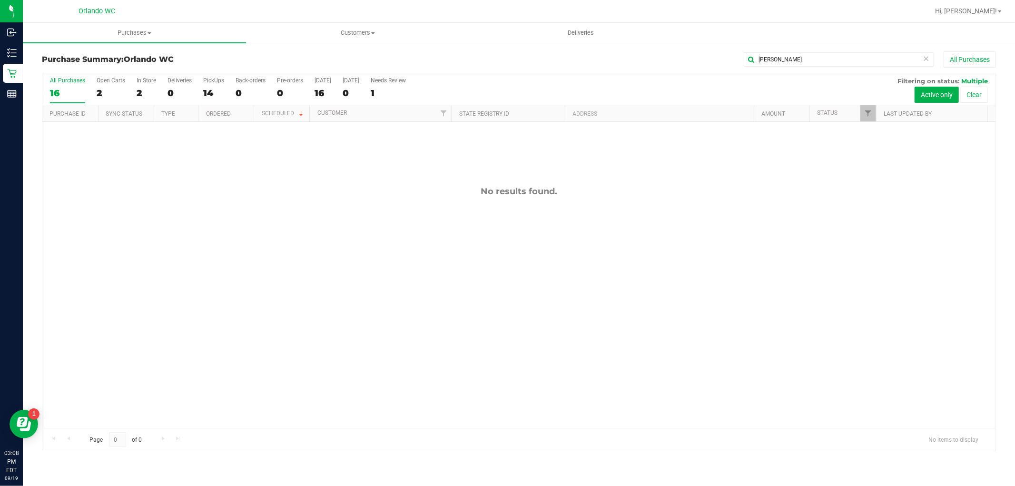
click at [977, 95] on button "Clear" at bounding box center [974, 95] width 28 height 16
click at [716, 311] on div at bounding box center [518, 261] width 953 height 377
click at [721, 326] on div at bounding box center [518, 261] width 953 height 377
click at [764, 343] on div at bounding box center [518, 261] width 953 height 377
click at [759, 317] on div at bounding box center [518, 261] width 953 height 377
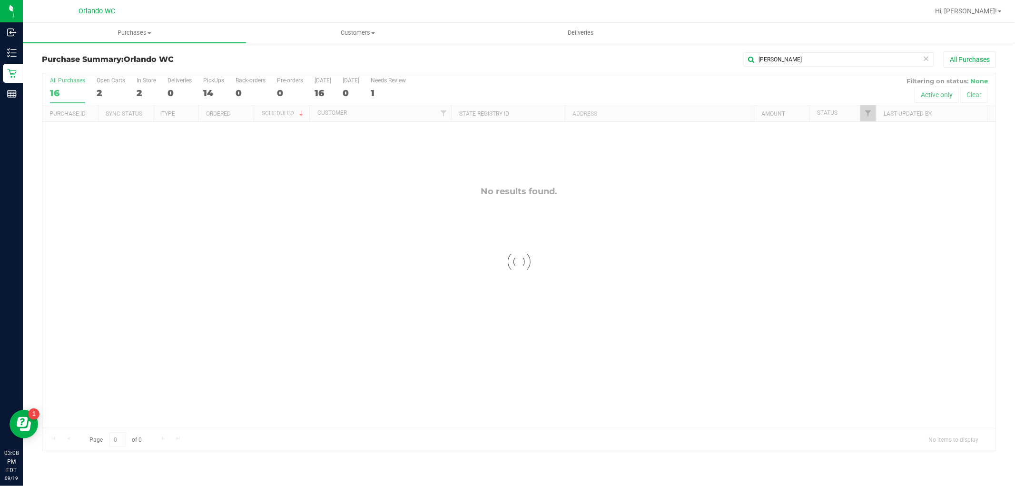
click at [759, 316] on div at bounding box center [518, 261] width 953 height 377
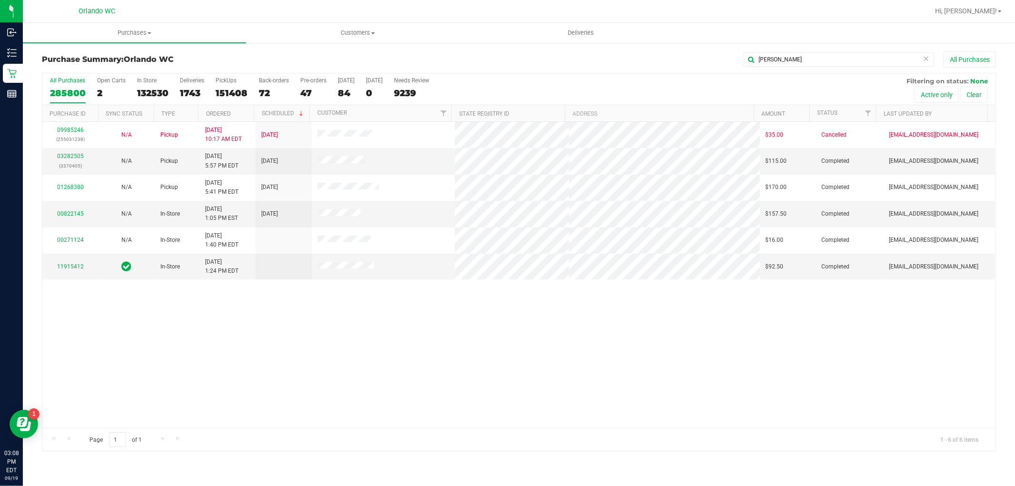
click at [465, 336] on div "09985246 (255031238) N/A Pickup [DATE] 10:17 AM EDT 9/26/2024 $35.00 Cancelled …" at bounding box center [518, 275] width 953 height 306
click at [469, 322] on div "09985246 (255031238) N/A Pickup [DATE] 10:17 AM EDT 9/26/2024 $35.00 Cancelled …" at bounding box center [518, 275] width 953 height 306
click at [449, 310] on div "09985246 (255031238) N/A Pickup [DATE] 10:17 AM EDT 9/26/2024 $35.00 Cancelled …" at bounding box center [518, 275] width 953 height 306
click at [508, 250] on tbody "09985246 (255031238) N/A Pickup [DATE] 10:17 AM EDT 9/26/2024 $35.00 Cancelled …" at bounding box center [518, 201] width 953 height 158
click at [815, 65] on input "[PERSON_NAME]" at bounding box center [839, 59] width 190 height 14
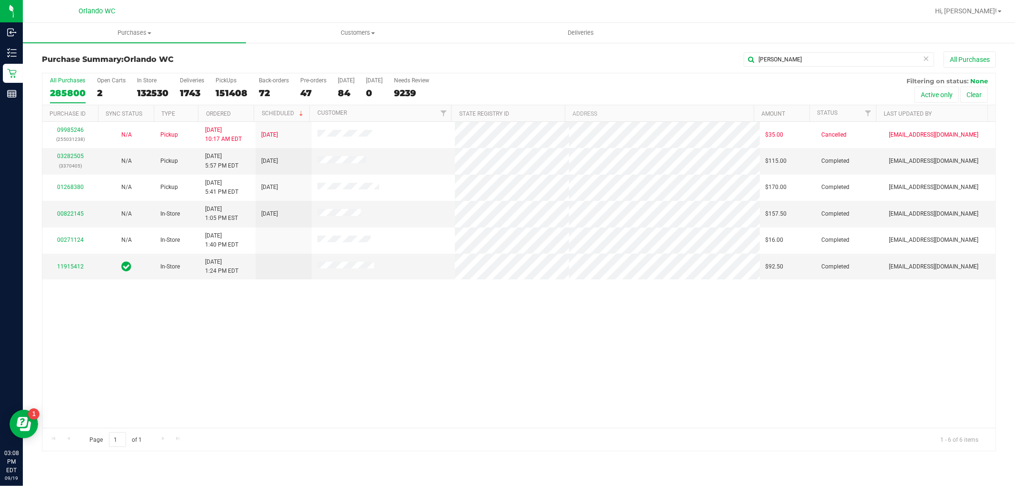
click at [654, 343] on div "09985246 (255031238) N/A Pickup [DATE] 10:17 AM EDT 9/26/2024 $35.00 Cancelled …" at bounding box center [518, 275] width 953 height 306
click at [977, 91] on button "Clear" at bounding box center [974, 95] width 28 height 16
drag, startPoint x: 977, startPoint y: 91, endPoint x: 555, endPoint y: 310, distance: 475.5
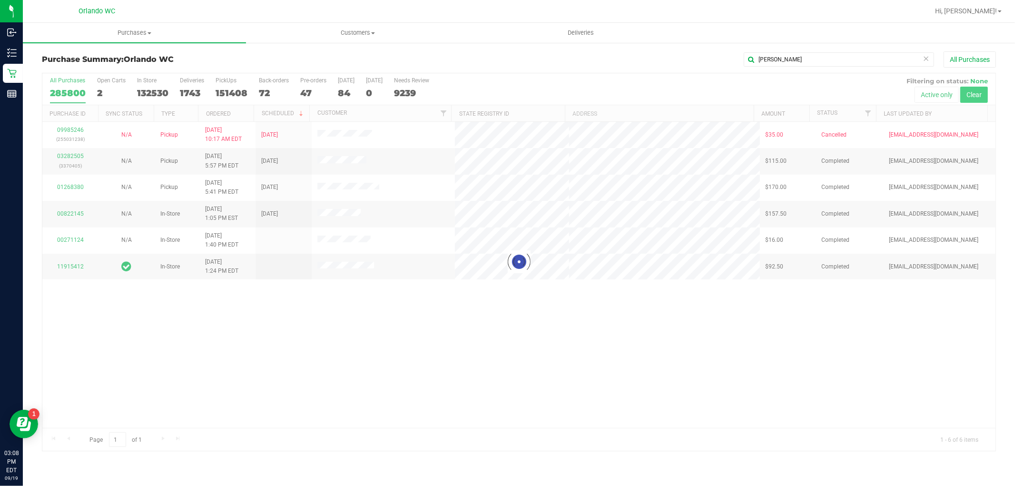
click at [569, 343] on div at bounding box center [518, 261] width 953 height 377
drag, startPoint x: 555, startPoint y: 310, endPoint x: 548, endPoint y: 307, distance: 7.5
click at [554, 308] on div at bounding box center [518, 261] width 953 height 377
drag, startPoint x: 468, startPoint y: 315, endPoint x: 482, endPoint y: 348, distance: 35.8
click at [469, 321] on div at bounding box center [518, 261] width 953 height 377
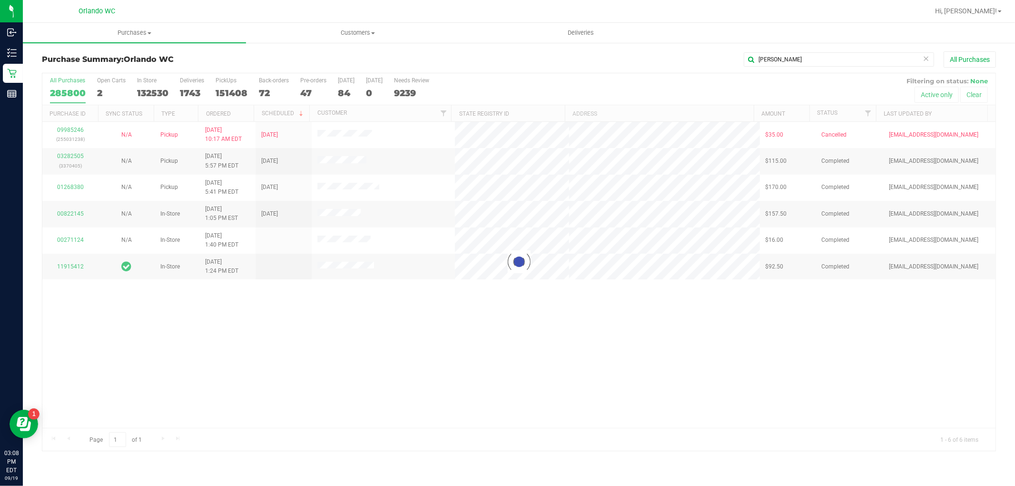
click at [507, 343] on div at bounding box center [518, 261] width 953 height 377
click at [510, 298] on div "09985246 (255031238) N/A Pickup [DATE] 10:17 AM EDT 9/26/2024 $35.00 Cancelled …" at bounding box center [518, 275] width 953 height 306
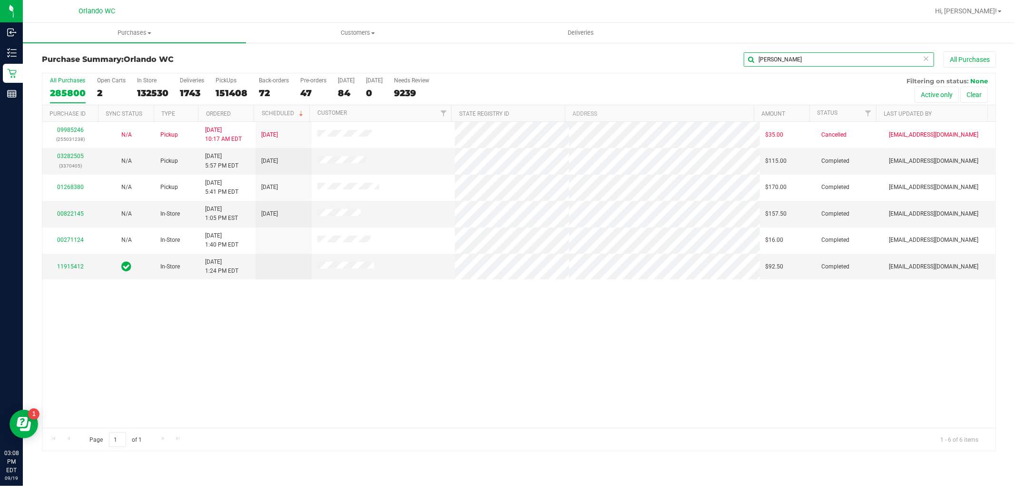
click at [819, 54] on input "[PERSON_NAME]" at bounding box center [839, 59] width 190 height 14
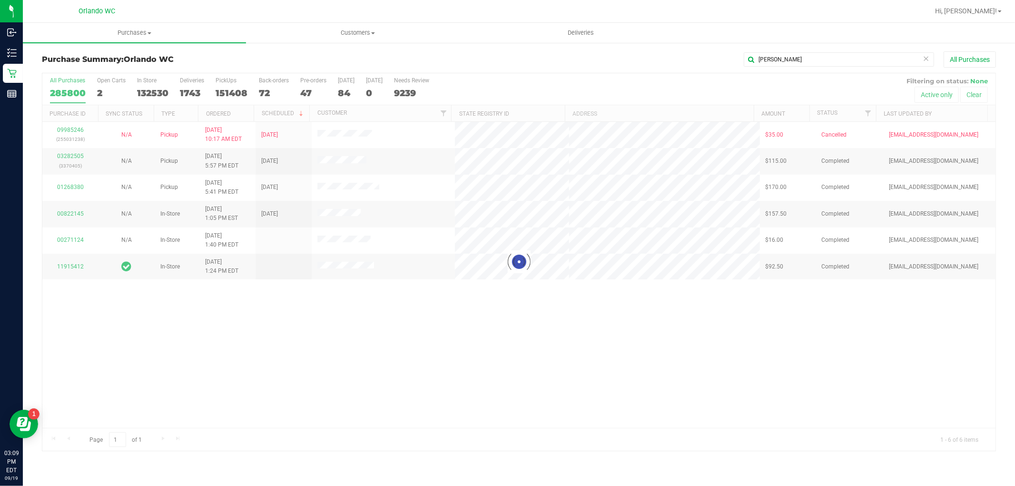
drag, startPoint x: 834, startPoint y: 351, endPoint x: 847, endPoint y: 330, distance: 24.2
click at [838, 348] on div at bounding box center [518, 261] width 953 height 377
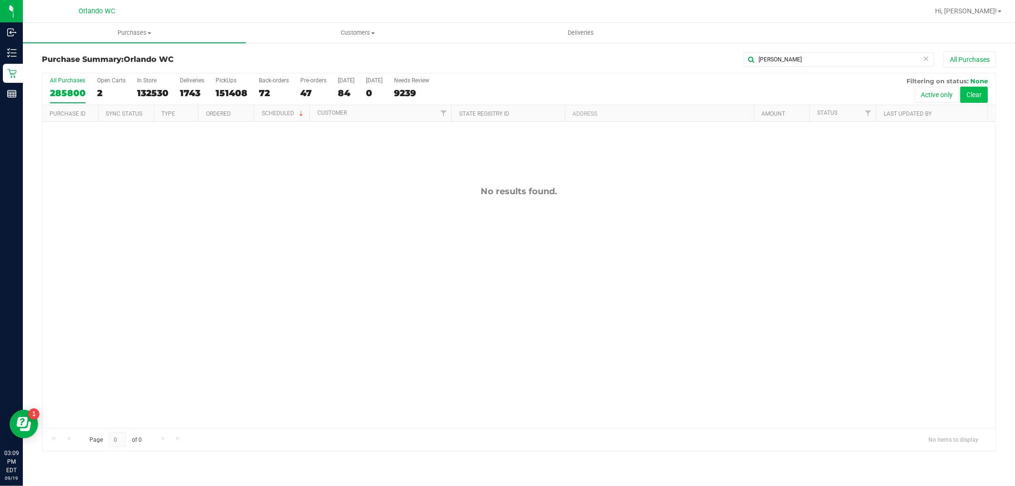
click at [978, 100] on button "Clear" at bounding box center [974, 95] width 28 height 16
click at [730, 271] on div at bounding box center [518, 261] width 953 height 377
click at [459, 260] on div at bounding box center [518, 261] width 953 height 377
click at [460, 260] on div at bounding box center [518, 261] width 953 height 377
click at [782, 58] on input "[PERSON_NAME]" at bounding box center [839, 59] width 190 height 14
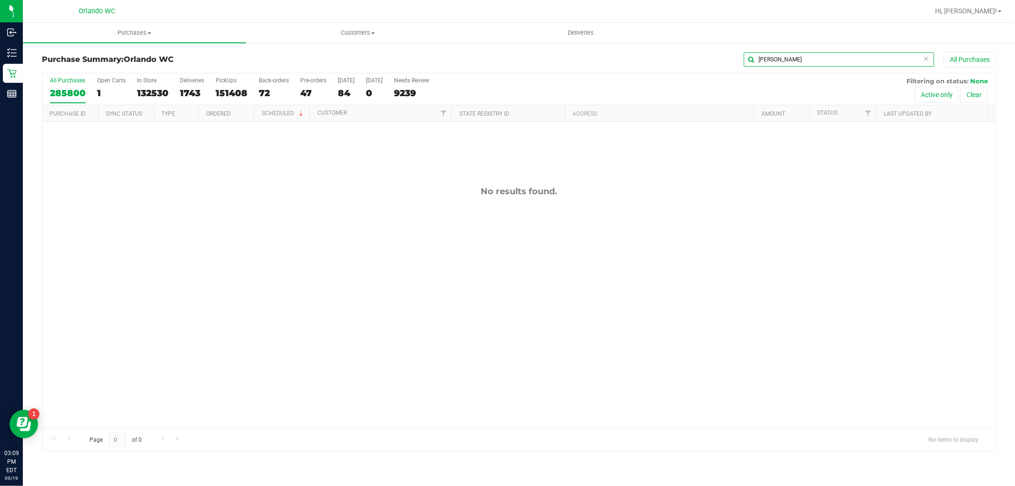
click at [770, 56] on input "[PERSON_NAME]" at bounding box center [839, 59] width 190 height 14
type input "[PERSON_NAME]"
click at [635, 179] on div at bounding box center [518, 261] width 953 height 377
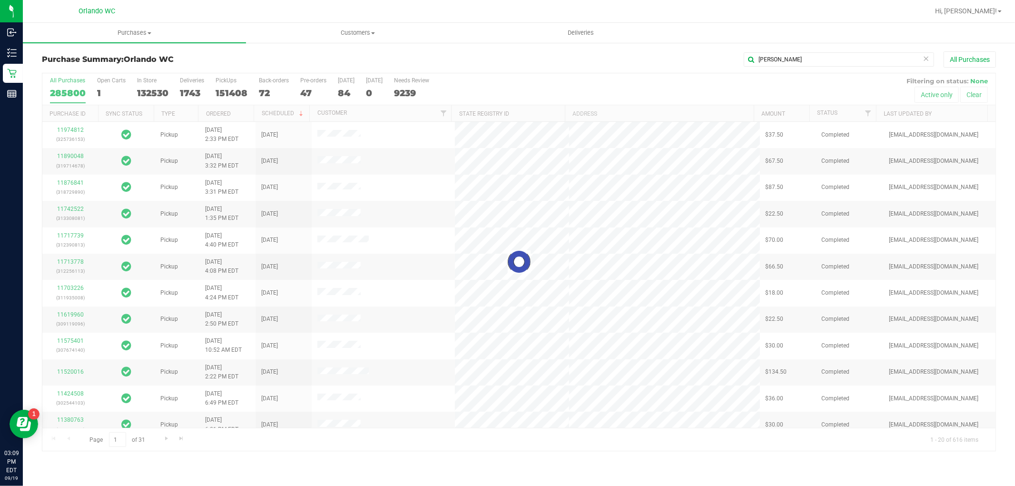
drag, startPoint x: 688, startPoint y: 79, endPoint x: 756, endPoint y: 81, distance: 67.6
click at [688, 79] on div at bounding box center [518, 261] width 953 height 377
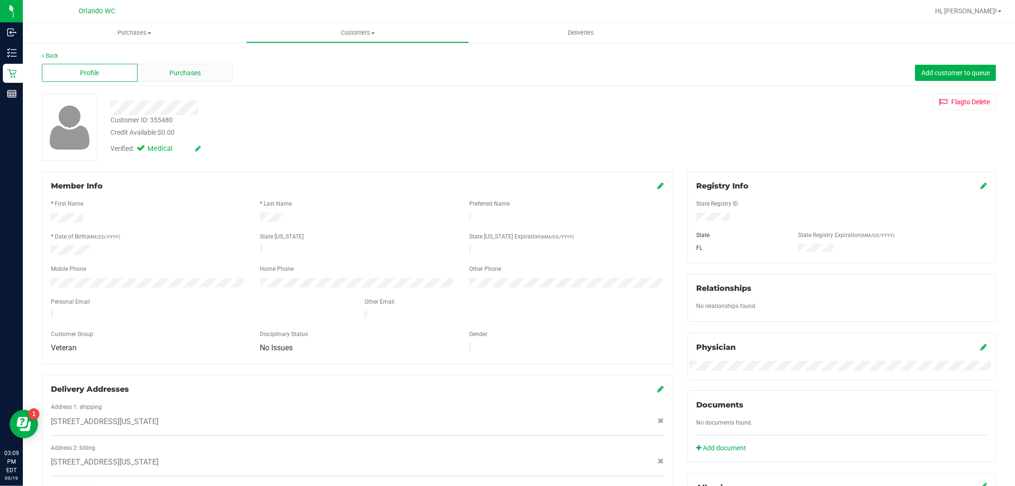
click at [196, 70] on span "Purchases" at bounding box center [184, 73] width 31 height 10
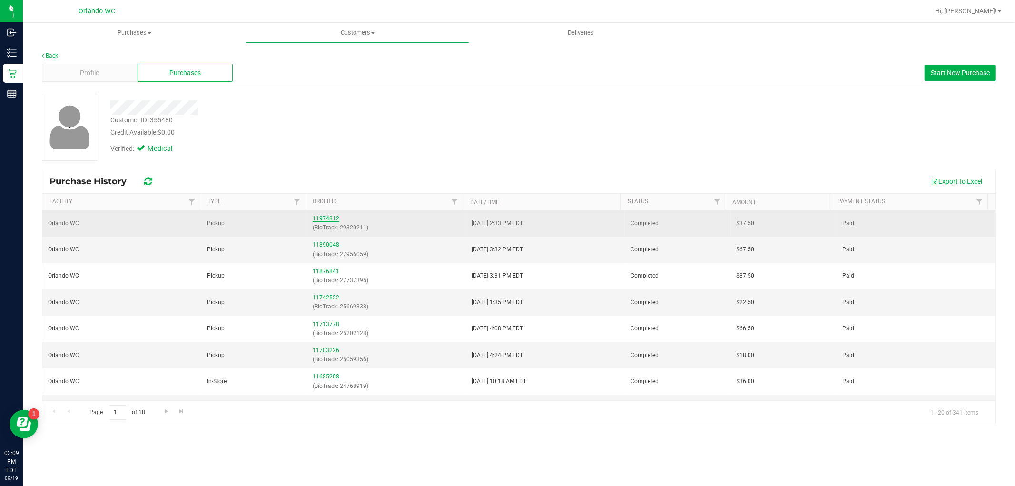
click at [322, 217] on link "11974812" at bounding box center [326, 218] width 27 height 7
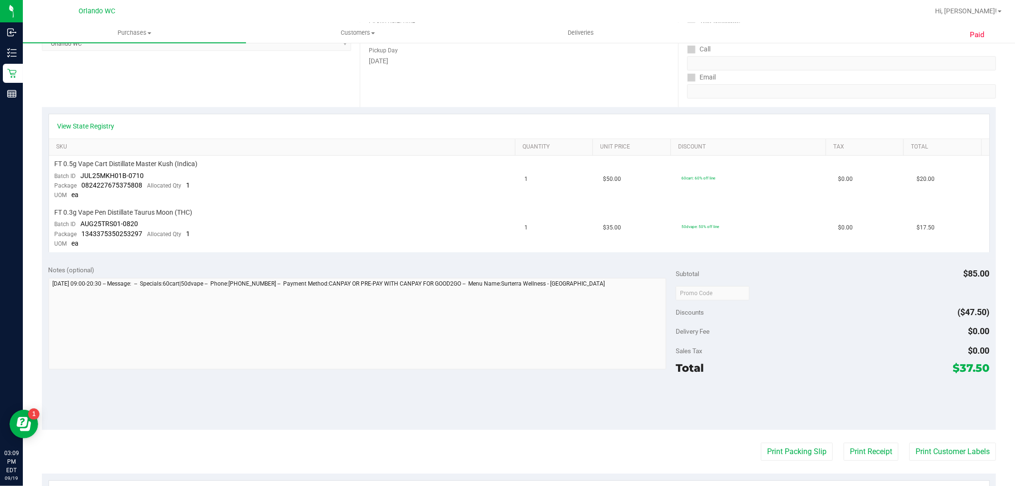
scroll to position [346, 0]
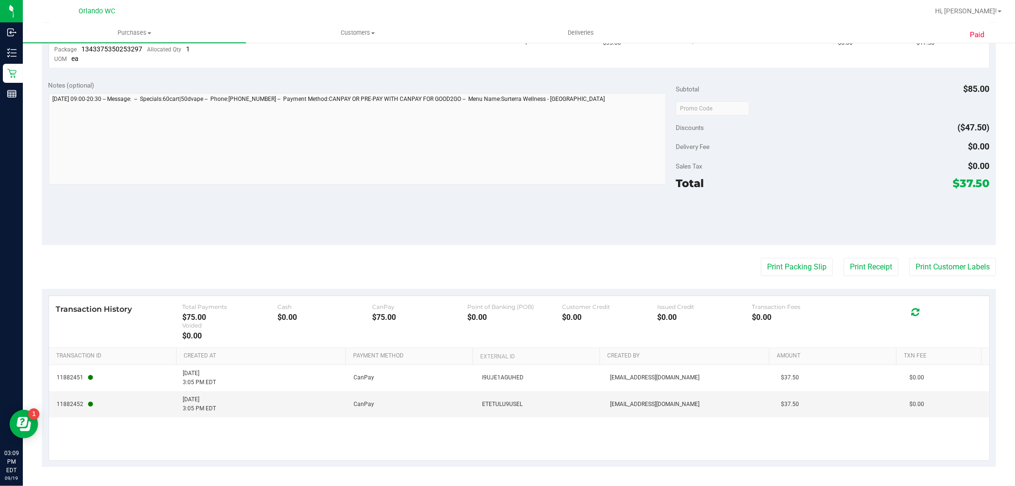
click at [379, 472] on div "Paid Back View Profile Completed [DATE] 3:05 PM EDT # 11974812 BioTrack ID: 293…" at bounding box center [519, 91] width 992 height 790
click at [391, 429] on div "11882451 [DATE] 3:05 PM EDT CanPay I9UJE1AGUHED [EMAIL_ADDRESS][DOMAIN_NAME] $3…" at bounding box center [519, 412] width 940 height 95
click at [441, 441] on div "11882451 [DATE] 3:05 PM EDT CanPay I9UJE1AGUHED [EMAIL_ADDRESS][DOMAIN_NAME] $3…" at bounding box center [519, 412] width 940 height 95
click at [455, 425] on div "11882451 [DATE] 3:05 PM EDT CanPay I9UJE1AGUHED [EMAIL_ADDRESS][DOMAIN_NAME] $3…" at bounding box center [519, 412] width 940 height 95
click at [620, 455] on div "11882451 [DATE] 3:05 PM EDT CanPay I9UJE1AGUHED [EMAIL_ADDRESS][DOMAIN_NAME] $3…" at bounding box center [519, 412] width 940 height 95
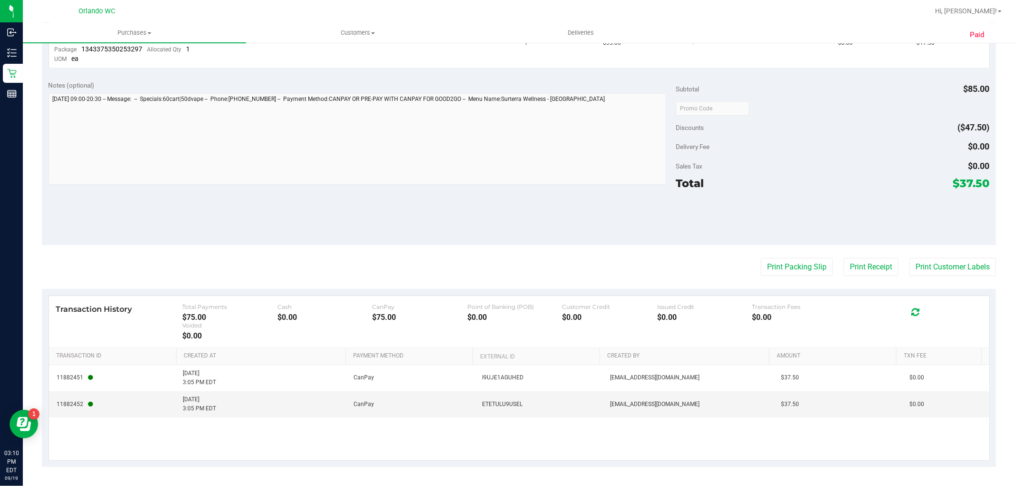
click at [448, 432] on div "11882451 [DATE] 3:05 PM EDT CanPay I9UJE1AGUHED [EMAIL_ADDRESS][DOMAIN_NAME] $3…" at bounding box center [519, 412] width 940 height 95
drag, startPoint x: 341, startPoint y: 424, endPoint x: 206, endPoint y: 420, distance: 135.2
click at [279, 424] on div "11882451 [DATE] 3:05 PM EDT CanPay I9UJE1AGUHED [EMAIL_ADDRESS][DOMAIN_NAME] $3…" at bounding box center [519, 412] width 940 height 95
click at [148, 411] on td "11882452" at bounding box center [113, 404] width 128 height 26
click at [148, 410] on td "11882452" at bounding box center [113, 404] width 128 height 26
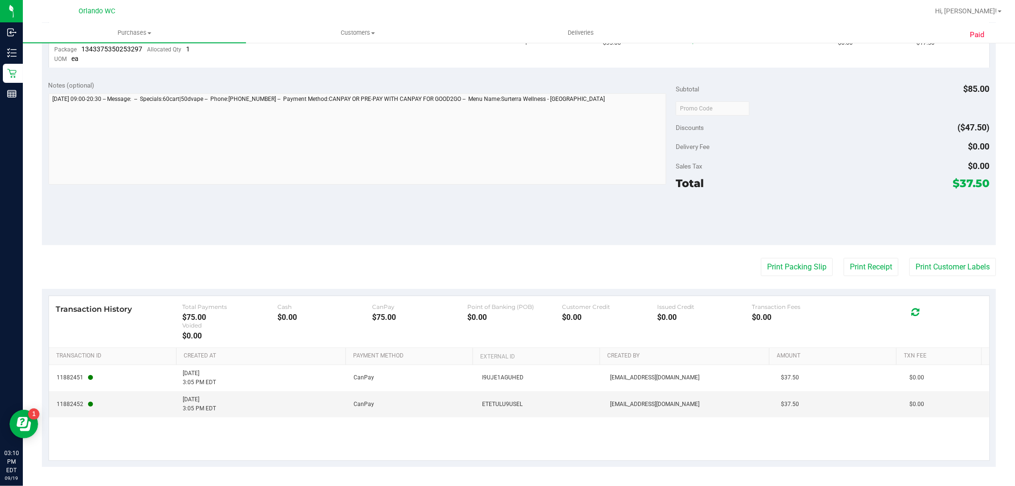
click at [423, 444] on div "11882451 [DATE] 3:05 PM EDT CanPay I9UJE1AGUHED [EMAIL_ADDRESS][DOMAIN_NAME] $3…" at bounding box center [519, 412] width 940 height 95
drag, startPoint x: 413, startPoint y: 231, endPoint x: 173, endPoint y: 305, distance: 250.9
click at [413, 230] on div "Notes (optional) Subtotal $85.00 Discounts ($47.50) Delivery Fee $0.00 Sales Ta…" at bounding box center [519, 159] width 954 height 171
click at [318, 212] on div "Notes (optional) Subtotal $85.00 Discounts ($47.50) Delivery Fee $0.00 Sales Ta…" at bounding box center [519, 159] width 954 height 171
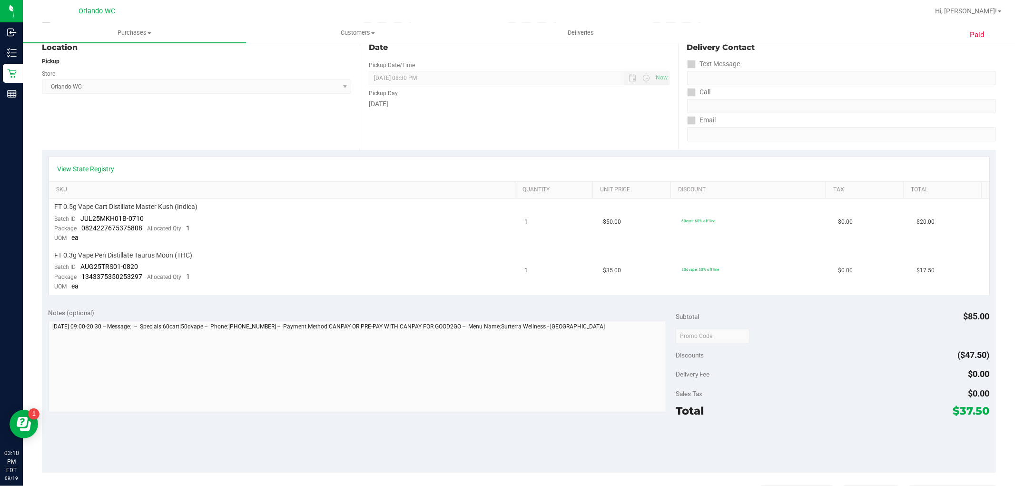
scroll to position [0, 0]
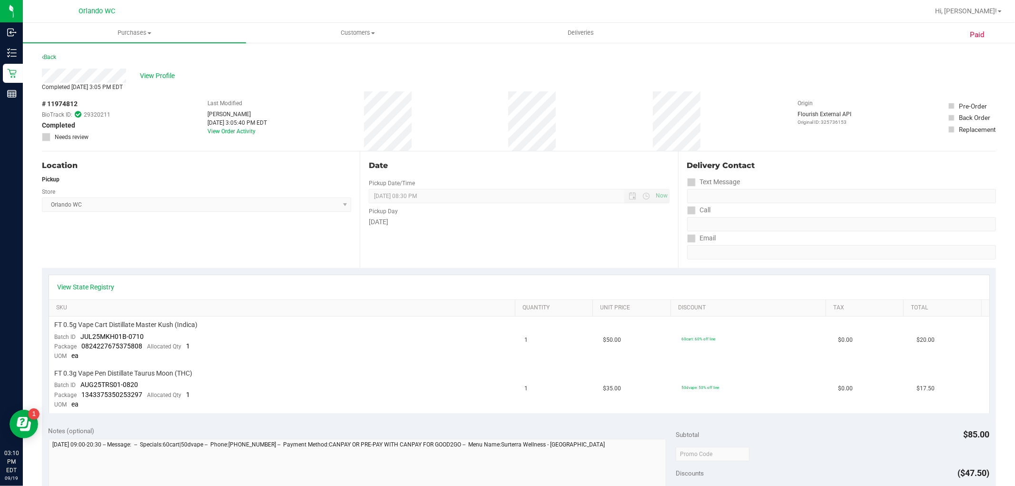
drag, startPoint x: 287, startPoint y: 176, endPoint x: 286, endPoint y: 170, distance: 5.8
click at [287, 173] on div "Location Pickup Store [GEOGRAPHIC_DATA] WC Select Store [PERSON_NAME][GEOGRAPHI…" at bounding box center [201, 209] width 318 height 117
click at [97, 108] on div "# 11974812 BioTrack ID: 29320211 Completed Needs review" at bounding box center [76, 120] width 69 height 42
drag, startPoint x: 163, startPoint y: 69, endPoint x: 174, endPoint y: 104, distance: 36.1
click at [163, 69] on div "View Profile" at bounding box center [519, 76] width 954 height 14
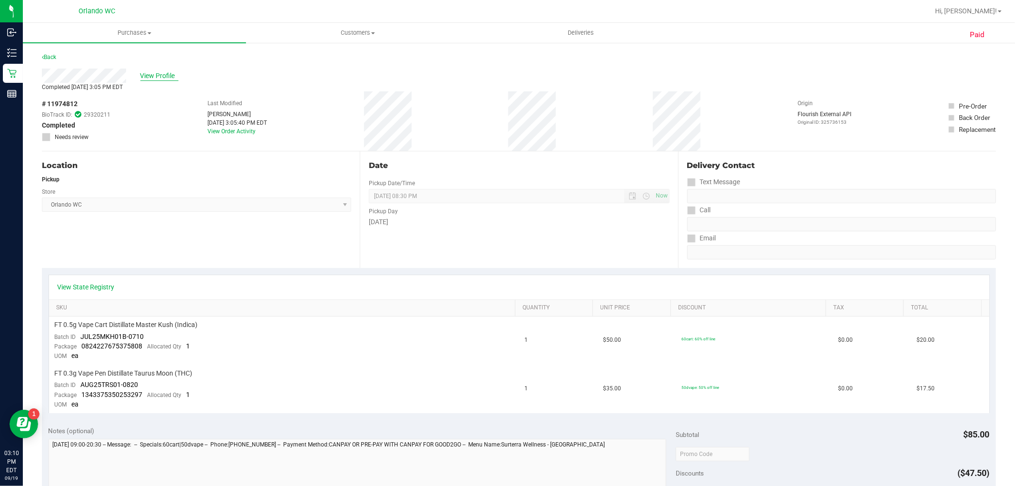
click at [168, 75] on span "View Profile" at bounding box center [159, 76] width 38 height 10
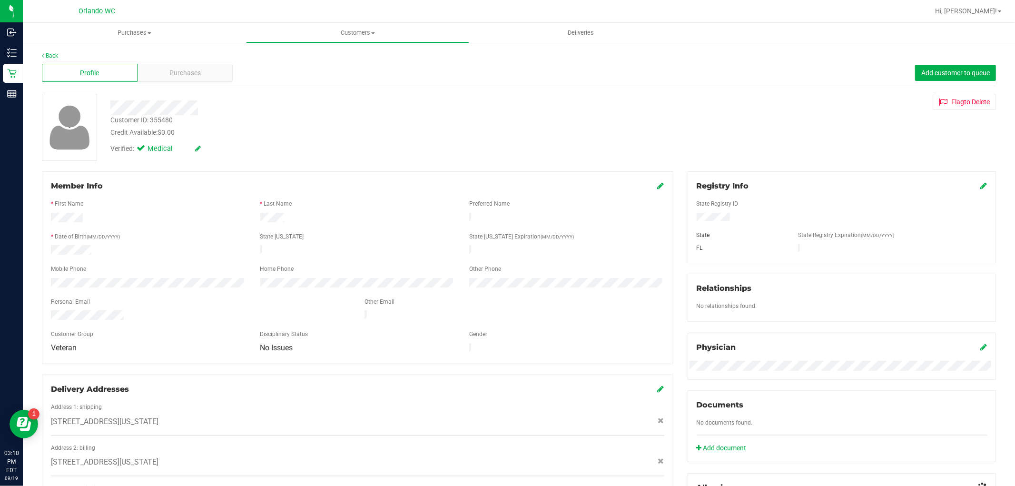
click at [370, 97] on div at bounding box center [345, 104] width 484 height 21
click at [164, 118] on div "Customer ID: 355480" at bounding box center [141, 120] width 62 height 10
copy div "355480"
drag, startPoint x: 384, startPoint y: 141, endPoint x: 417, endPoint y: 205, distance: 71.5
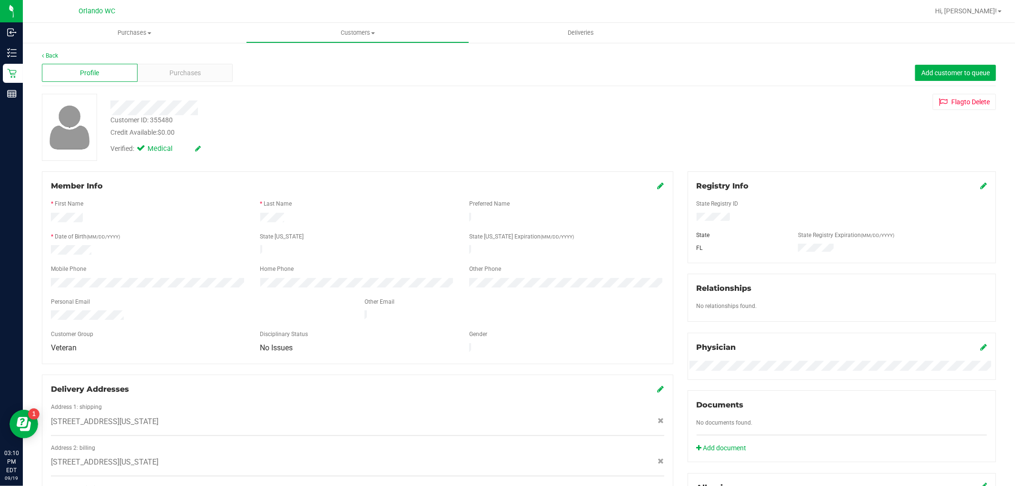
click at [385, 141] on div "Verified: Medical" at bounding box center [345, 148] width 484 height 21
click at [200, 67] on div "Purchases" at bounding box center [186, 73] width 96 height 18
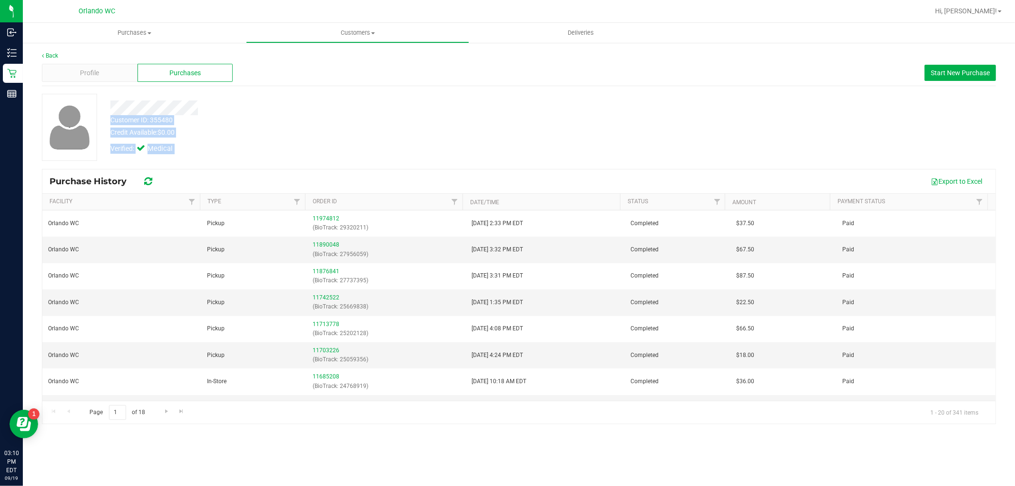
click at [143, 120] on div "Customer ID: 355480" at bounding box center [141, 120] width 62 height 10
drag, startPoint x: 290, startPoint y: 113, endPoint x: 221, endPoint y: 18, distance: 117.9
click at [291, 113] on div at bounding box center [345, 107] width 484 height 15
drag, startPoint x: 382, startPoint y: 127, endPoint x: 398, endPoint y: 160, distance: 36.8
click at [383, 128] on div "Credit Available: $0.00" at bounding box center [345, 133] width 470 height 10
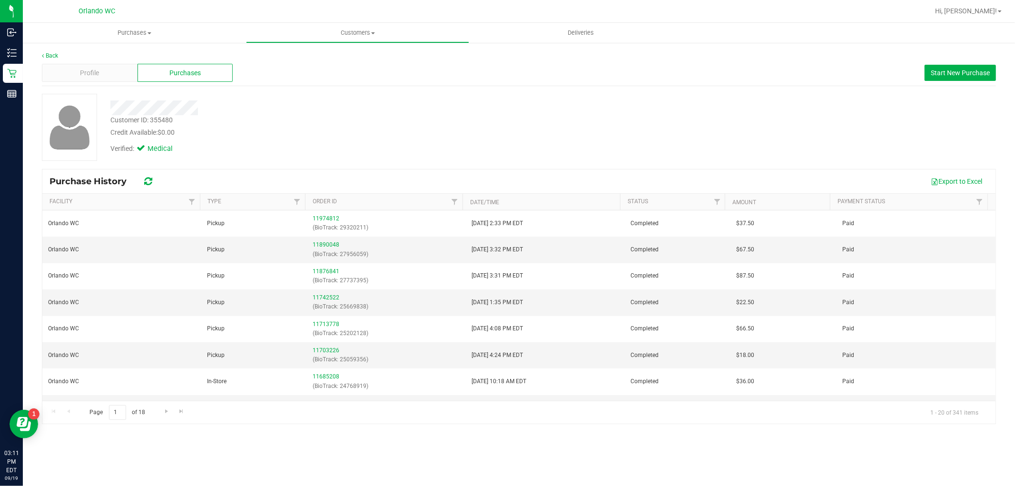
click at [346, 117] on div "Customer ID: 355480 Credit Available: $0.00" at bounding box center [345, 126] width 484 height 22
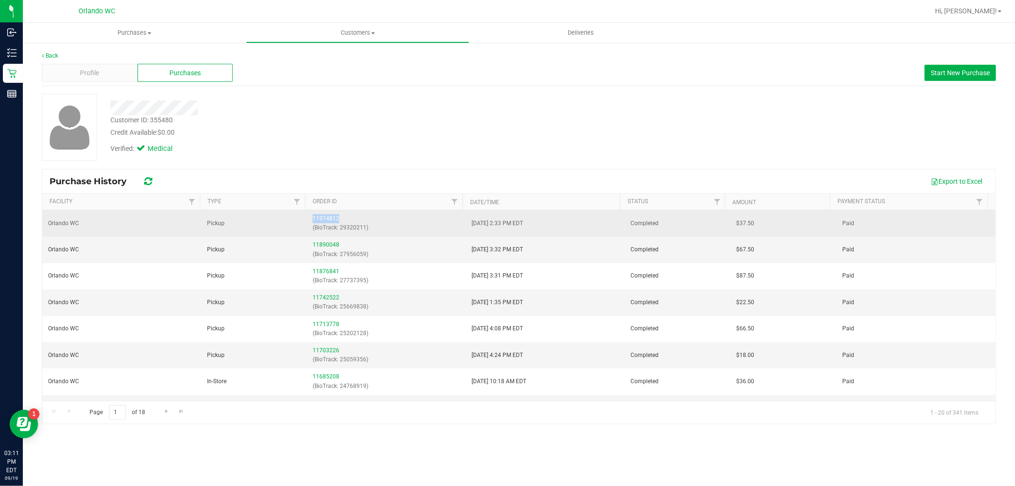
drag, startPoint x: 344, startPoint y: 221, endPoint x: 277, endPoint y: 217, distance: 66.3
click at [279, 217] on tr "Orlando WC Pickup 11974812 (BioTrack: 29320211) [DATE] 2:33 PM EDT Completed $3…" at bounding box center [518, 223] width 953 height 26
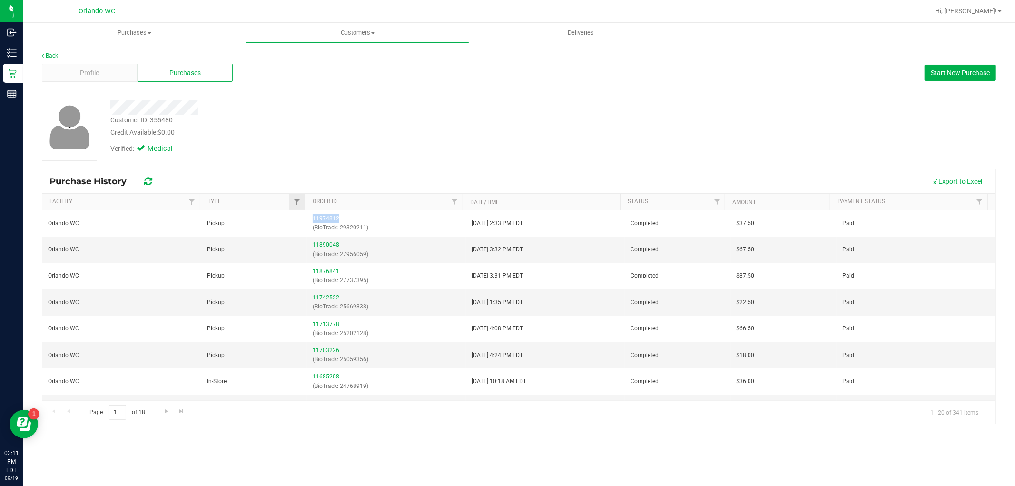
copy tr "11974812"
click at [444, 147] on div "Verified: Medical" at bounding box center [345, 148] width 484 height 21
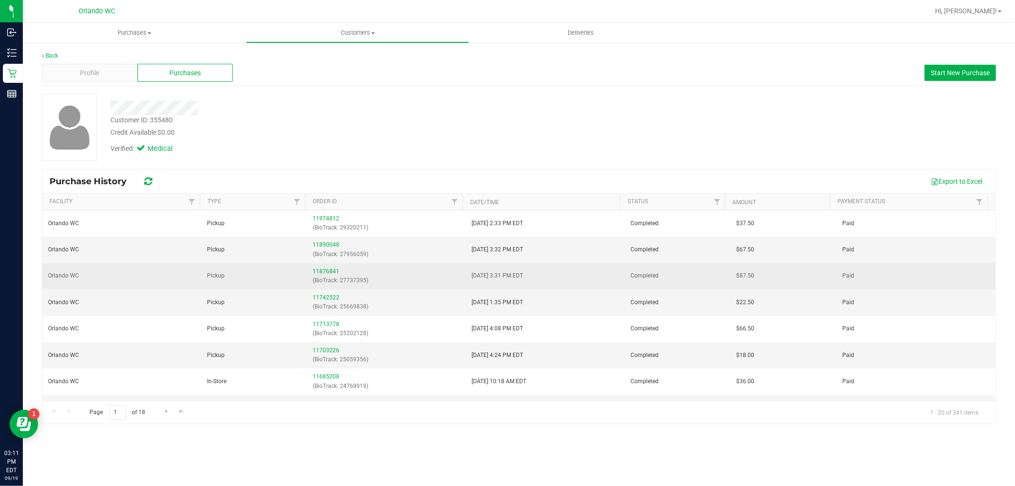
click at [431, 284] on p "(BioTrack: 27737395)" at bounding box center [387, 280] width 148 height 9
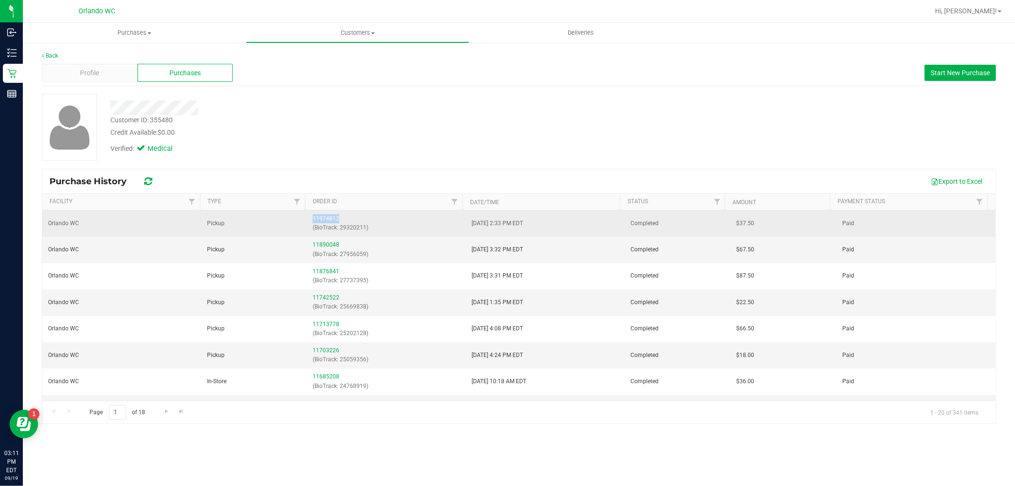
drag, startPoint x: 341, startPoint y: 220, endPoint x: 257, endPoint y: 217, distance: 84.3
click at [257, 217] on tr "Orlando WC Pickup 11974812 (BioTrack: 29320211) [DATE] 2:33 PM EDT Completed $3…" at bounding box center [518, 223] width 953 height 26
copy tr "11974812"
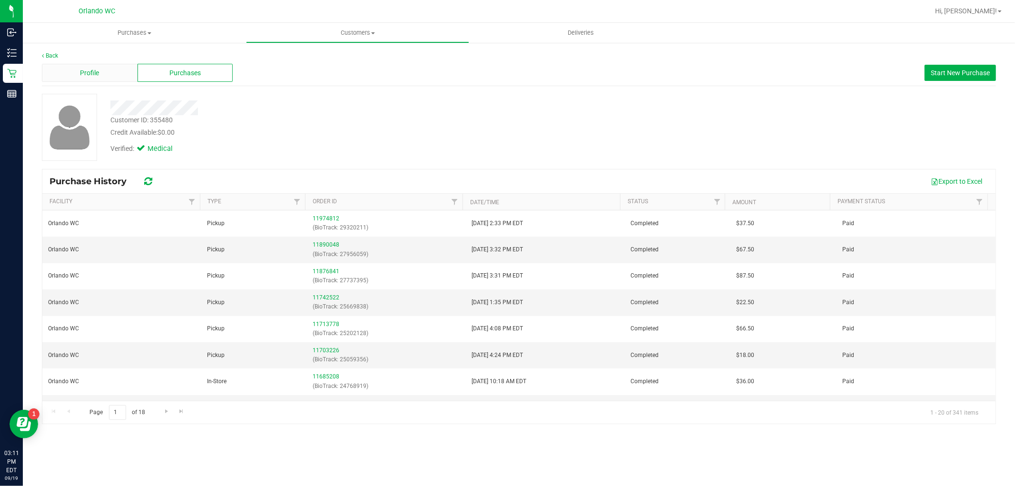
drag, startPoint x: 307, startPoint y: 138, endPoint x: 129, endPoint y: 81, distance: 186.5
click at [294, 135] on div "Customer ID: 355480 Credit Available: $0.00 Verified: Medical" at bounding box center [345, 126] width 484 height 65
click at [139, 62] on div "Profile Purchases Start New Purchase" at bounding box center [519, 73] width 954 height 26
click at [107, 68] on div "Profile" at bounding box center [90, 73] width 96 height 18
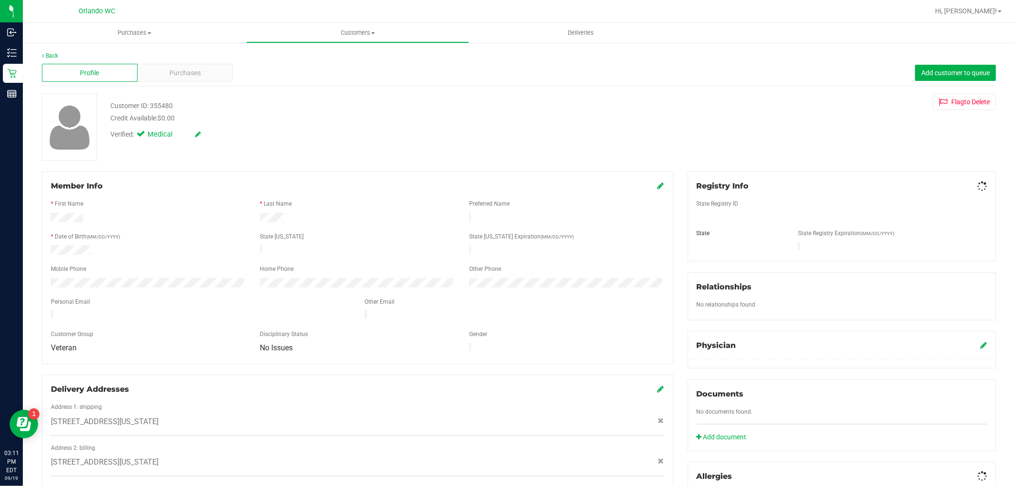
scroll to position [253, 0]
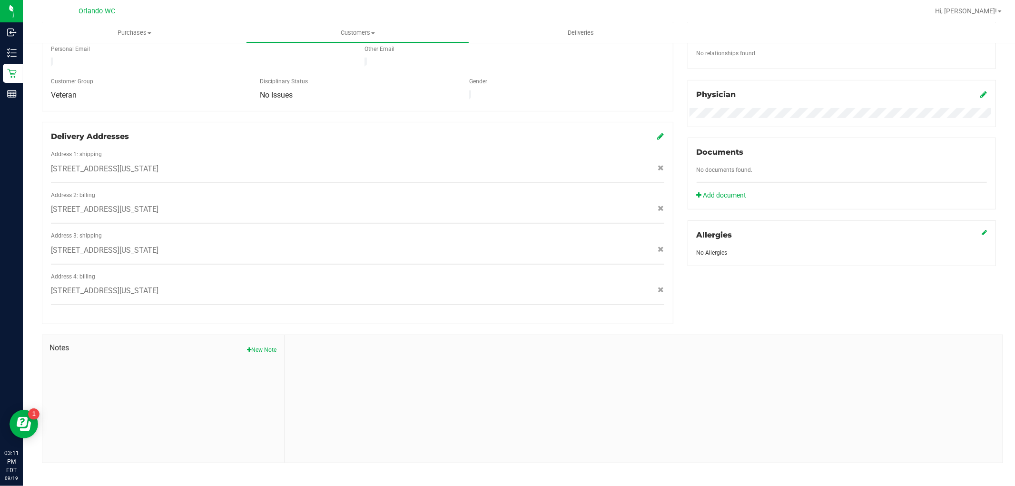
click at [398, 336] on div at bounding box center [644, 399] width 718 height 128
click at [254, 349] on div "Notes New Note" at bounding box center [163, 399] width 242 height 128
click at [263, 342] on span "Notes" at bounding box center [162, 347] width 227 height 11
click at [264, 345] on button "New Note" at bounding box center [262, 349] width 30 height 9
click at [347, 367] on input "Note Title" at bounding box center [644, 374] width 704 height 14
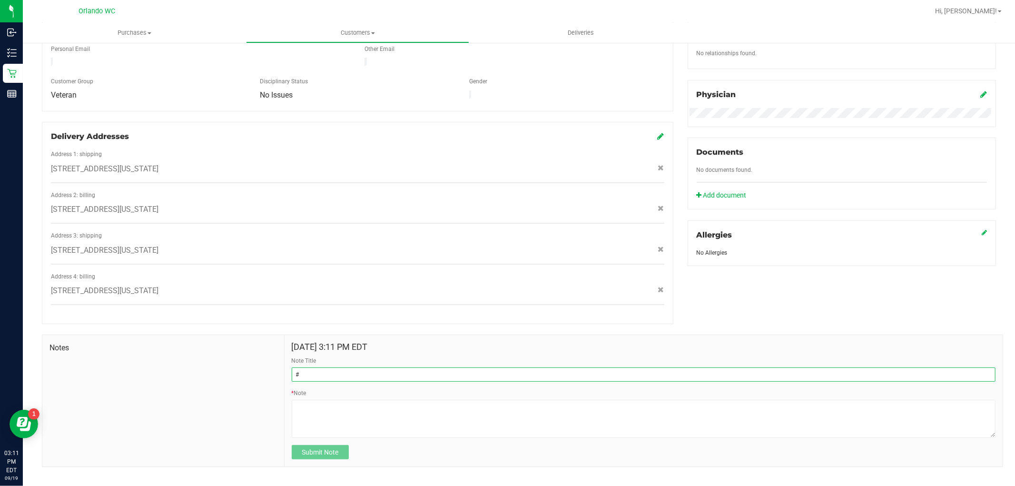
paste input "11974812"
drag, startPoint x: 303, startPoint y: 365, endPoint x: 307, endPoint y: 375, distance: 10.6
click at [303, 367] on input "# 11974812" at bounding box center [644, 374] width 704 height 14
click at [443, 367] on input "#11974812" at bounding box center [644, 374] width 704 height 14
type input "#11974812 -- Possible Double Charge for customer"
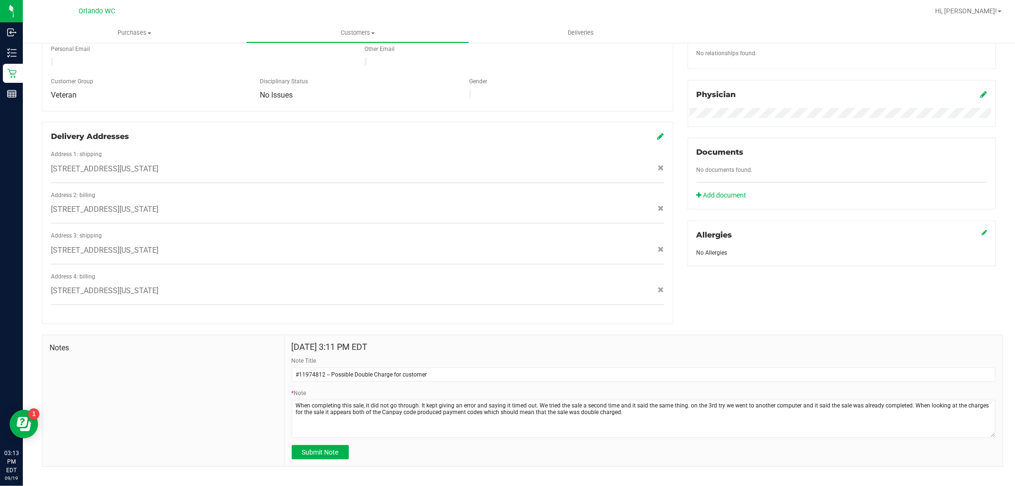
click at [282, 463] on div "Back Profile Purchases Add customer to queue Customer ID: 355480 Credit Availab…" at bounding box center [519, 143] width 992 height 709
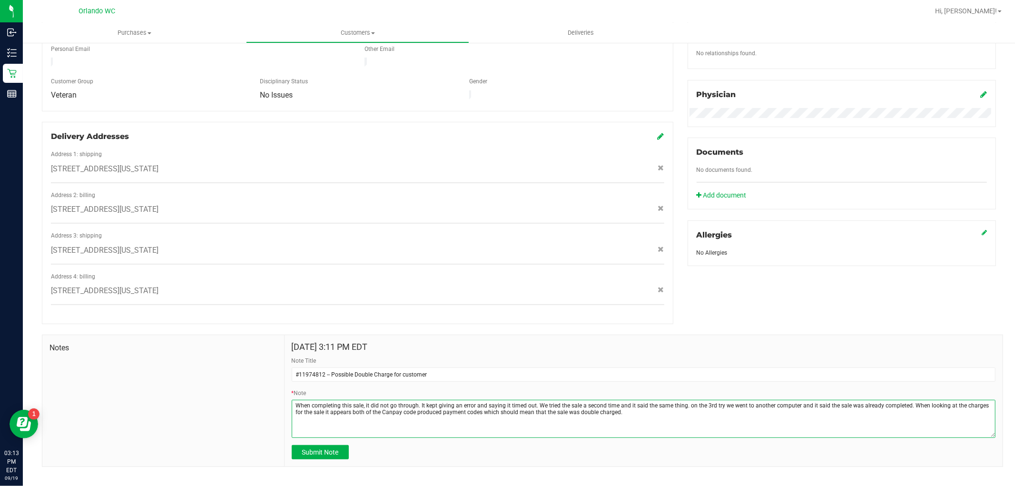
click at [658, 406] on textarea "* Note" at bounding box center [644, 419] width 704 height 38
click at [619, 410] on textarea "* Note" at bounding box center [644, 419] width 704 height 38
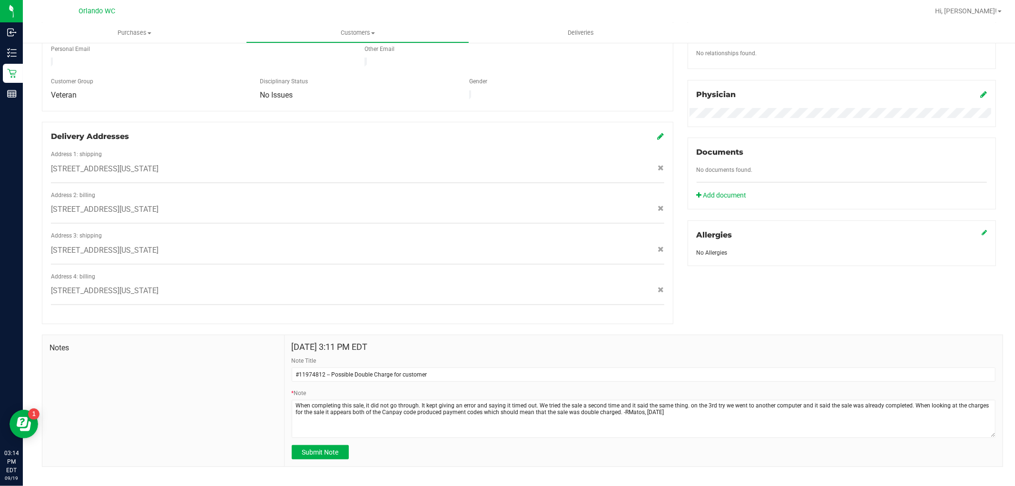
click at [525, 450] on div "Submit Note" at bounding box center [644, 452] width 704 height 14
click at [542, 436] on form "[DATE] 3:11 PM EDT Note Title #11974812 -- Possible Double Charge for customer …" at bounding box center [644, 400] width 704 height 117
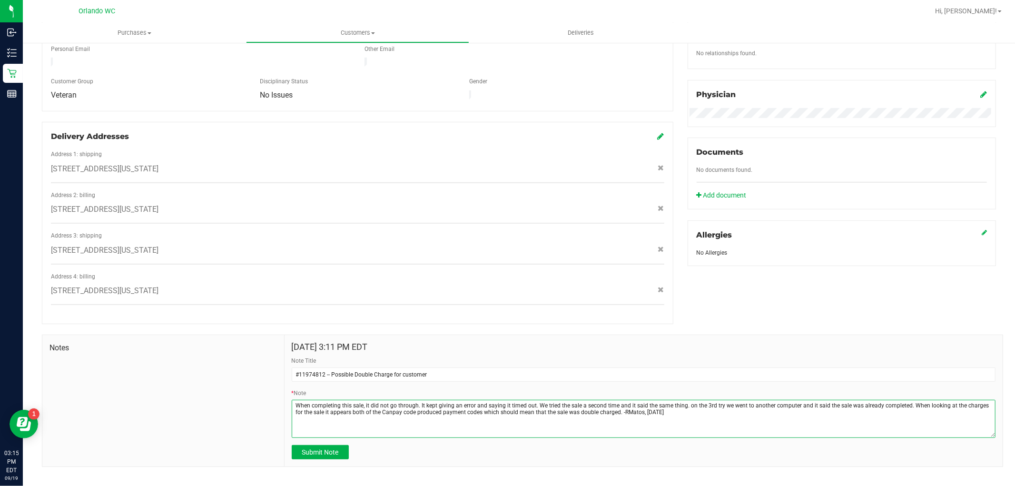
click at [609, 405] on textarea "* Note" at bounding box center [644, 419] width 704 height 38
type textarea "When completing this sale, it did not go through. It kept giving an error and s…"
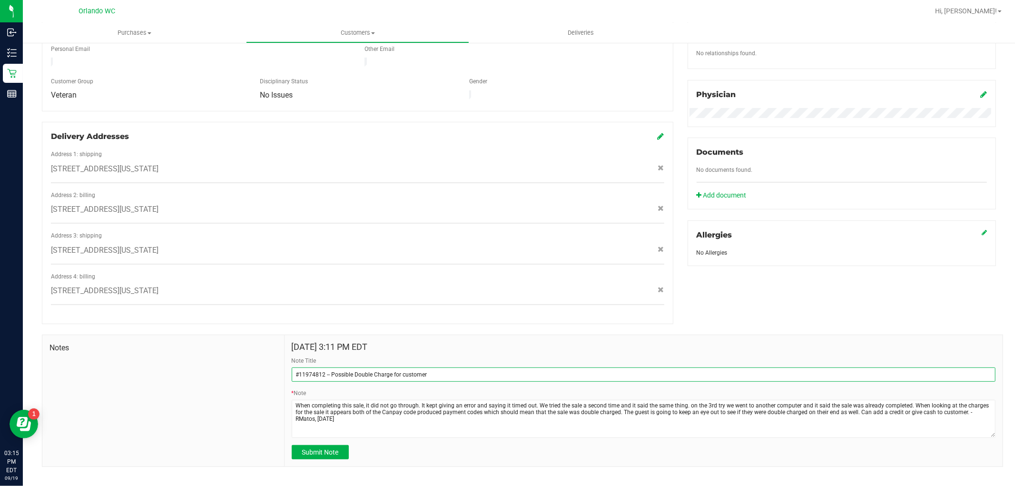
click at [482, 367] on input "#11974812 -- Possible Double Charge for customer" at bounding box center [644, 374] width 704 height 14
click at [434, 367] on input "#11974812 -- Possible Double Charge for customer (Not given payment back yet [D…" at bounding box center [644, 374] width 704 height 14
click at [444, 367] on input "#11974812 -- Possible Double Charge for customer (No given payment back yet [DA…" at bounding box center [644, 374] width 704 height 14
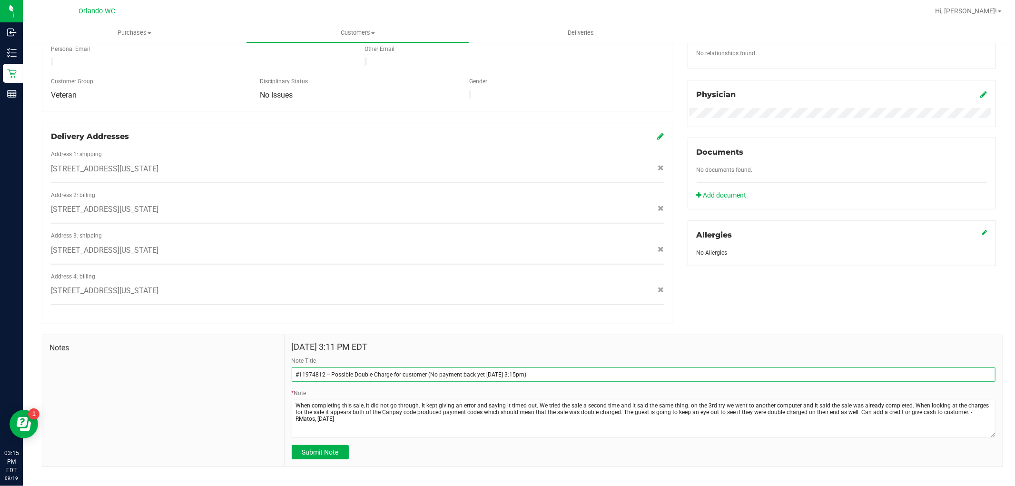
click at [457, 367] on input "#11974812 -- Possible Double Charge for customer (No payment back yet [DATE] 3:…" at bounding box center [644, 374] width 704 height 14
type input "#11974812 -- Possible Double Charge for customer (No payment given back yet [DA…"
click at [175, 409] on div "Notes" at bounding box center [163, 400] width 242 height 131
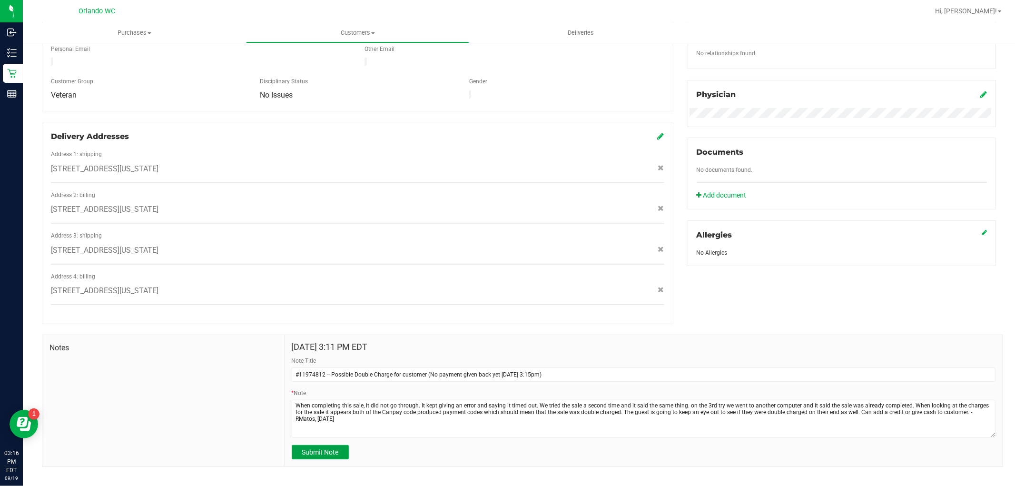
click at [320, 449] on button "Submit Note" at bounding box center [320, 452] width 57 height 14
click at [168, 357] on div "Notes" at bounding box center [163, 400] width 242 height 131
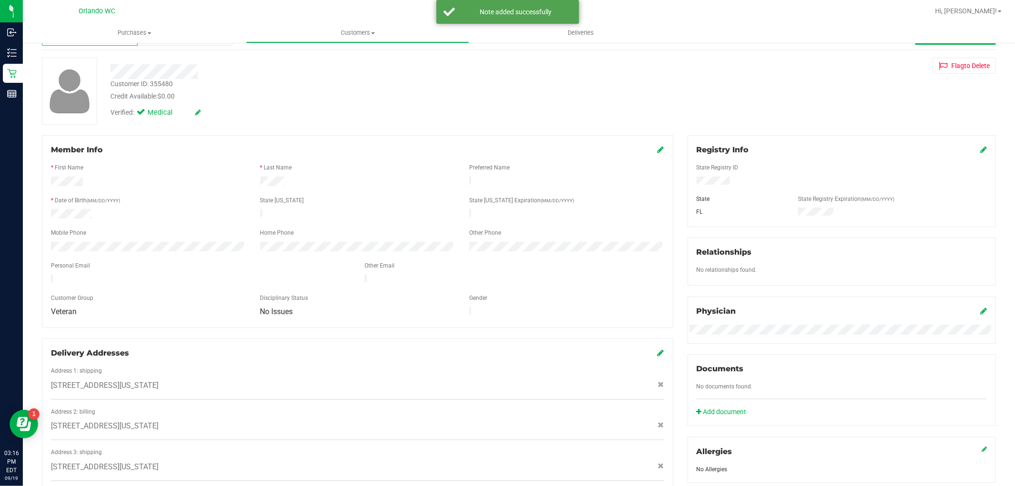
scroll to position [0, 0]
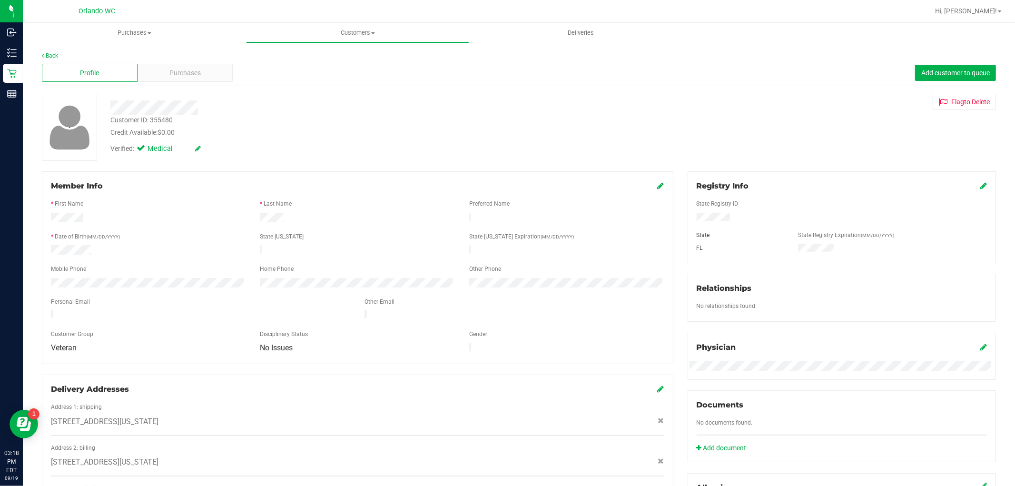
drag, startPoint x: 224, startPoint y: 110, endPoint x: 205, endPoint y: 110, distance: 19.5
click at [225, 110] on div at bounding box center [345, 107] width 484 height 15
click at [283, 225] on div at bounding box center [357, 229] width 613 height 8
click at [356, 197] on div at bounding box center [357, 196] width 613 height 8
click at [157, 71] on div "Purchases" at bounding box center [186, 73] width 96 height 18
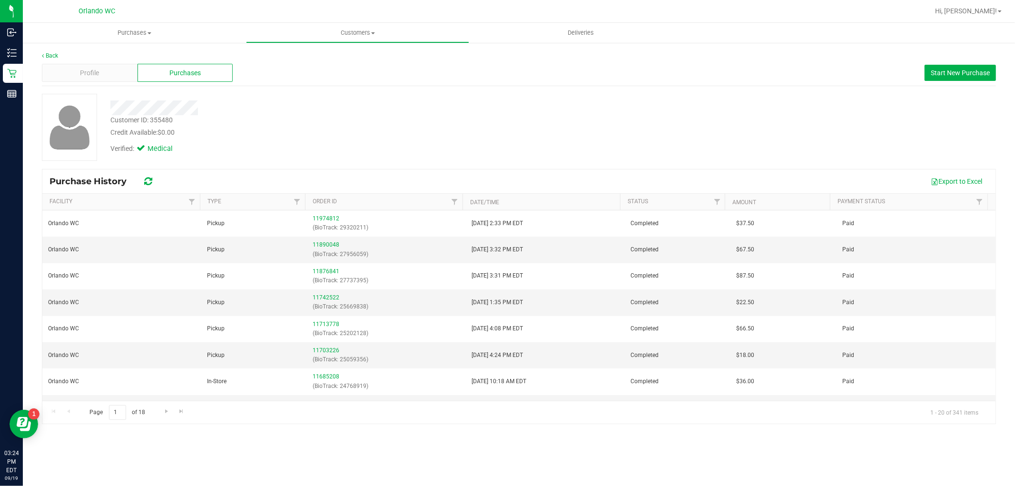
click at [438, 110] on div at bounding box center [345, 107] width 484 height 15
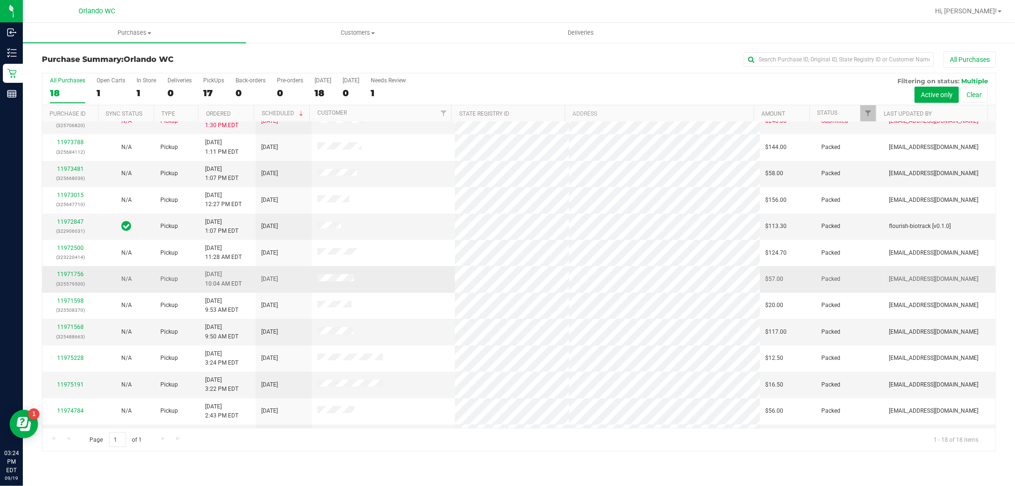
scroll to position [168, 0]
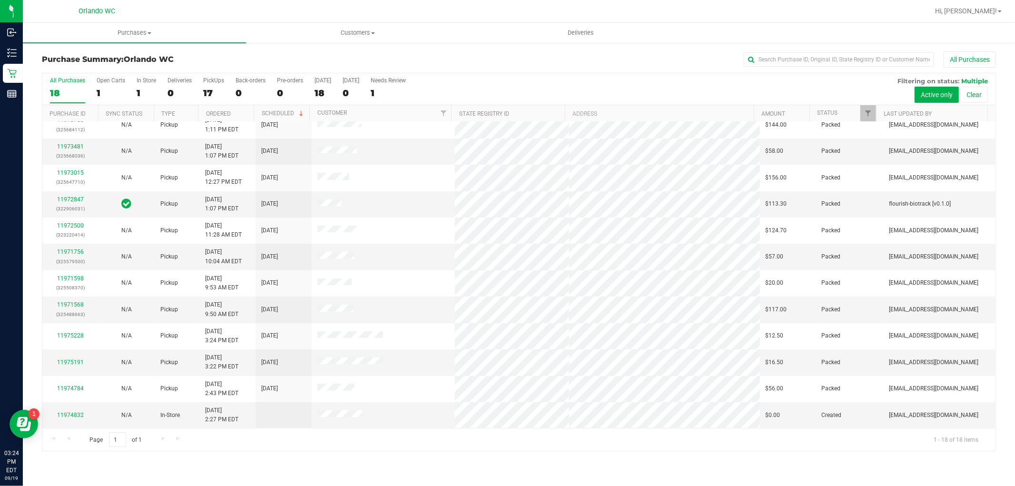
click at [235, 443] on div "Page 1 of 1 1 - 18 of 18 items" at bounding box center [518, 439] width 953 height 23
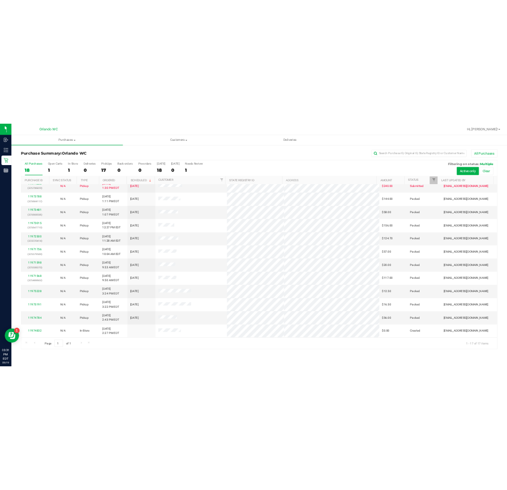
scroll to position [0, 0]
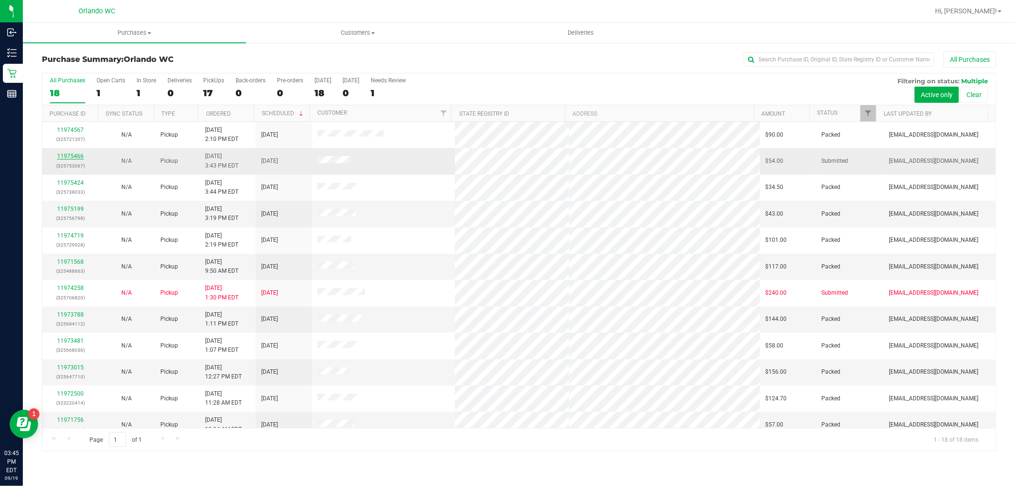
click at [61, 156] on link "11975466" at bounding box center [70, 156] width 27 height 7
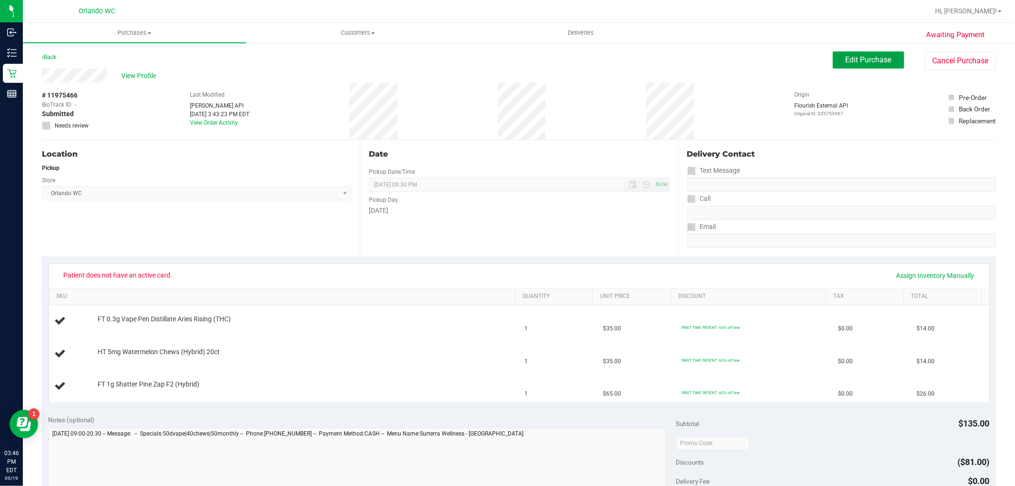
click at [847, 55] on span "Edit Purchase" at bounding box center [869, 59] width 46 height 9
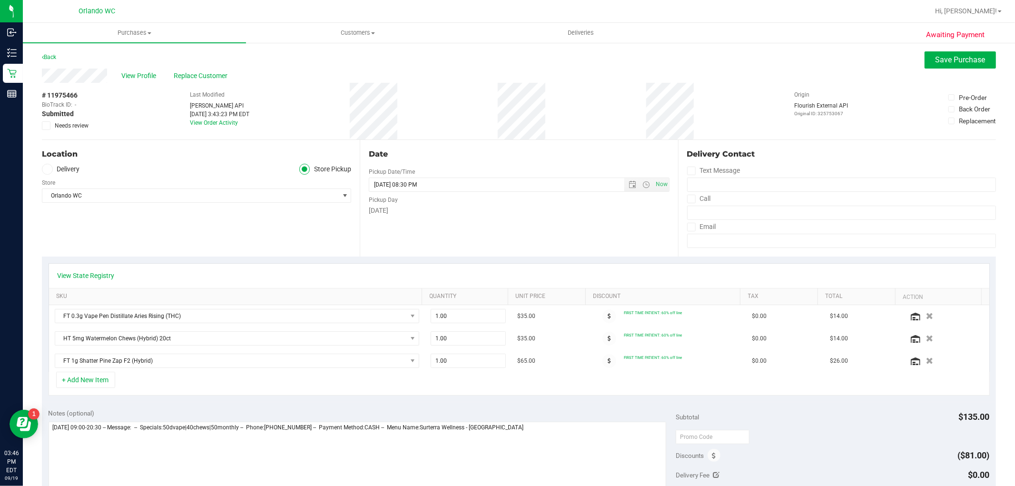
click at [48, 126] on icon at bounding box center [46, 126] width 6 height 0
click at [0, 0] on input "Needs review" at bounding box center [0, 0] width 0 height 0
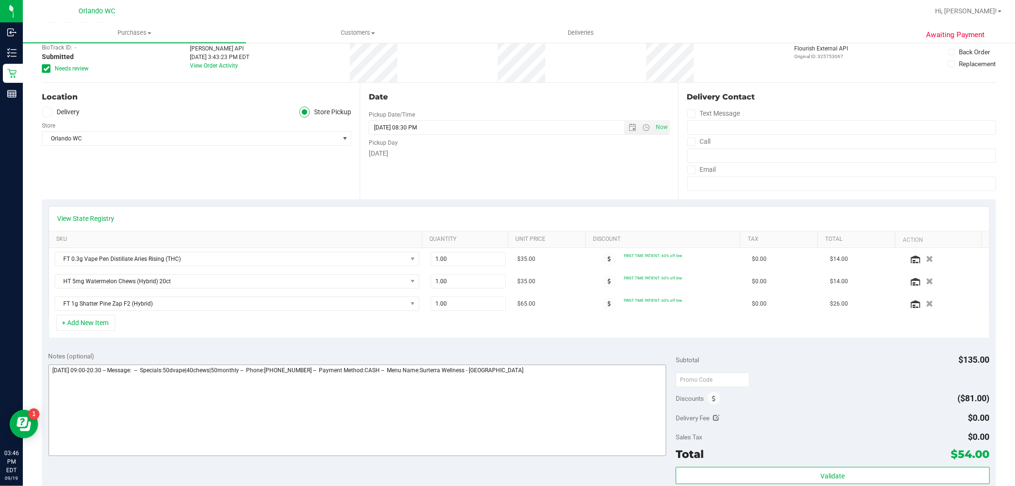
scroll to position [158, 0]
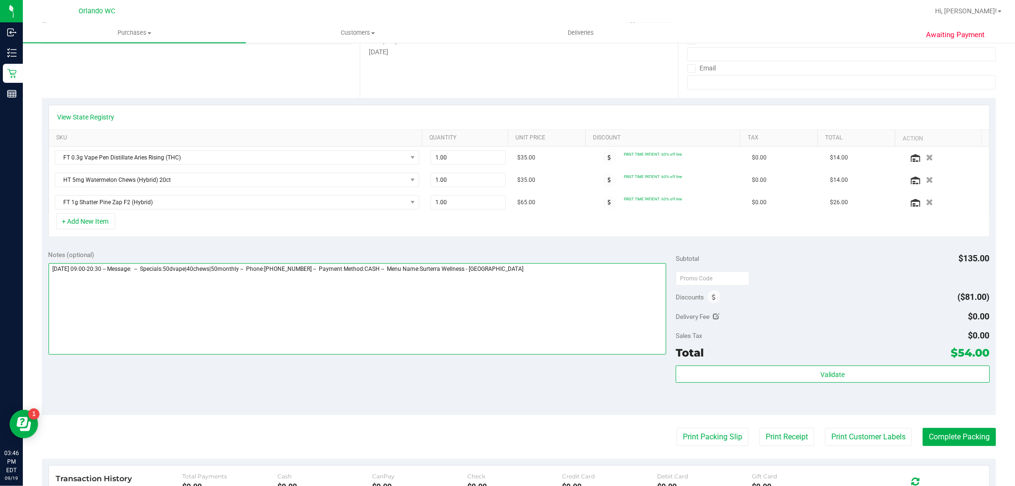
click at [549, 284] on textarea at bounding box center [358, 308] width 618 height 91
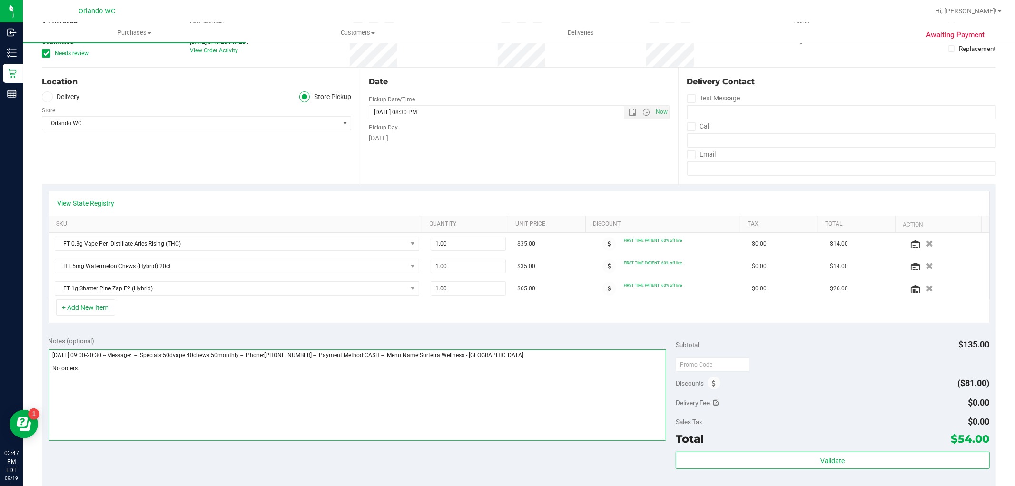
scroll to position [0, 0]
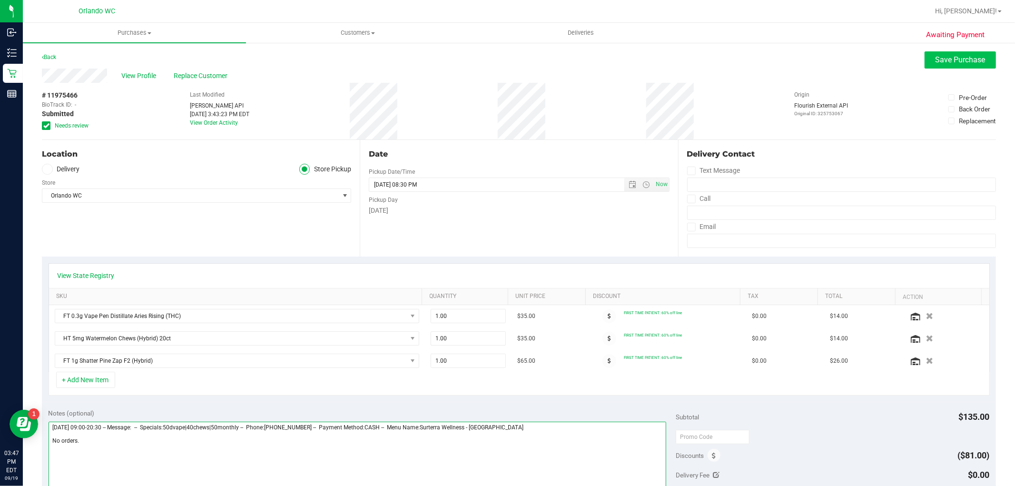
type textarea "[DATE] 09:00-20:30 -- Message: -- Specials:50dvape|40chews|50monthly -- Phone:[…"
click at [950, 56] on span "Save Purchase" at bounding box center [961, 59] width 50 height 9
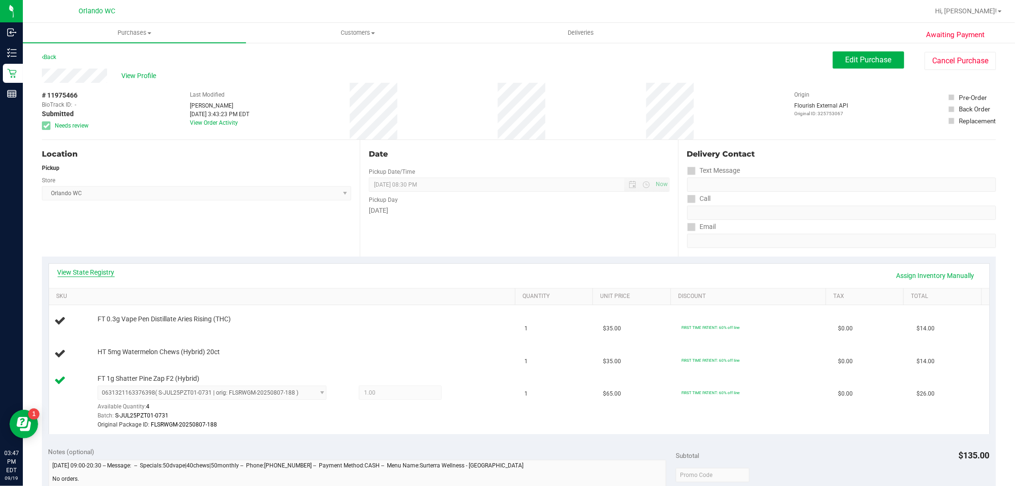
click at [111, 273] on link "View State Registry" at bounding box center [86, 272] width 57 height 10
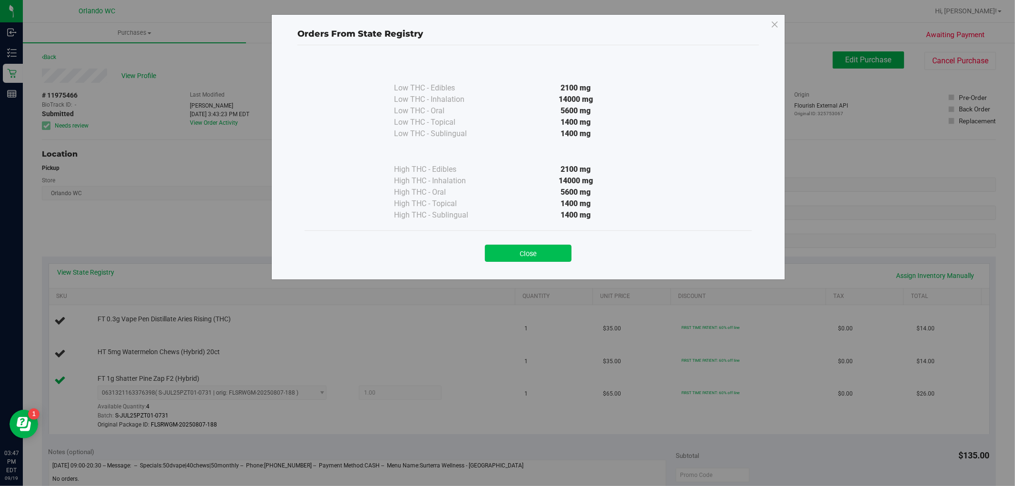
click at [564, 258] on button "Close" at bounding box center [528, 253] width 87 height 17
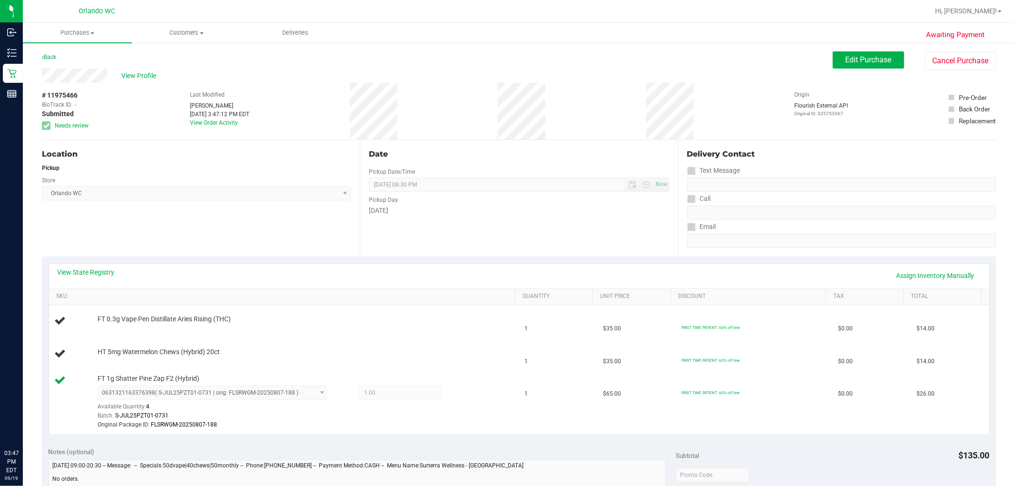
click at [507, 81] on div "View Profile" at bounding box center [437, 76] width 791 height 14
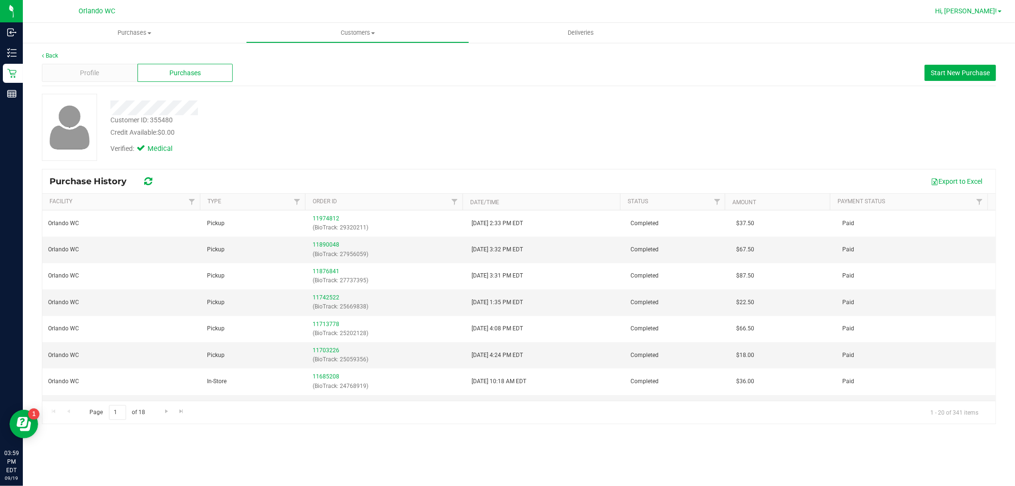
click at [986, 10] on span "Hi, [PERSON_NAME]!" at bounding box center [966, 11] width 62 height 8
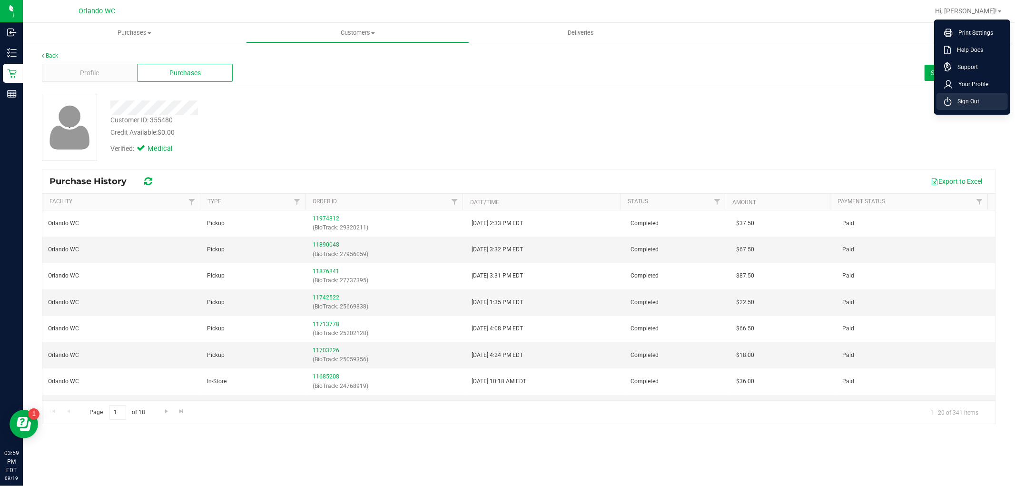
click at [971, 107] on li "Sign Out" at bounding box center [972, 101] width 71 height 17
